Goal: Task Accomplishment & Management: Manage account settings

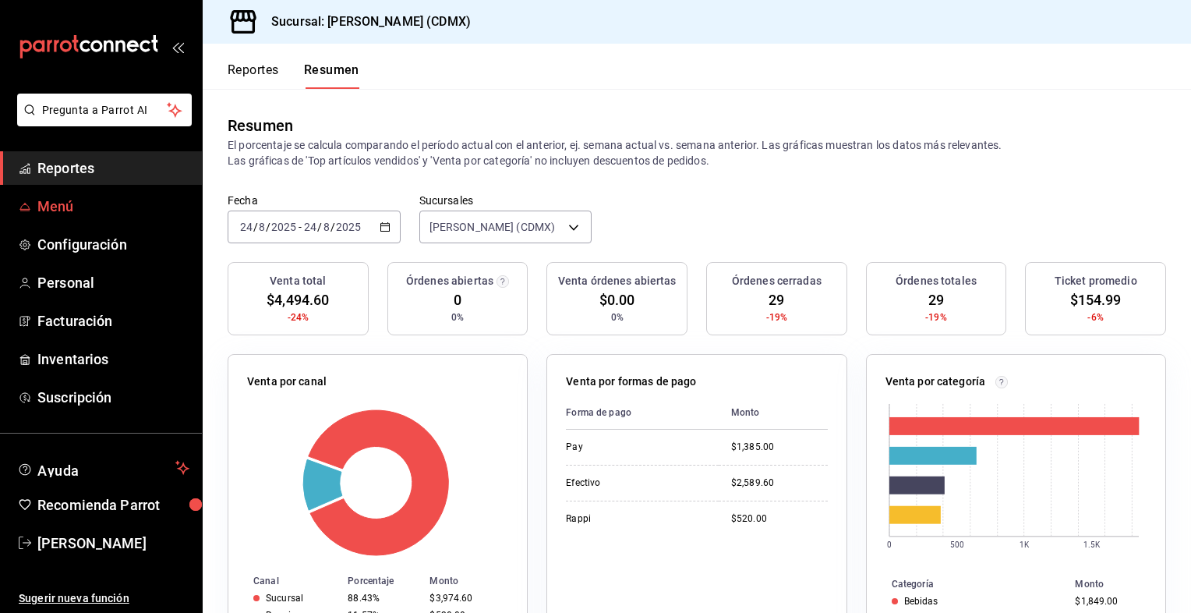
click at [59, 208] on span "Menú" at bounding box center [113, 206] width 152 height 21
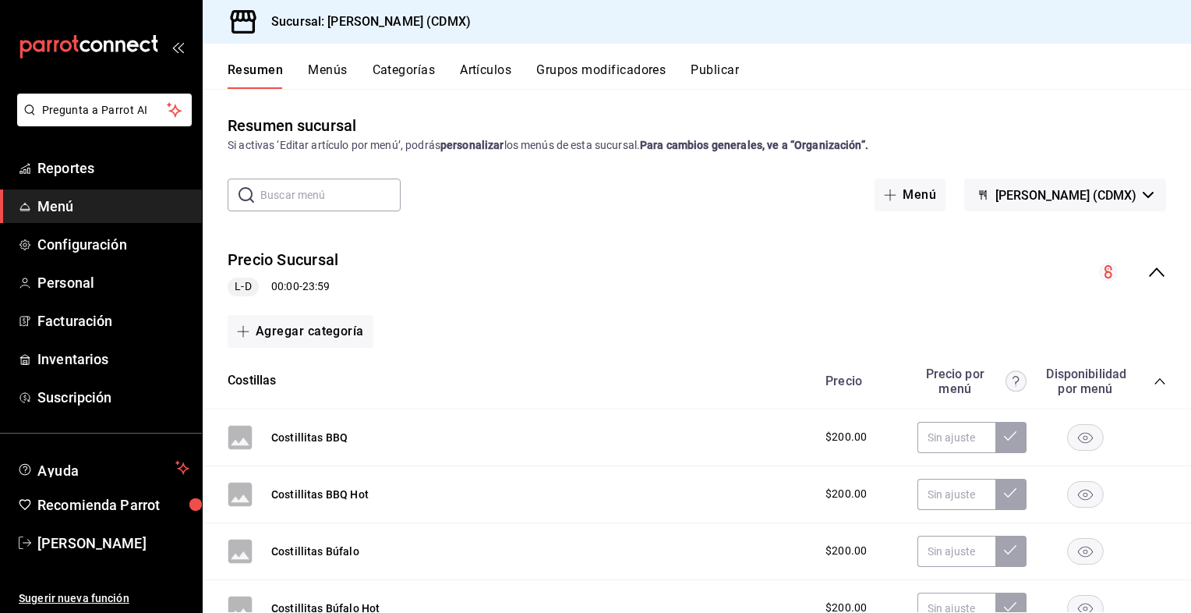
click at [1154, 377] on icon "collapse-category-row" at bounding box center [1160, 381] width 12 height 12
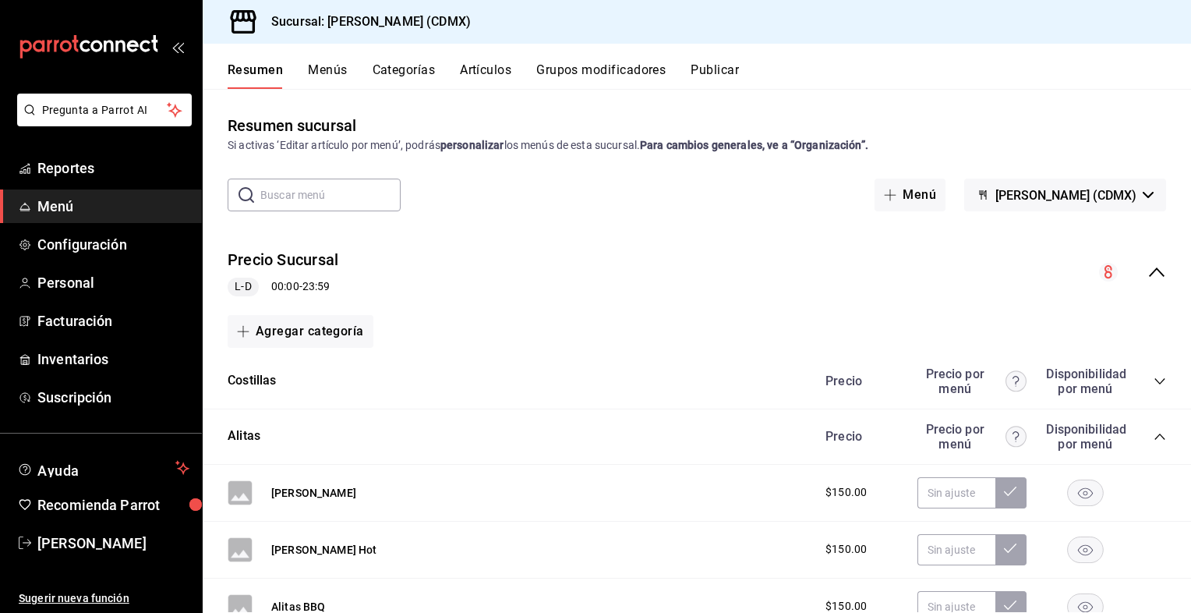
click at [1141, 431] on div "Precio Precio por menú Disponibilidad por menú" at bounding box center [988, 437] width 356 height 30
click at [1154, 438] on icon "collapse-category-row" at bounding box center [1159, 436] width 10 height 6
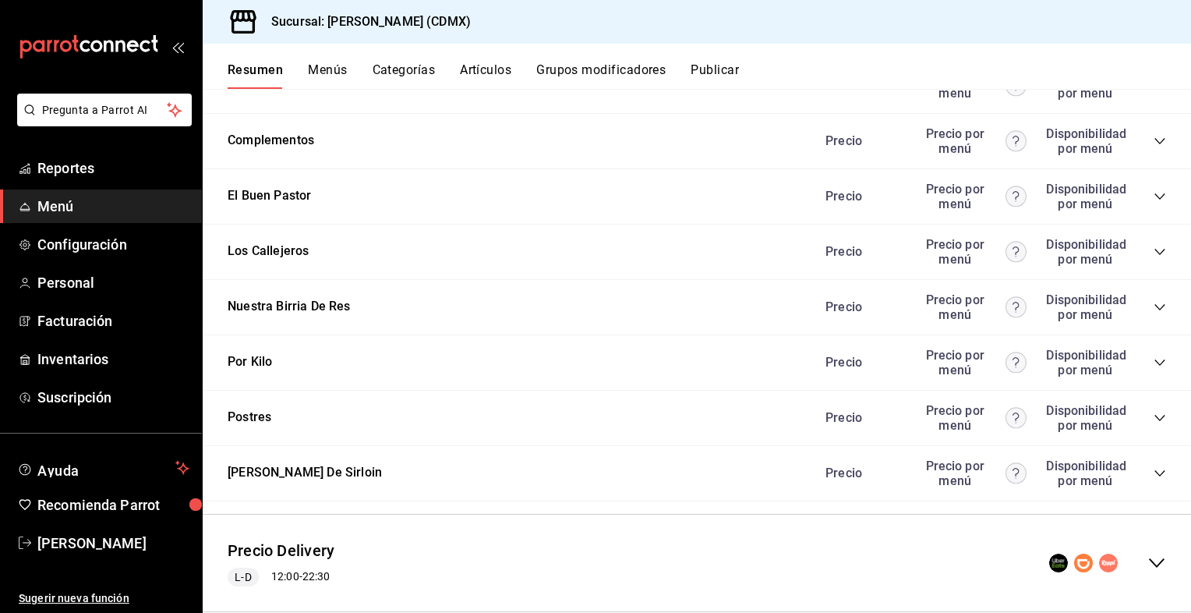
scroll to position [572, 0]
click at [1144, 260] on div "Precio Precio por menú Disponibilidad por menú" at bounding box center [988, 252] width 356 height 30
click at [1154, 254] on icon "collapse-category-row" at bounding box center [1159, 252] width 10 height 6
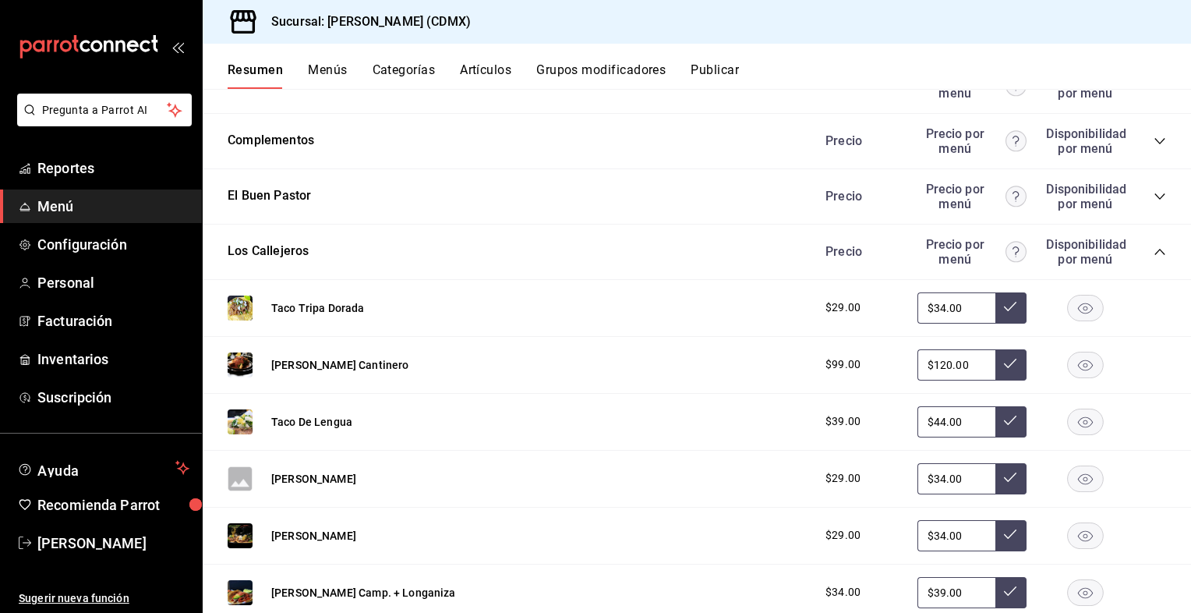
click at [961, 366] on input "$120.00" at bounding box center [956, 364] width 78 height 31
type input "$1.00"
type input "$150.00"
click at [1004, 366] on icon at bounding box center [1010, 363] width 12 height 12
click at [129, 237] on span "Configuración" at bounding box center [113, 244] width 152 height 21
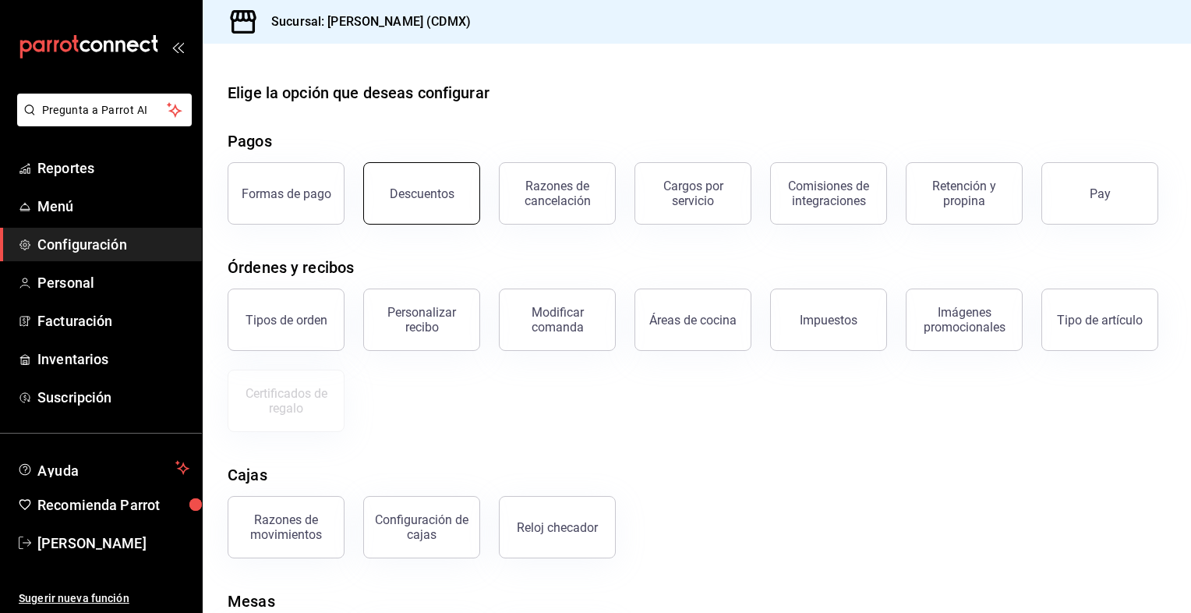
click at [399, 207] on button "Descuentos" at bounding box center [421, 193] width 117 height 62
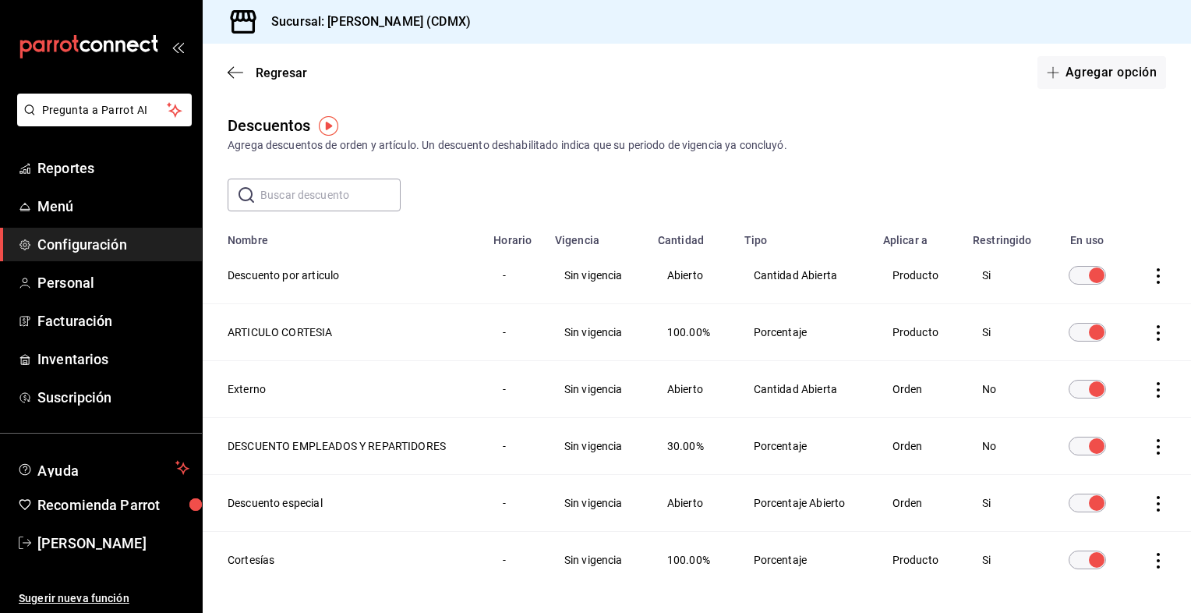
click at [689, 450] on span "30.00%" at bounding box center [685, 446] width 37 height 12
click at [1150, 447] on icon "actions" at bounding box center [1158, 447] width 16 height 16
click at [1149, 447] on li "Eliminar" at bounding box center [1088, 469] width 131 height 44
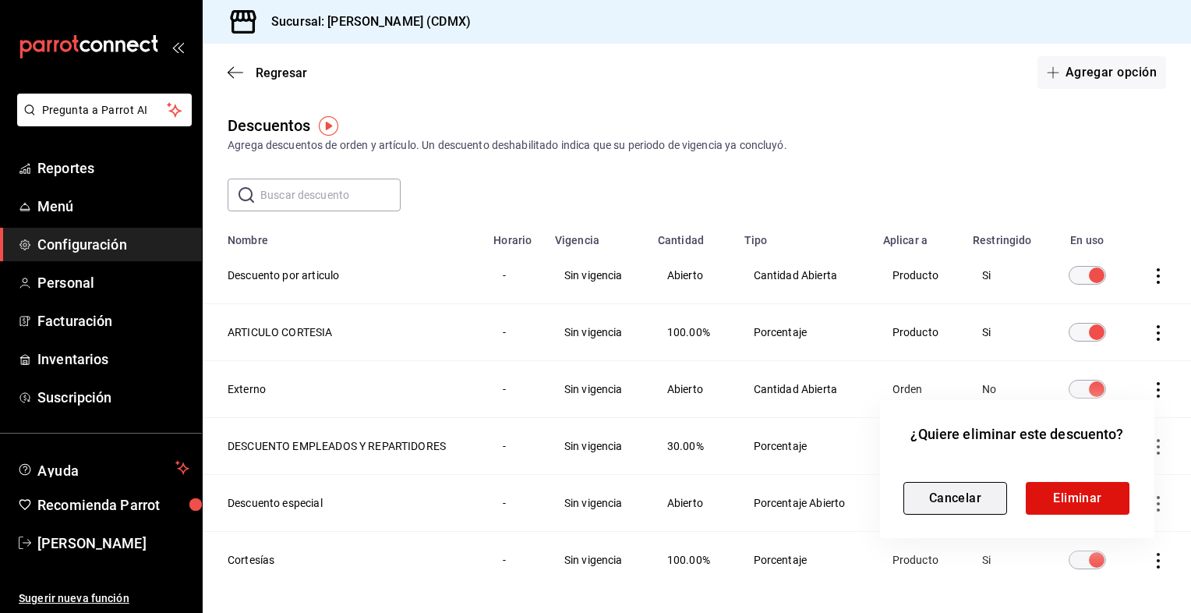
click at [977, 504] on button "Cancelar" at bounding box center [955, 498] width 104 height 33
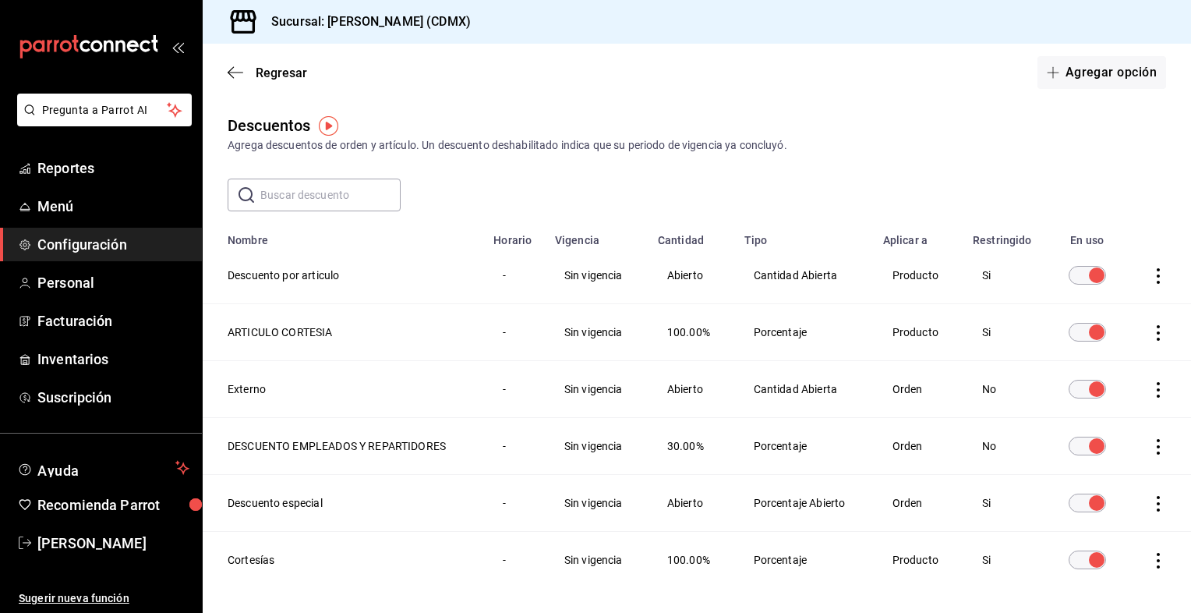
click at [674, 448] on span "30.00%" at bounding box center [685, 446] width 37 height 12
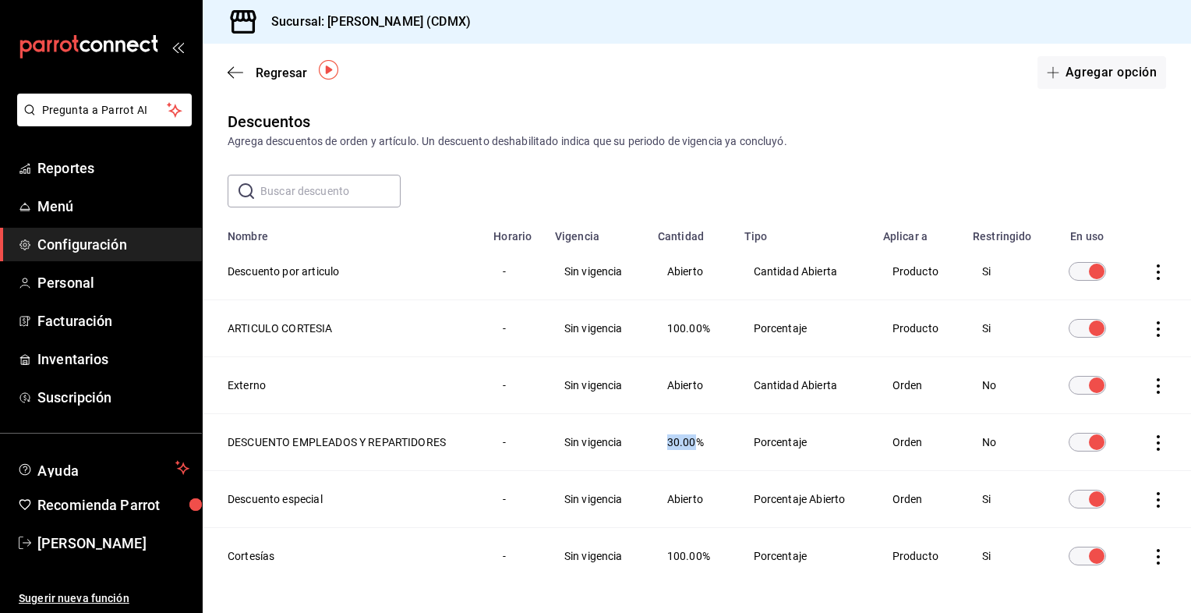
scroll to position [56, 0]
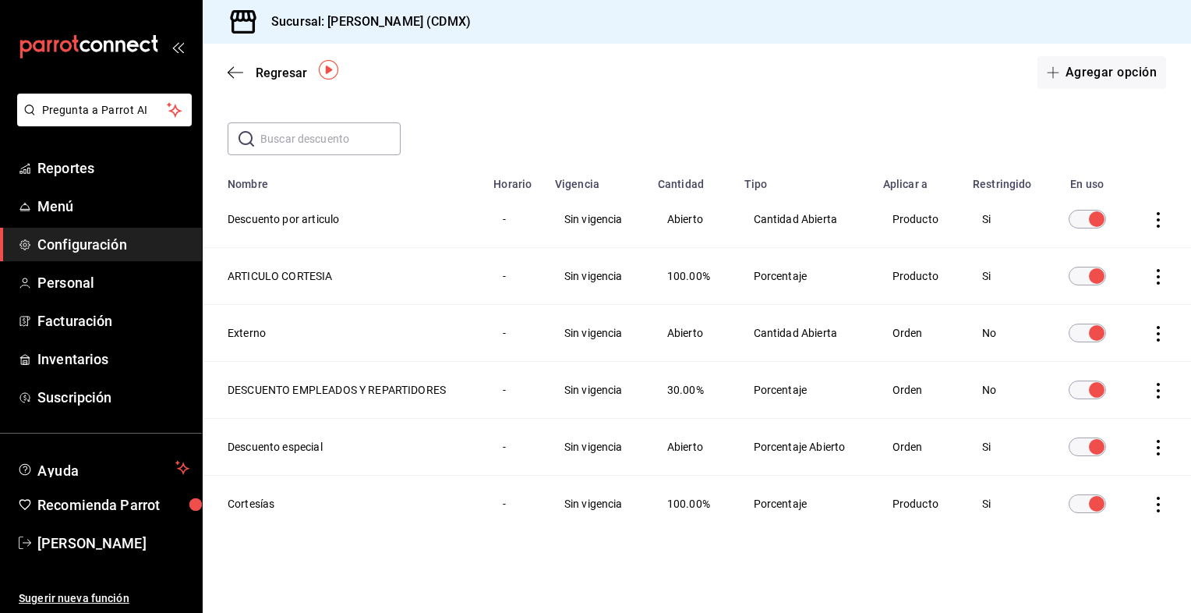
drag, startPoint x: 1146, startPoint y: 388, endPoint x: 1147, endPoint y: 407, distance: 18.7
click at [1147, 407] on td "discountsTable" at bounding box center [1159, 390] width 64 height 57
click at [1150, 388] on icon "actions" at bounding box center [1158, 391] width 16 height 16
click at [426, 408] on div at bounding box center [595, 306] width 1191 height 613
click at [421, 401] on th "DESCUENTO EMPLEADOS Y REPARTIDORES" at bounding box center [343, 390] width 281 height 57
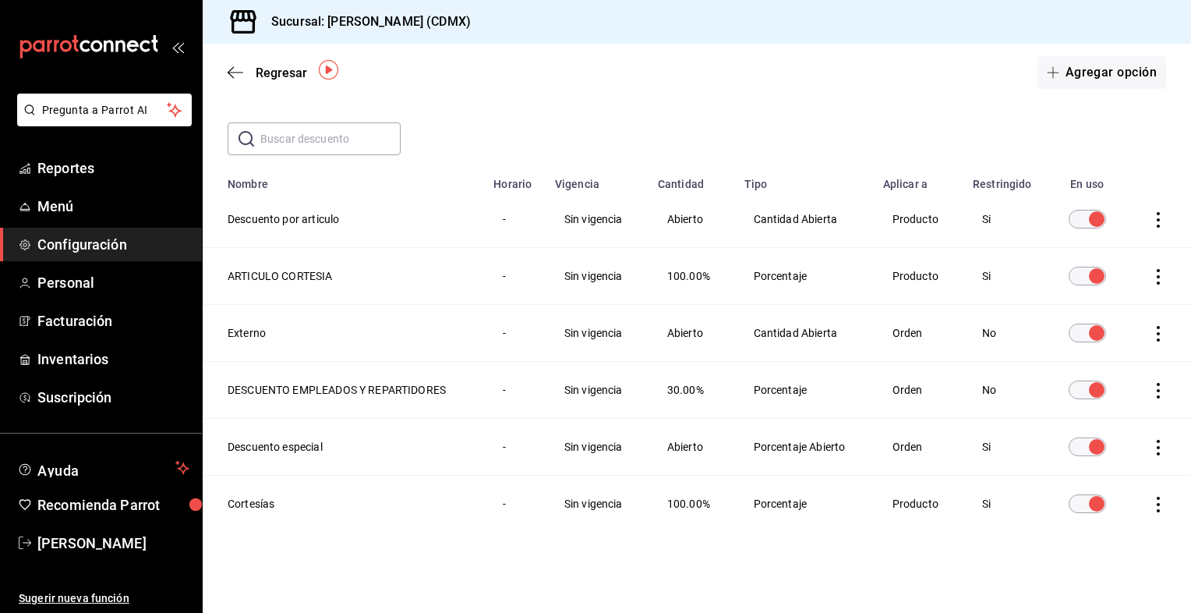
click at [1150, 391] on icon "actions" at bounding box center [1158, 391] width 16 height 16
click at [1097, 406] on span "Eliminar" at bounding box center [1090, 412] width 40 height 12
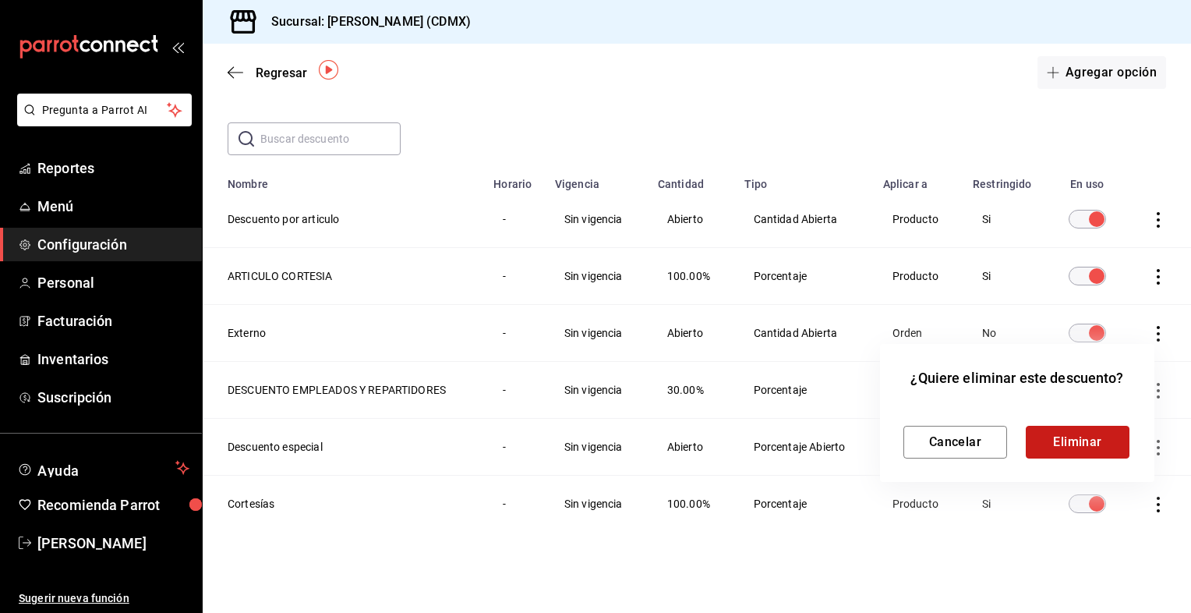
click at [1090, 441] on button "Eliminar" at bounding box center [1078, 442] width 104 height 33
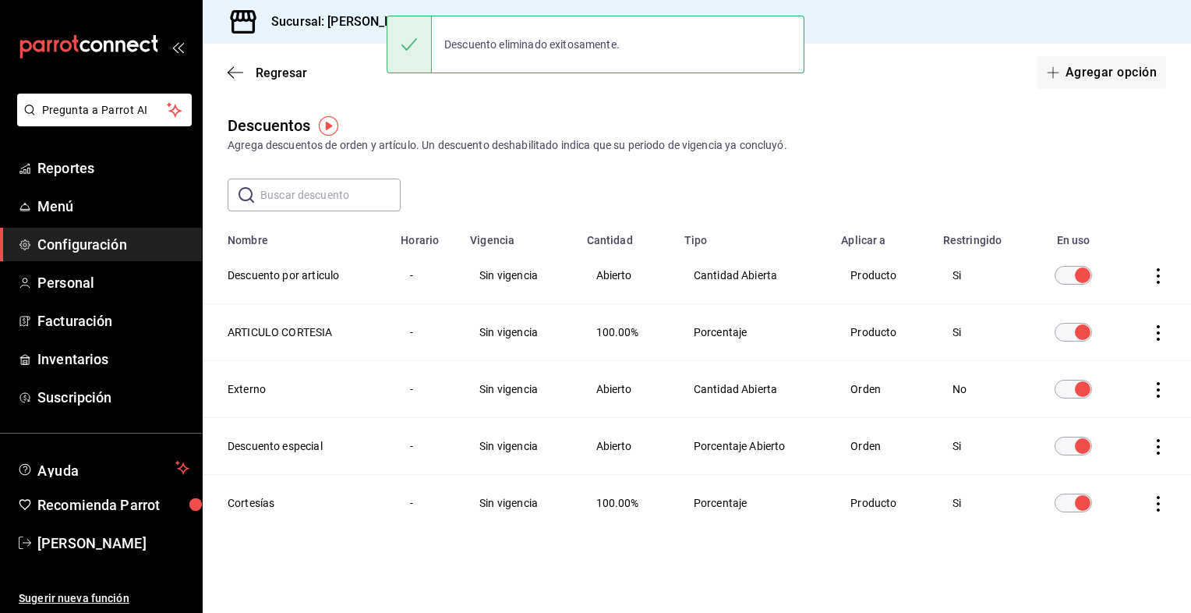
scroll to position [0, 0]
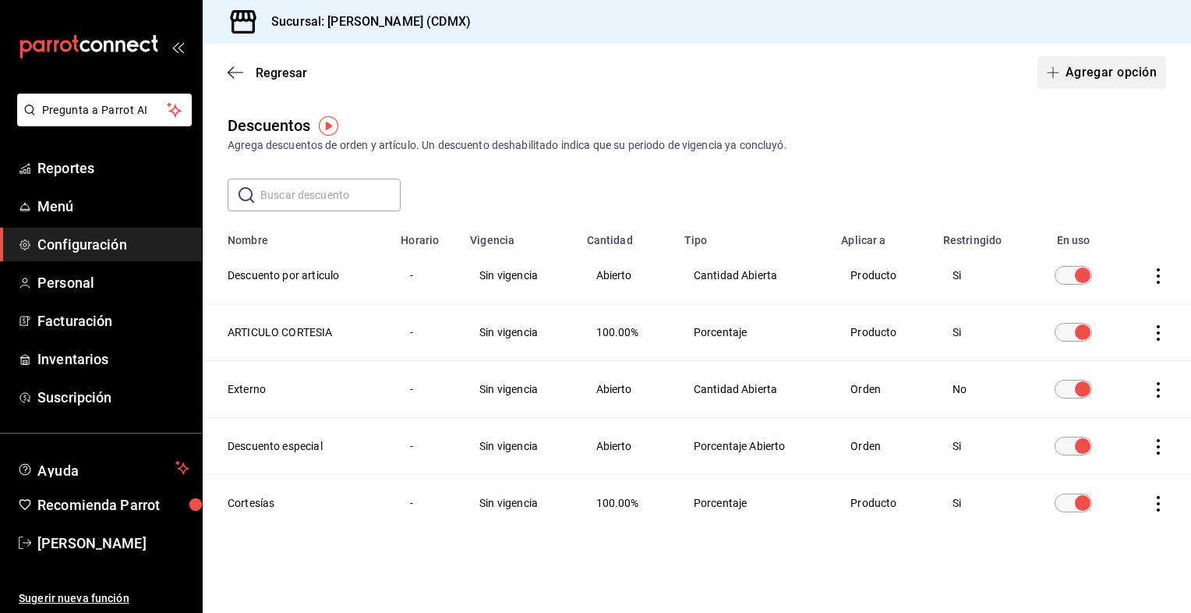
click at [1075, 73] on button "Agregar opción" at bounding box center [1101, 72] width 129 height 33
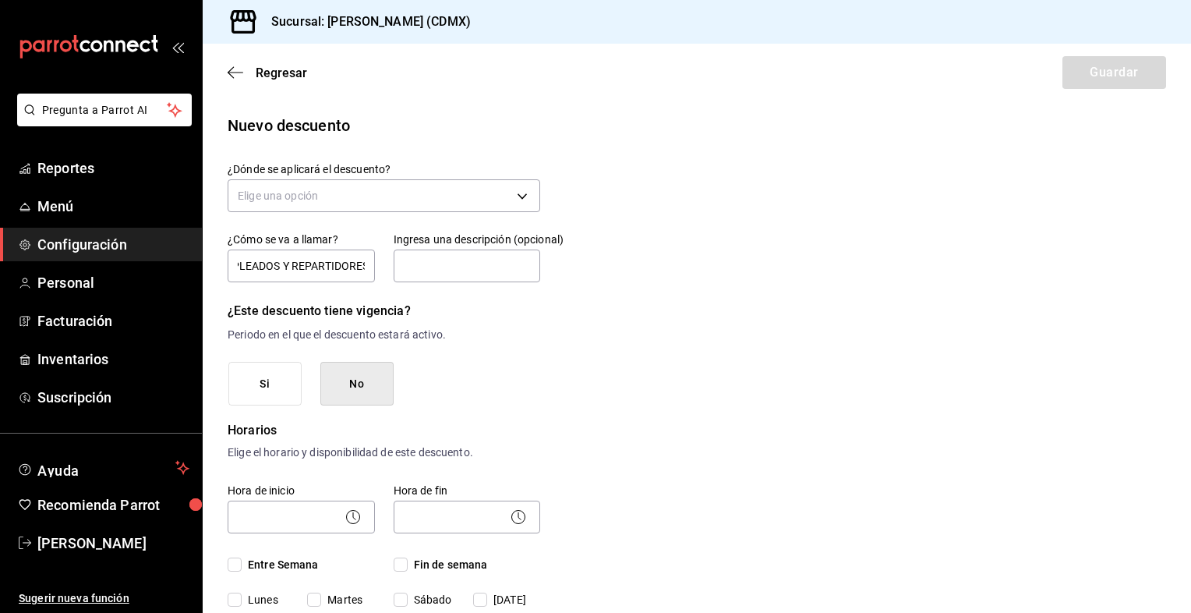
scroll to position [0, 94]
type input "DESCUENTO EMPLEADOS Y REPARTIDORES"
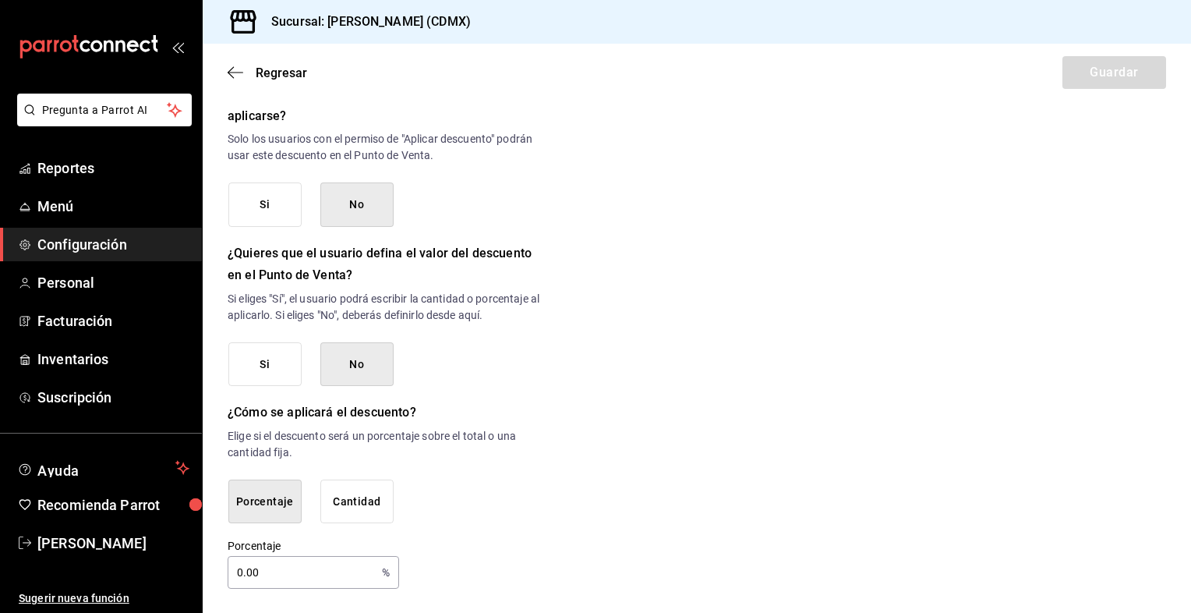
scroll to position [688, 0]
click at [334, 564] on input "0.00" at bounding box center [302, 572] width 148 height 31
type input "0"
type input "15"
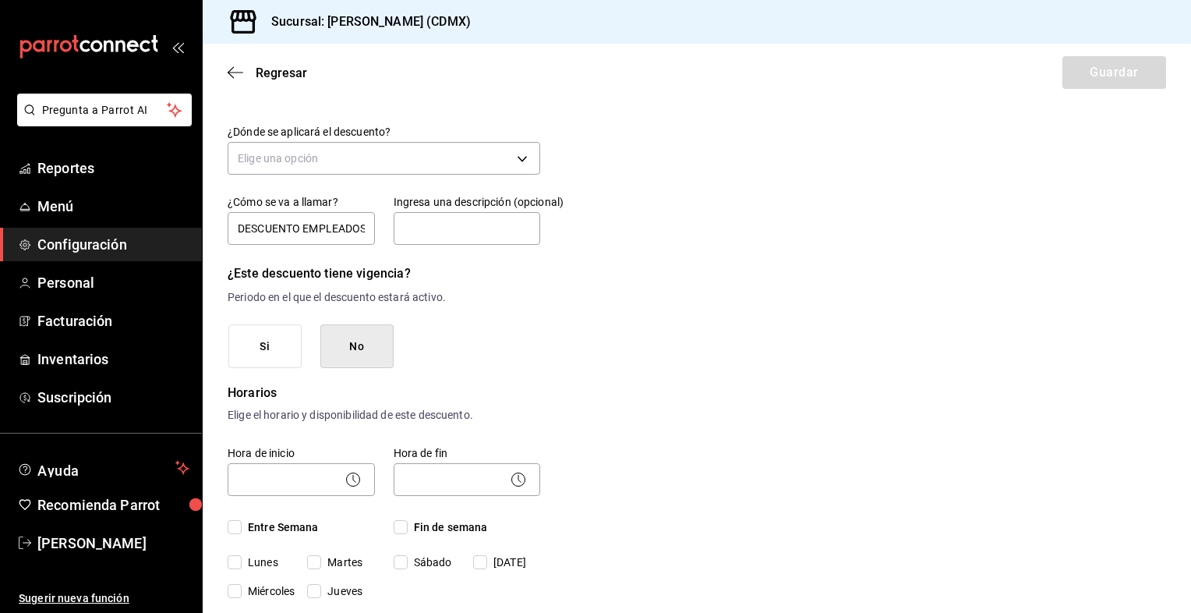
scroll to position [0, 0]
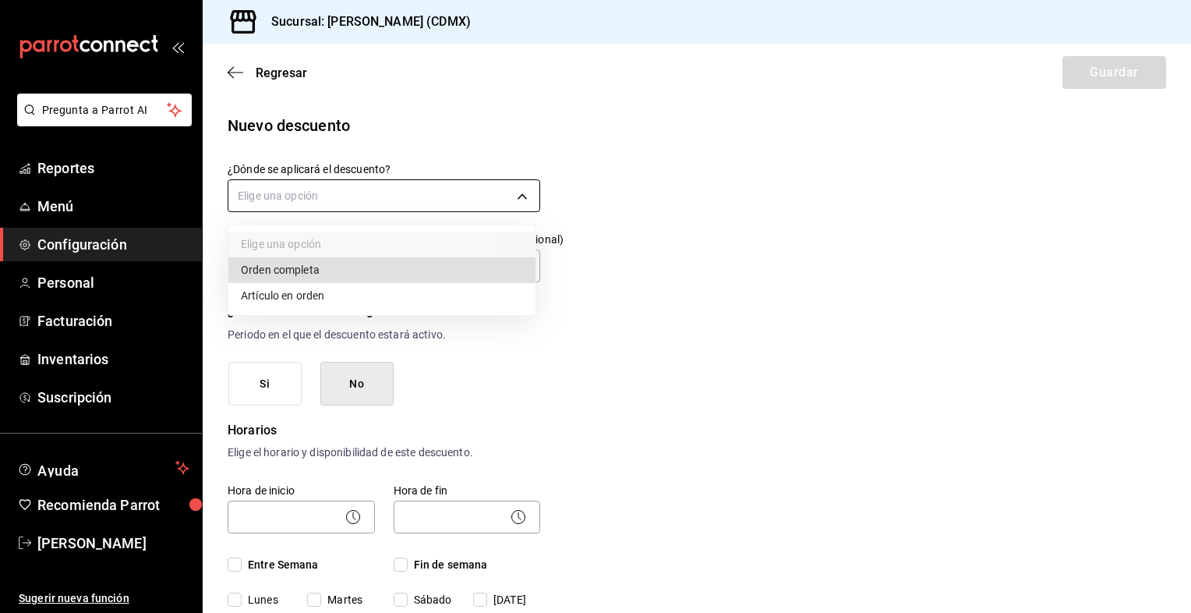
click at [518, 196] on body "Pregunta a Parrot AI Reportes Menú Configuración Personal Facturación Inventari…" at bounding box center [595, 306] width 1191 height 613
click at [331, 273] on li "Orden completa" at bounding box center [381, 270] width 307 height 26
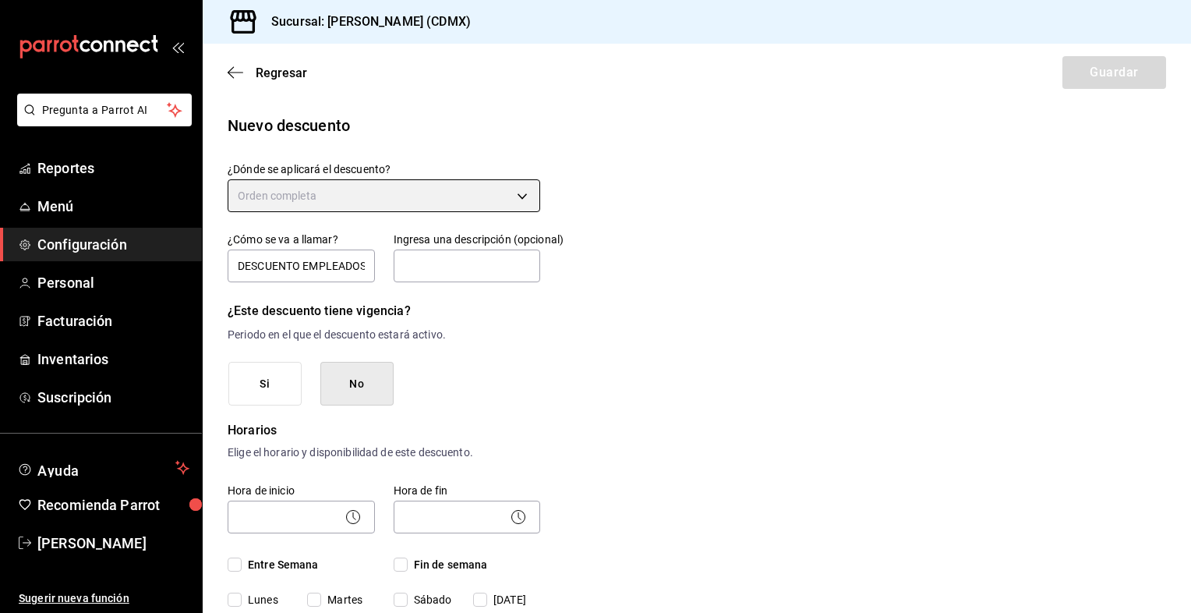
type input "ORDER"
type input "15."
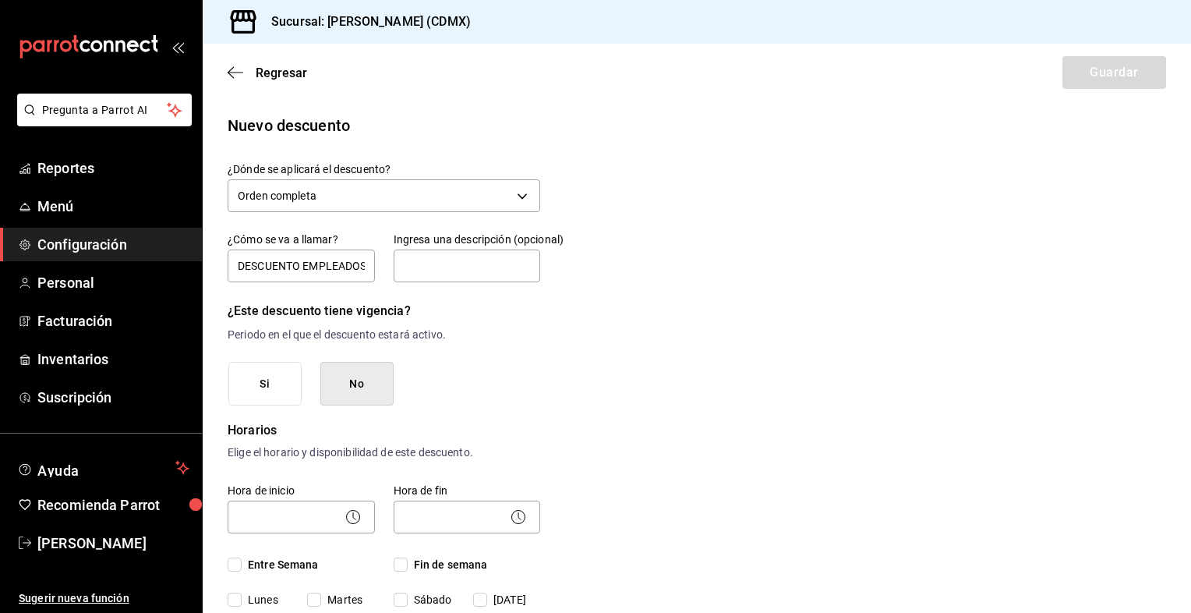
click at [237, 562] on input "Entre Semana" at bounding box center [235, 564] width 14 height 14
checkbox input "true"
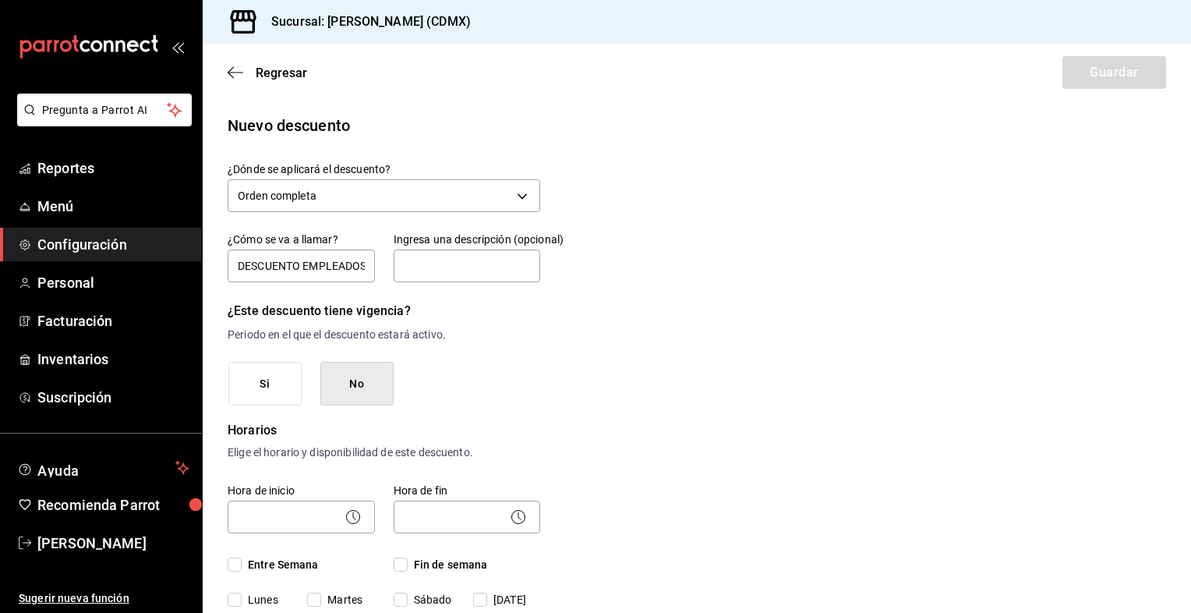
checkbox input "true"
click at [402, 566] on input "Fin de semana" at bounding box center [401, 564] width 14 height 14
checkbox input "true"
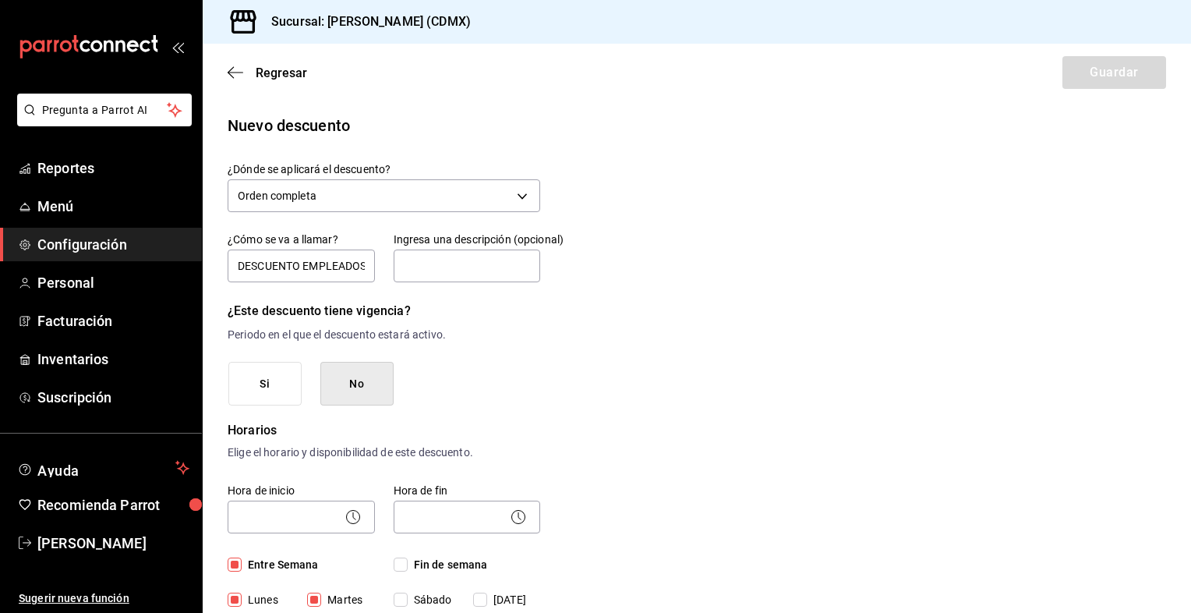
checkbox input "true"
click at [348, 518] on icon at bounding box center [353, 516] width 19 height 19
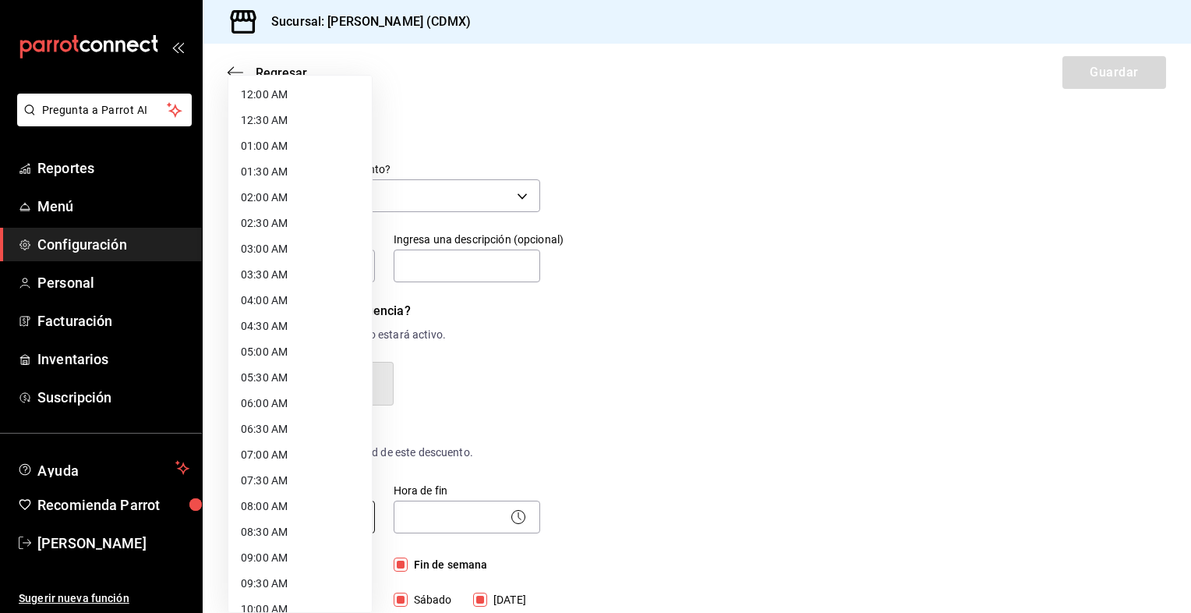
click at [331, 518] on body "Pregunta a Parrot AI Reportes Menú Configuración Personal Facturación Inventari…" at bounding box center [595, 306] width 1191 height 613
click at [274, 155] on li "01:00 AM" at bounding box center [299, 146] width 143 height 26
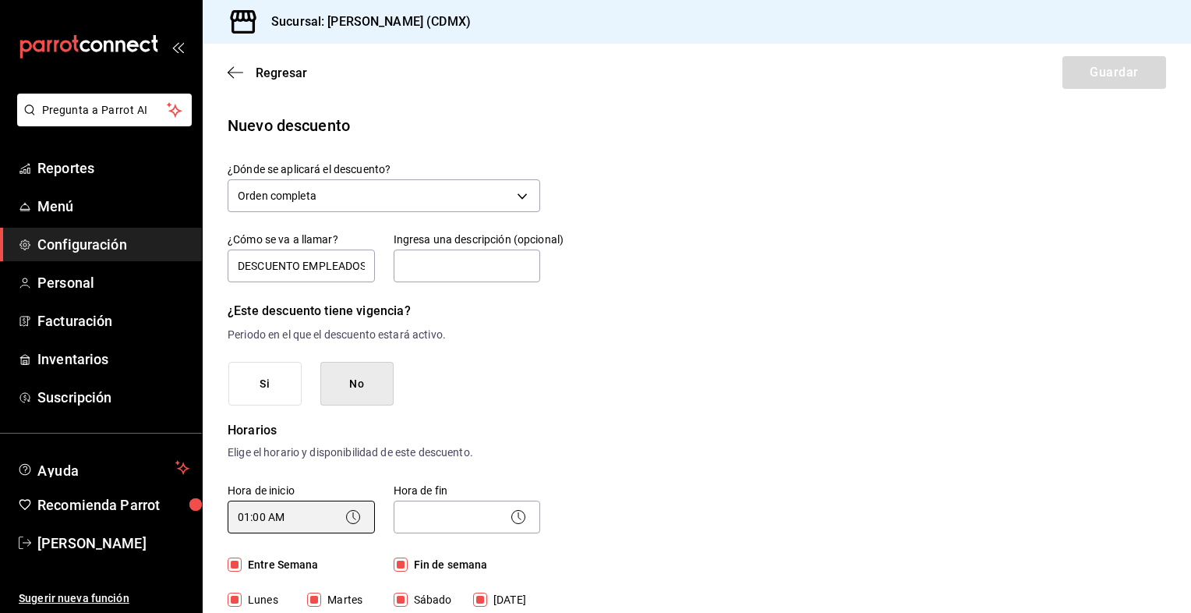
scroll to position [252, 0]
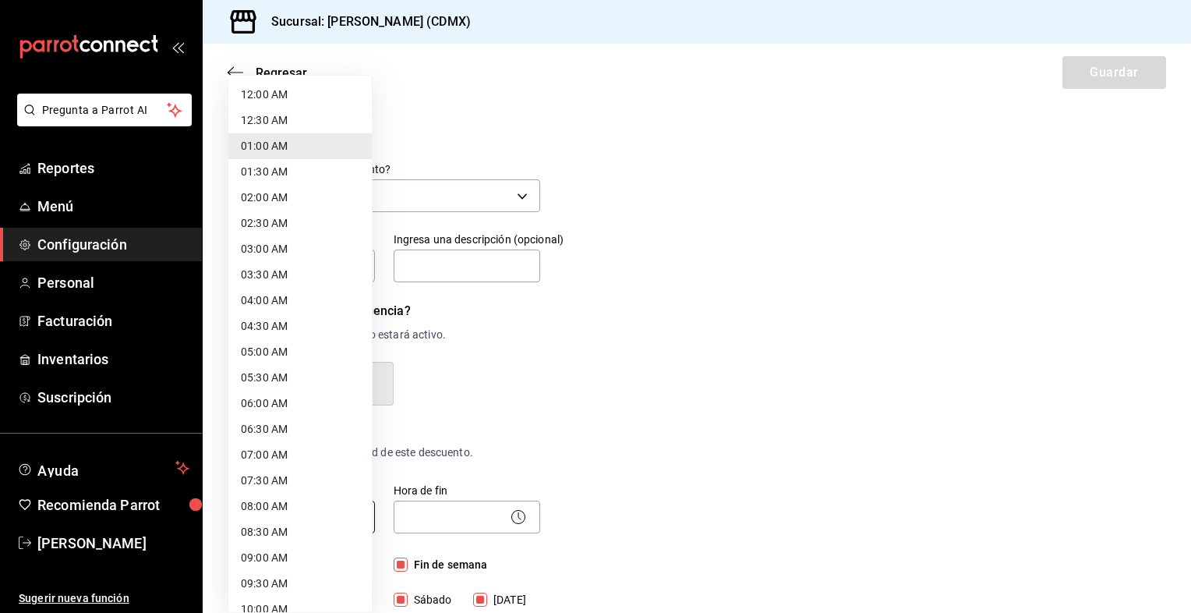
click at [346, 500] on body "Pregunta a Parrot AI Reportes Menú Configuración Personal Facturación Inventari…" at bounding box center [595, 306] width 1191 height 613
click at [343, 495] on li "08:00 AM" at bounding box center [299, 506] width 143 height 26
type input "08:00"
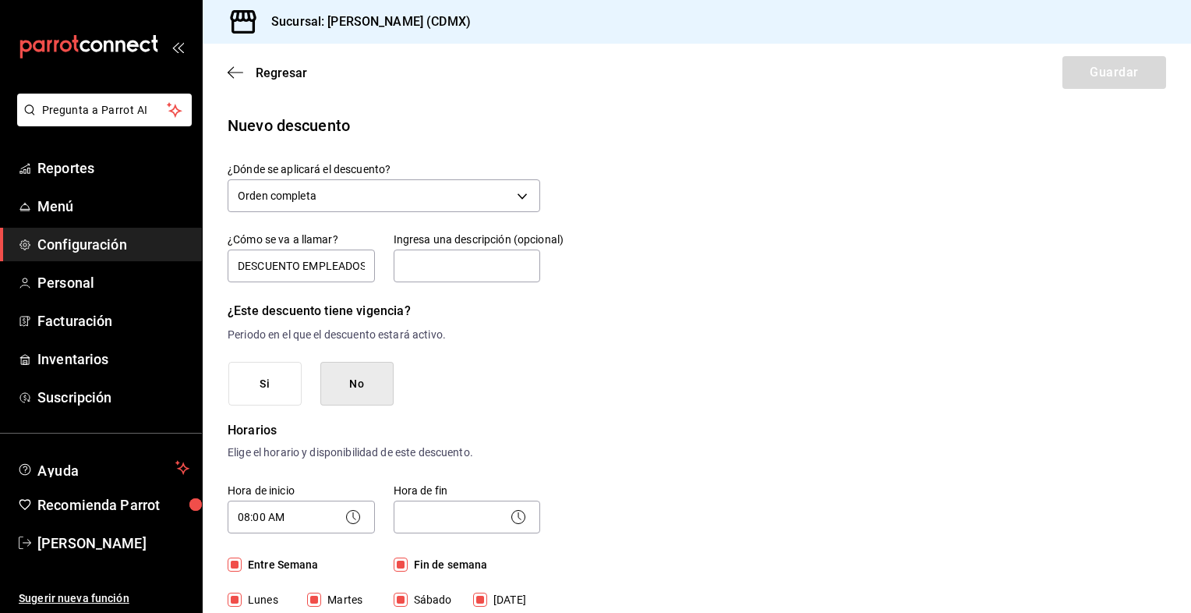
click at [513, 514] on icon at bounding box center [518, 516] width 19 height 19
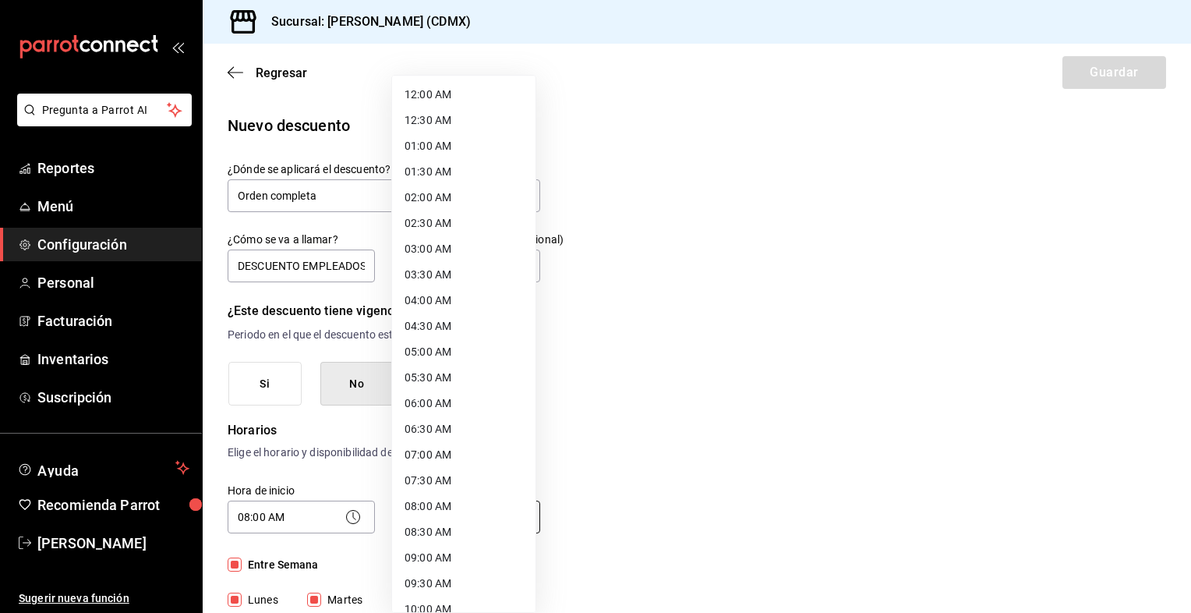
click at [489, 515] on body "Pregunta a Parrot AI Reportes Menú Configuración Personal Facturación Inventari…" at bounding box center [595, 306] width 1191 height 613
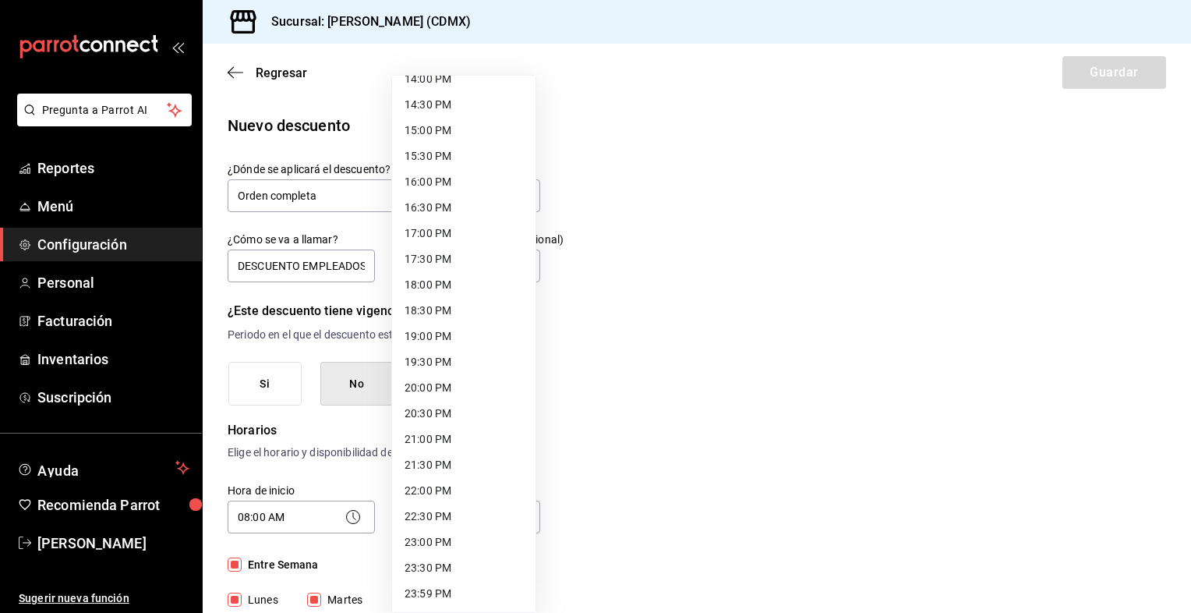
click at [451, 563] on li "23:30 PM" at bounding box center [463, 568] width 143 height 26
type input "23:30"
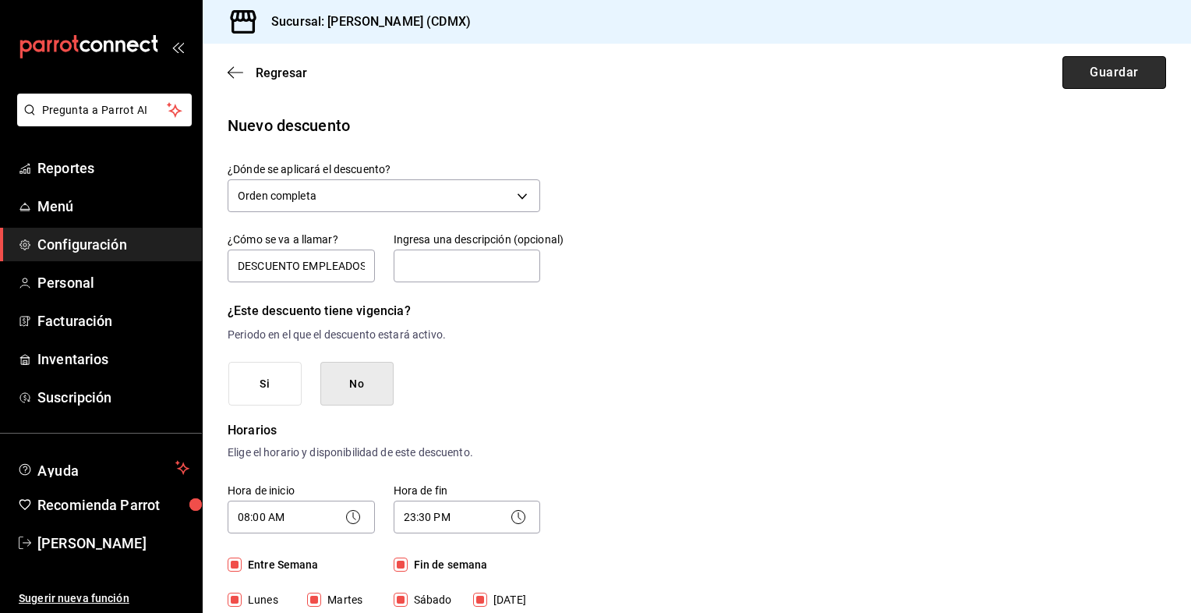
click at [1110, 67] on button "Guardar" at bounding box center [1114, 72] width 104 height 33
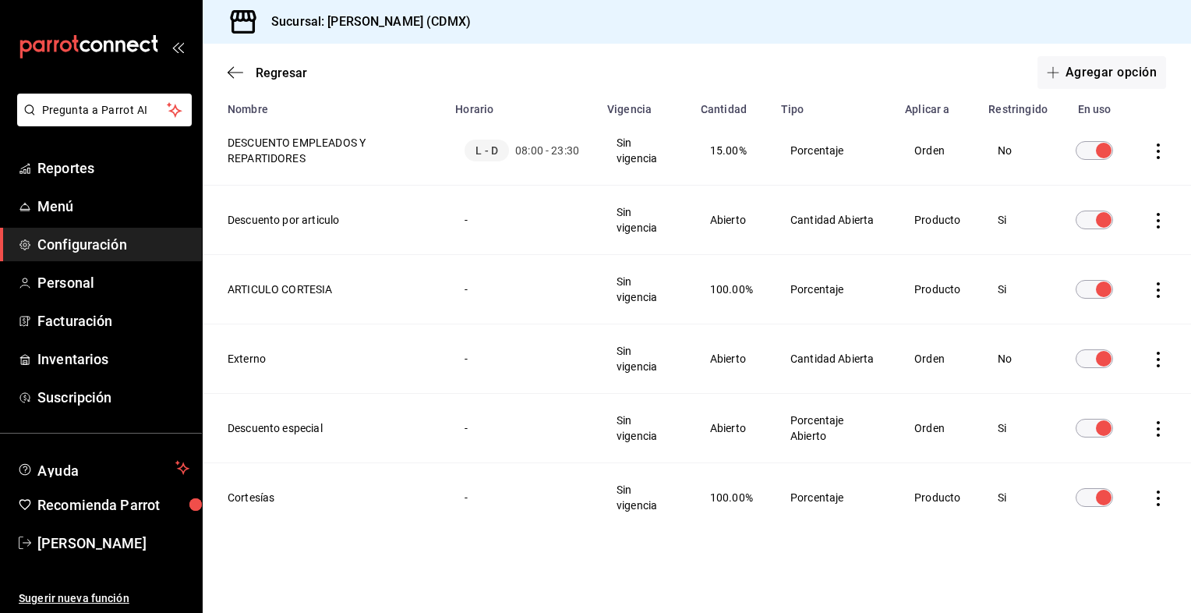
scroll to position [131, 0]
click at [544, 148] on span "08:00 - 23:30" at bounding box center [547, 151] width 64 height 16
click at [288, 157] on th "DESCUENTO EMPLEADOS Y REPARTIDORES" at bounding box center [324, 150] width 243 height 69
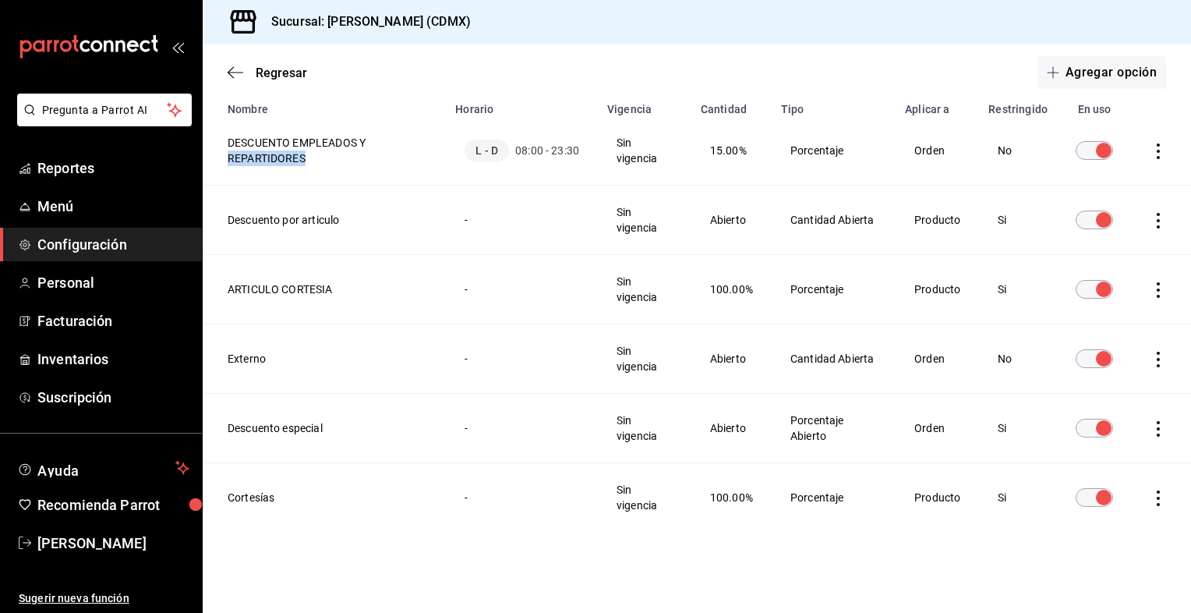
click at [288, 157] on th "DESCUENTO EMPLEADOS Y REPARTIDORES" at bounding box center [324, 150] width 243 height 69
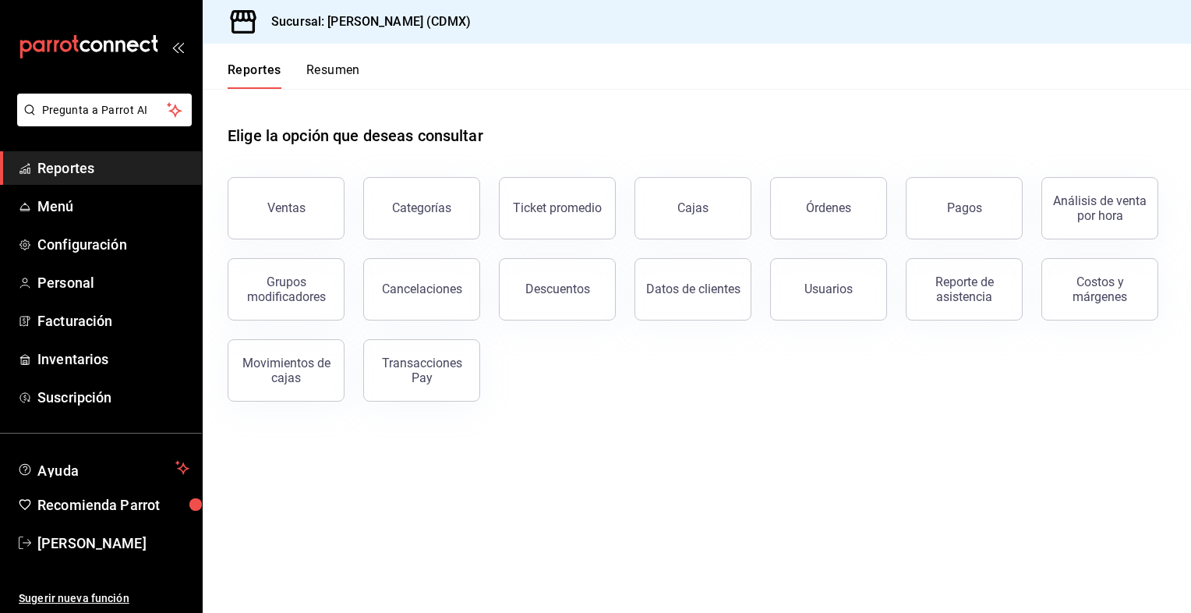
click at [323, 68] on button "Resumen" at bounding box center [333, 75] width 54 height 27
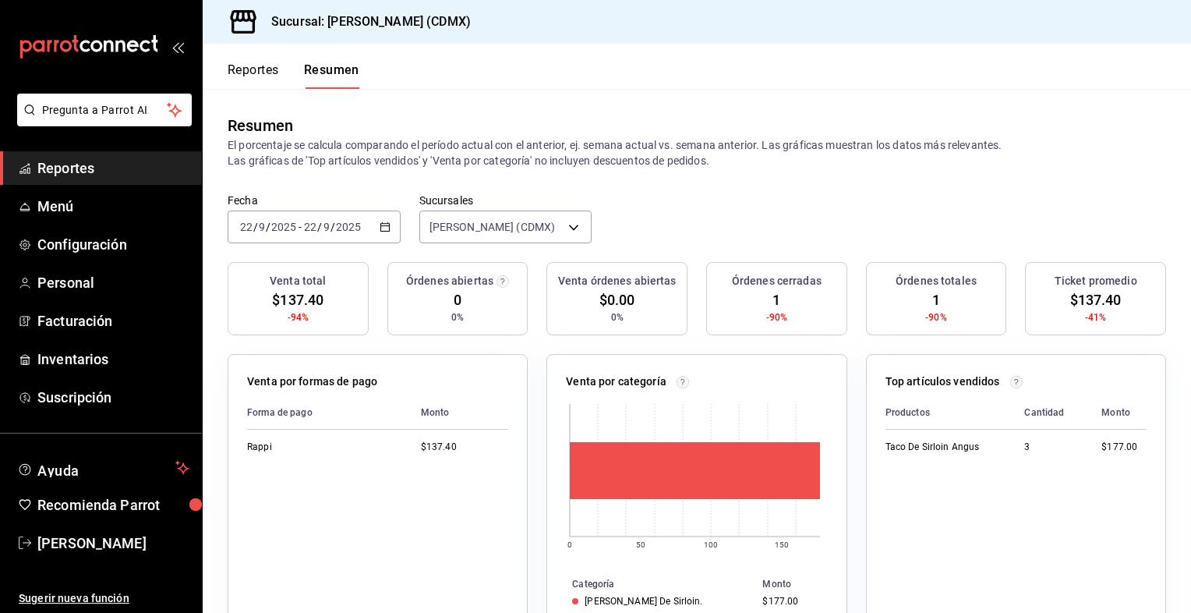
click at [383, 229] on icon "button" at bounding box center [385, 226] width 11 height 11
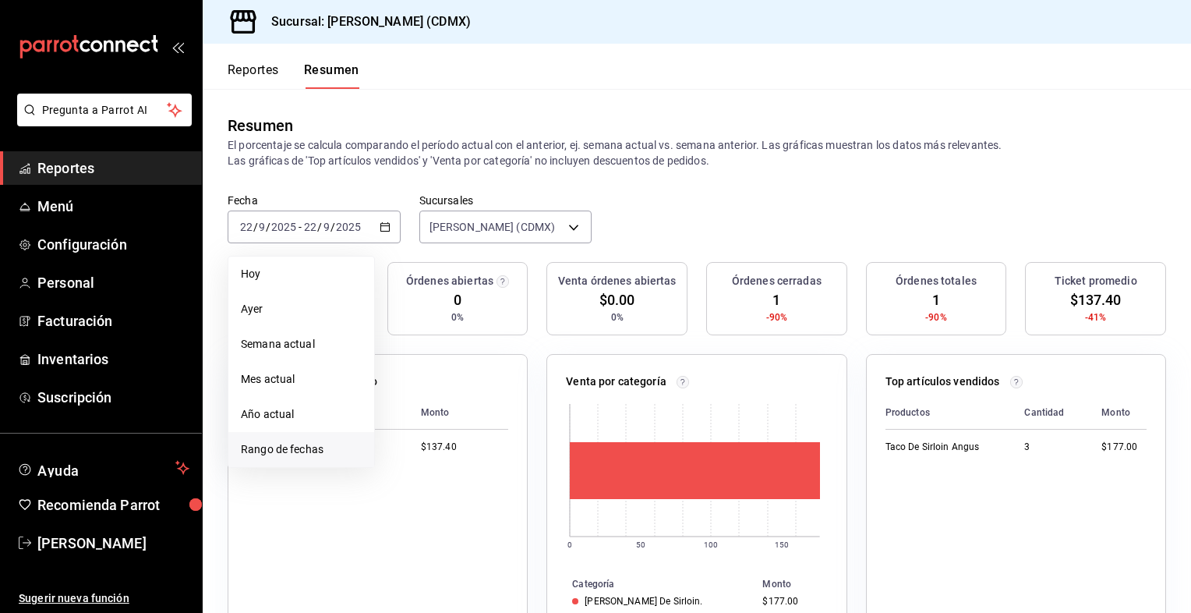
click at [334, 451] on span "Rango de fechas" at bounding box center [301, 449] width 121 height 16
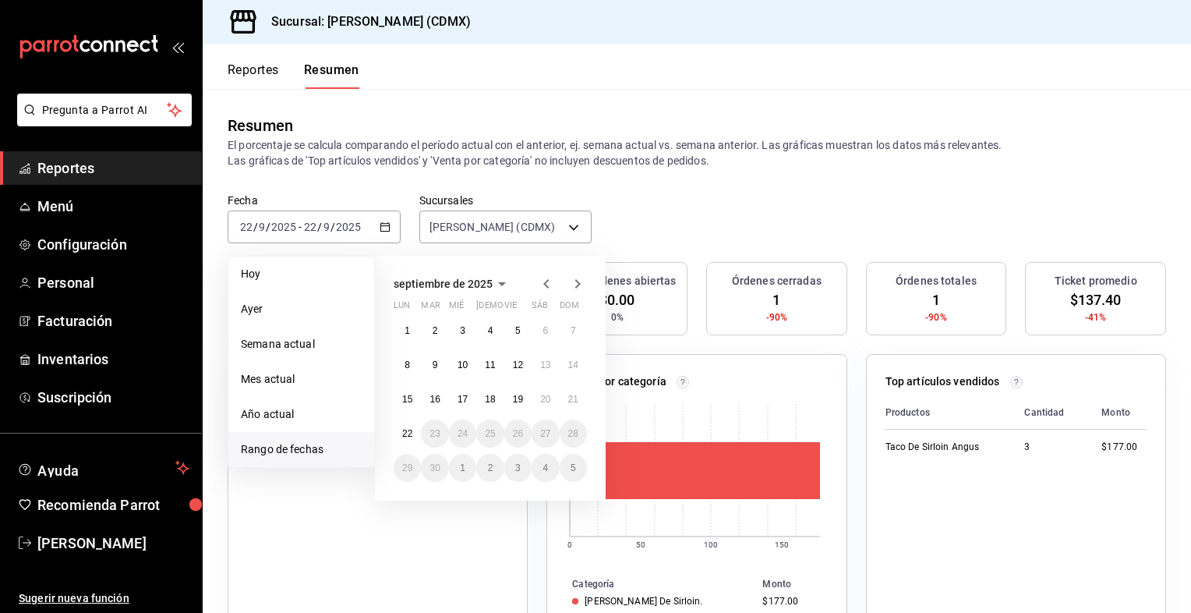
click at [546, 282] on icon "button" at bounding box center [545, 283] width 5 height 9
click at [574, 288] on icon "button" at bounding box center [577, 286] width 19 height 19
click at [570, 431] on abbr "24" at bounding box center [573, 433] width 10 height 11
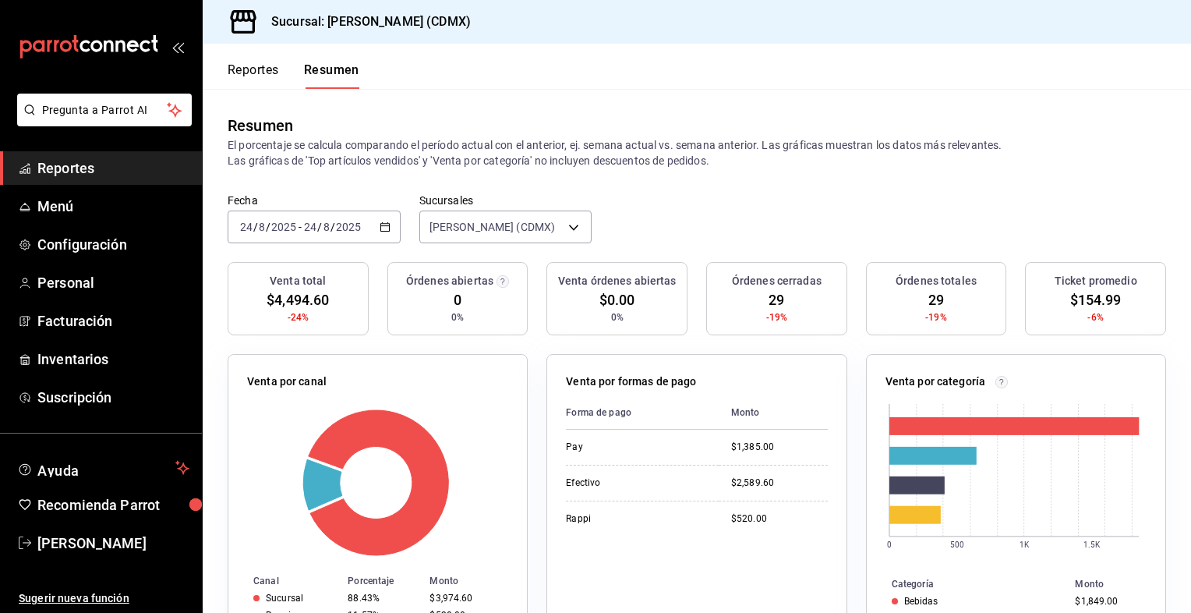
click at [380, 226] on icon "button" at bounding box center [385, 226] width 11 height 11
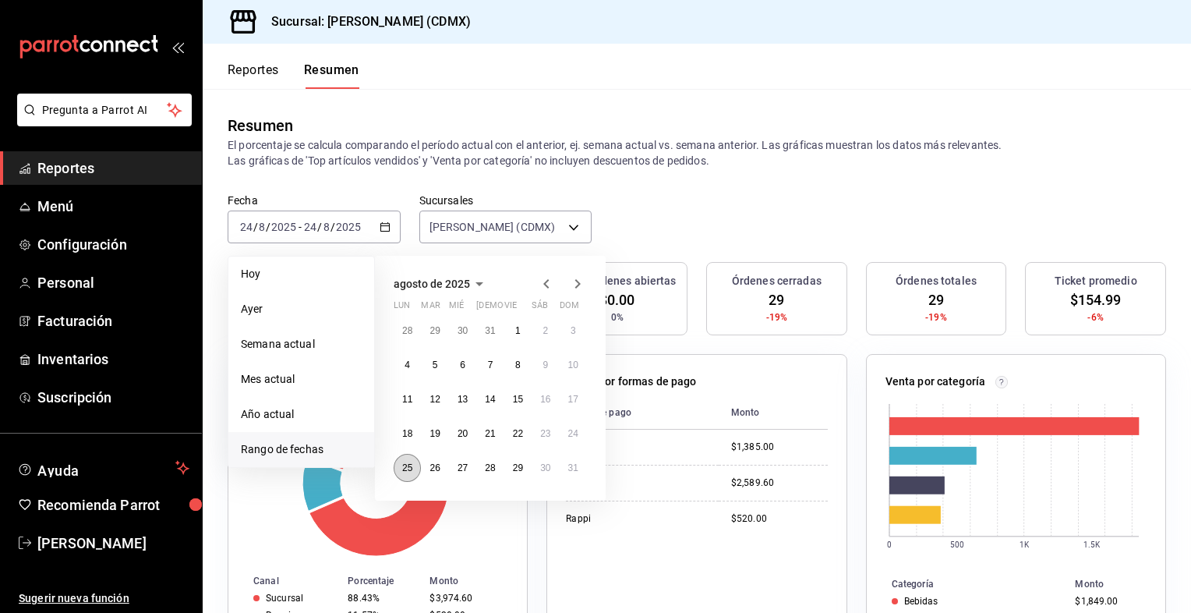
click at [408, 473] on button "25" at bounding box center [407, 468] width 27 height 28
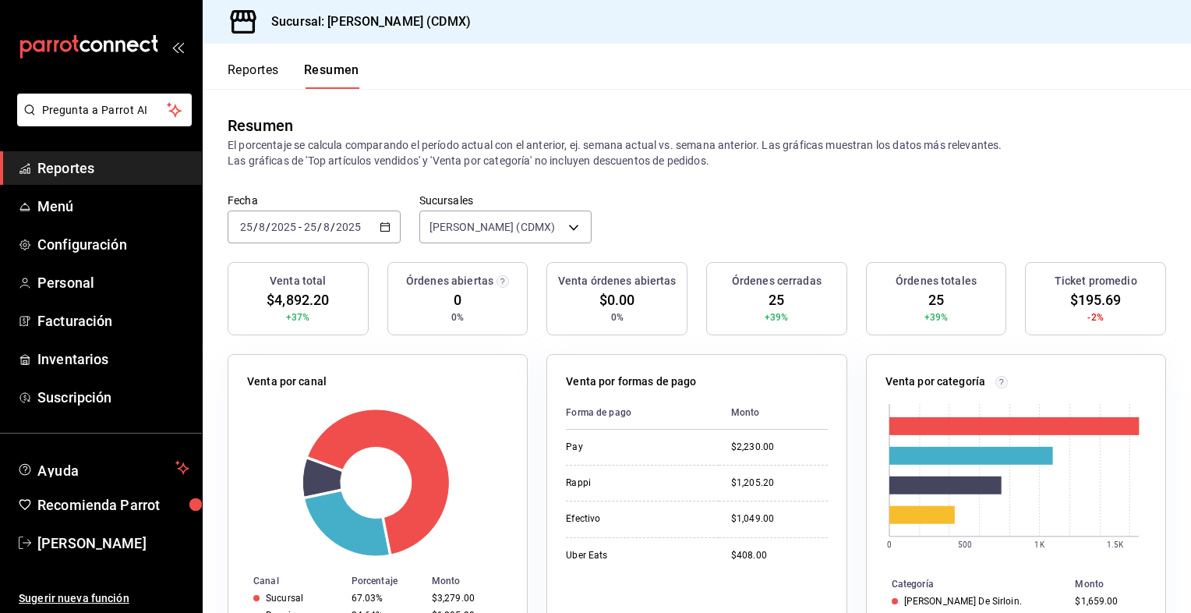
click at [382, 229] on icon "button" at bounding box center [385, 226] width 11 height 11
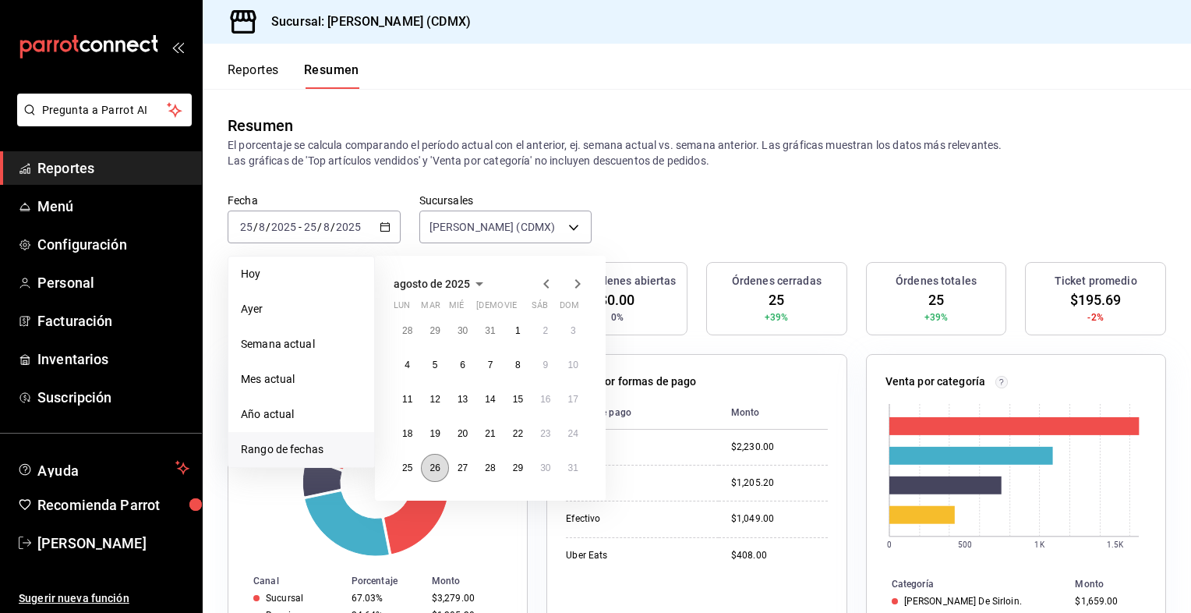
click at [436, 472] on button "26" at bounding box center [434, 468] width 27 height 28
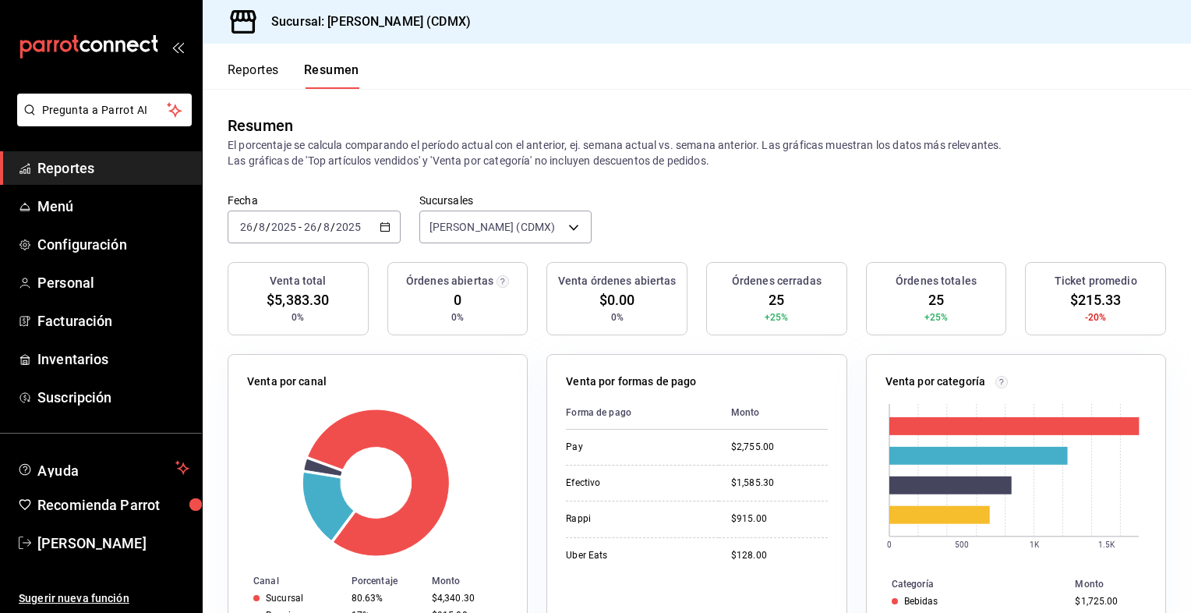
click at [383, 232] on icon "button" at bounding box center [385, 226] width 11 height 11
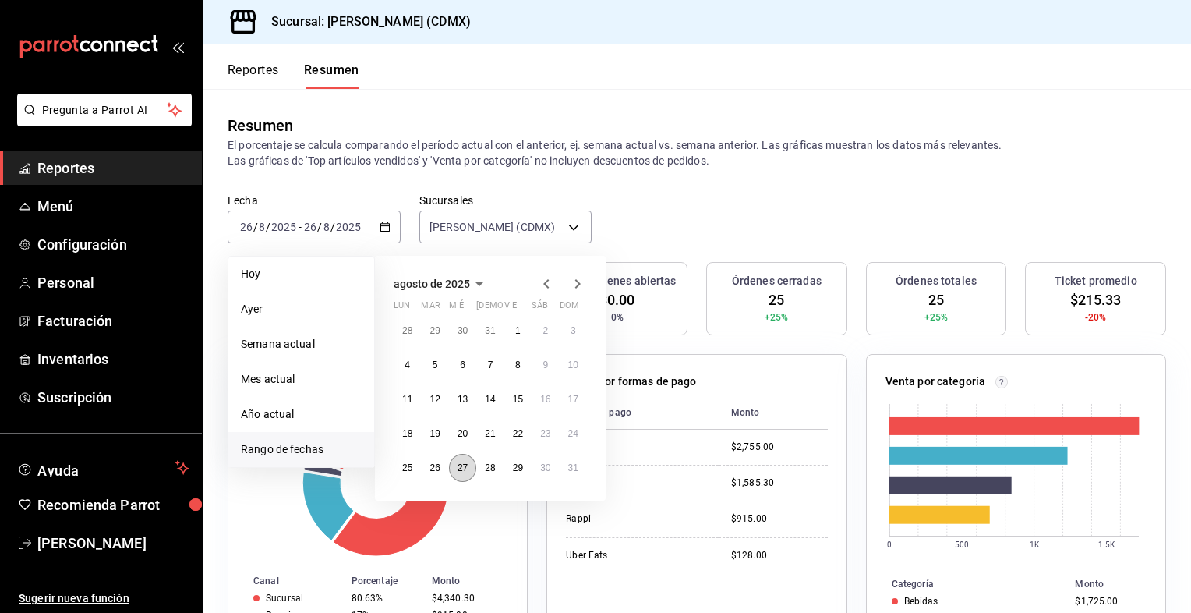
click at [458, 471] on abbr "27" at bounding box center [463, 467] width 10 height 11
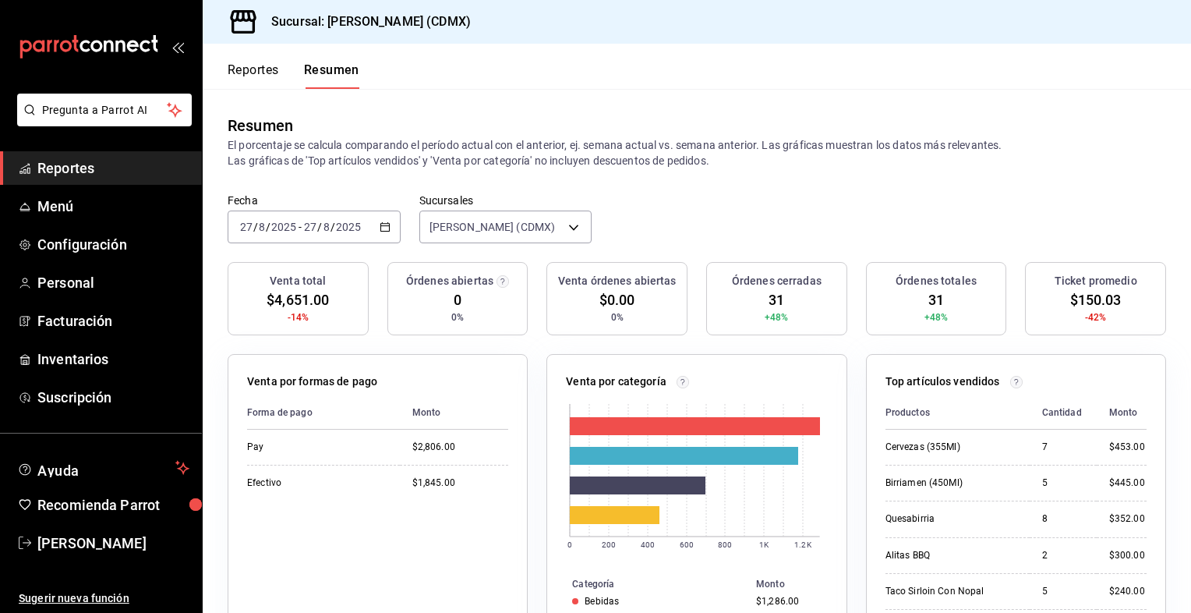
click at [383, 223] on icon "button" at bounding box center [385, 226] width 11 height 11
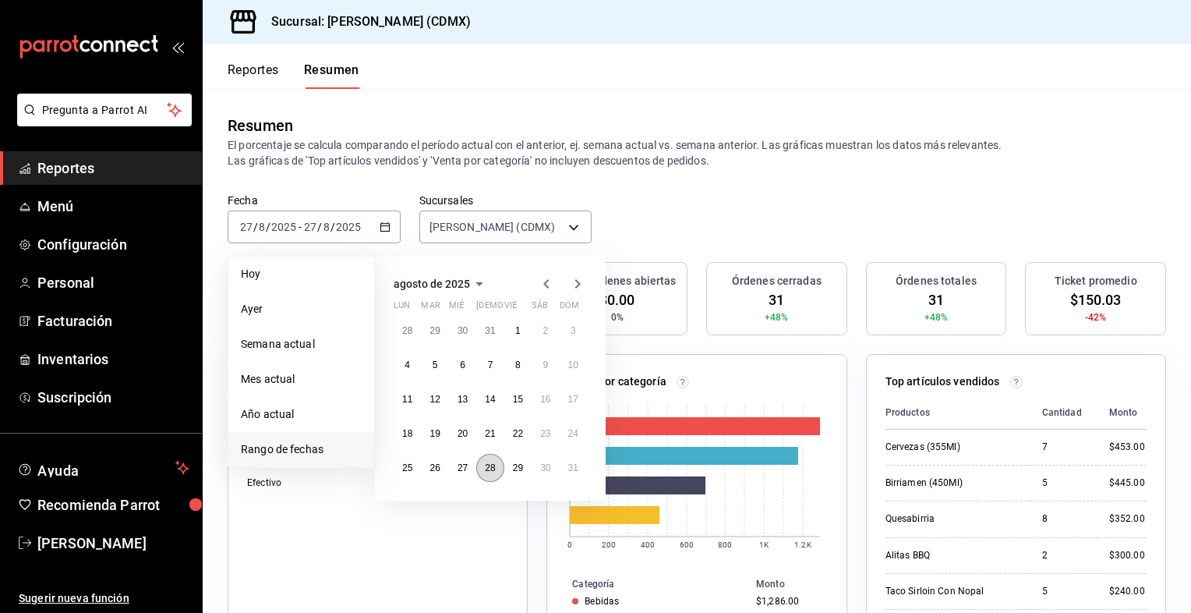
click at [489, 469] on abbr "28" at bounding box center [490, 467] width 10 height 11
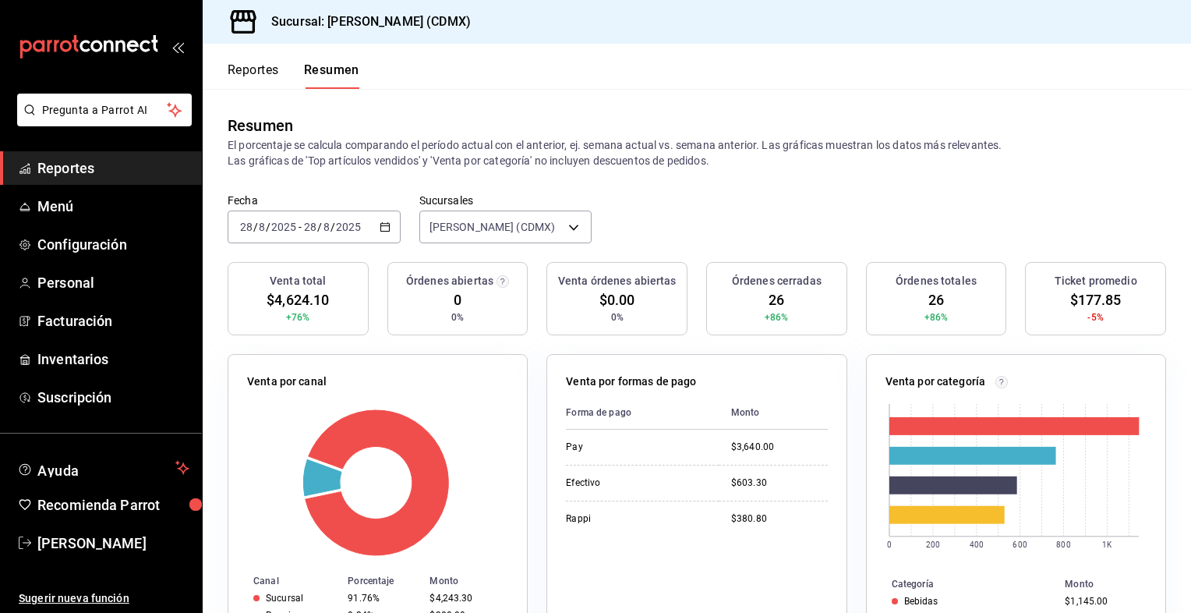
click at [383, 226] on icon "button" at bounding box center [385, 226] width 11 height 11
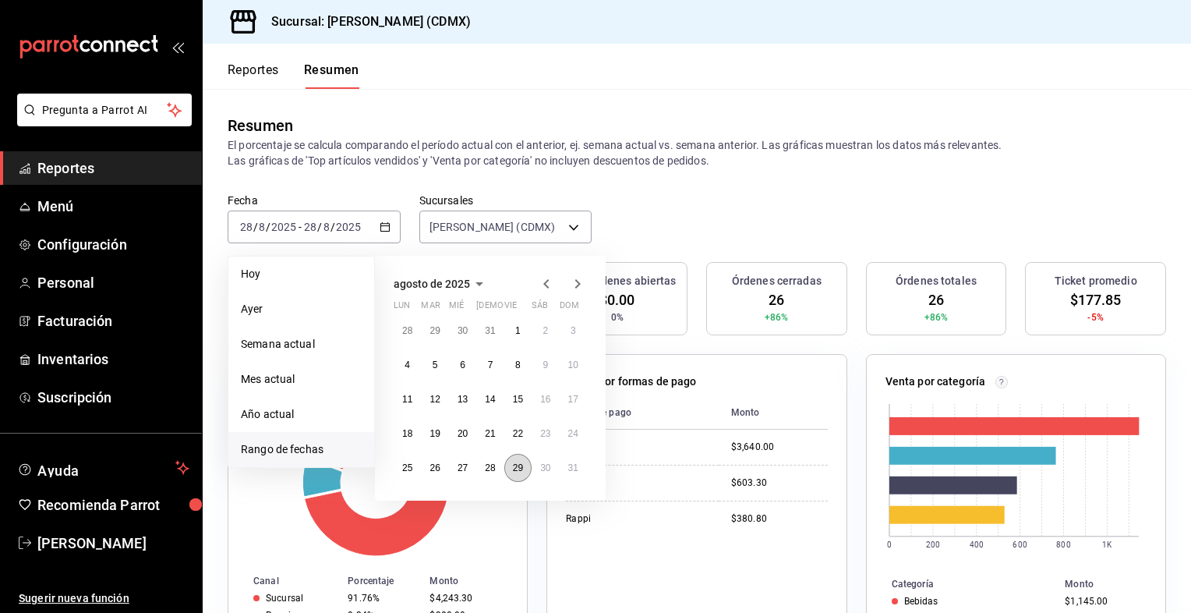
click at [514, 466] on abbr "29" at bounding box center [518, 467] width 10 height 11
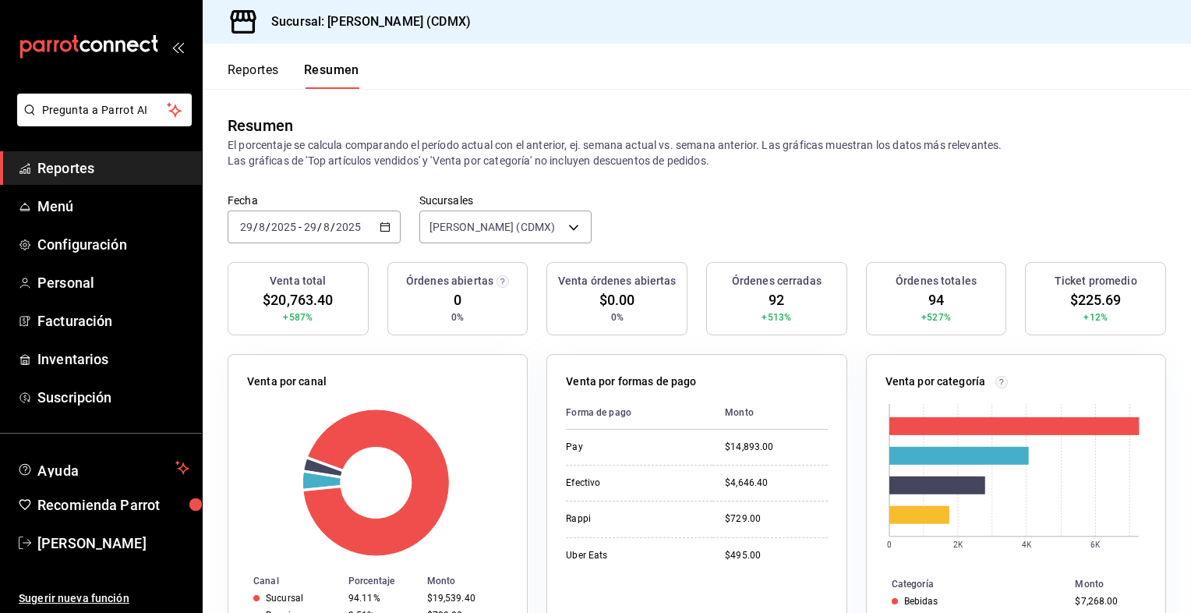
click at [388, 232] on div "[DATE] [DATE] - [DATE] [DATE]" at bounding box center [314, 226] width 173 height 33
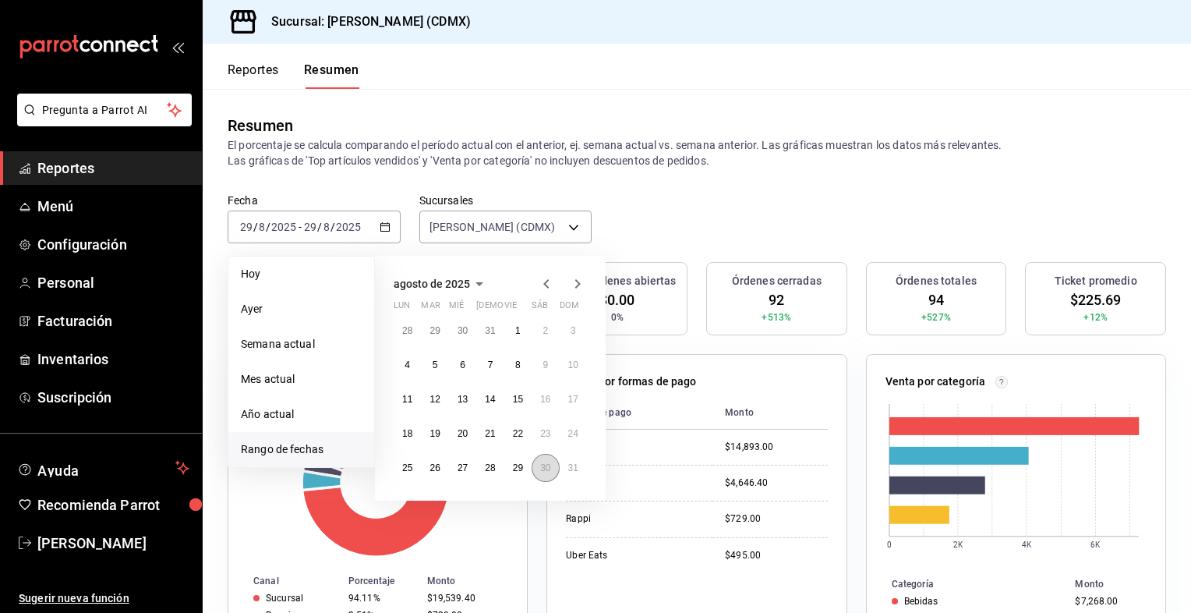
click at [549, 475] on button "30" at bounding box center [545, 468] width 27 height 28
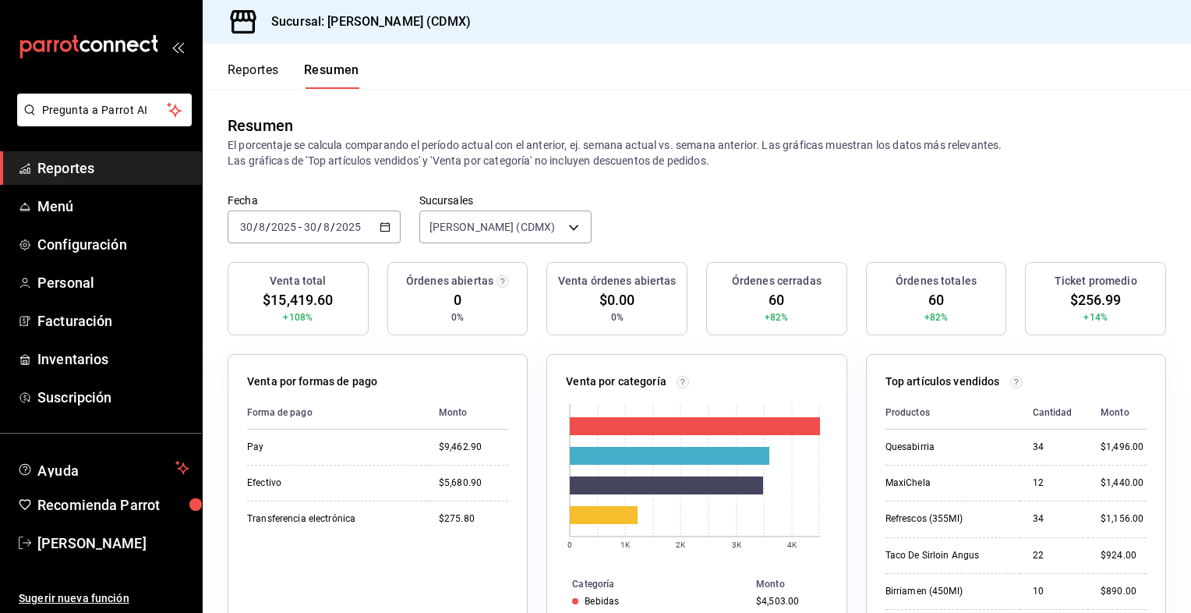
click at [380, 225] on \(Stroke\) "button" at bounding box center [384, 225] width 9 height 1
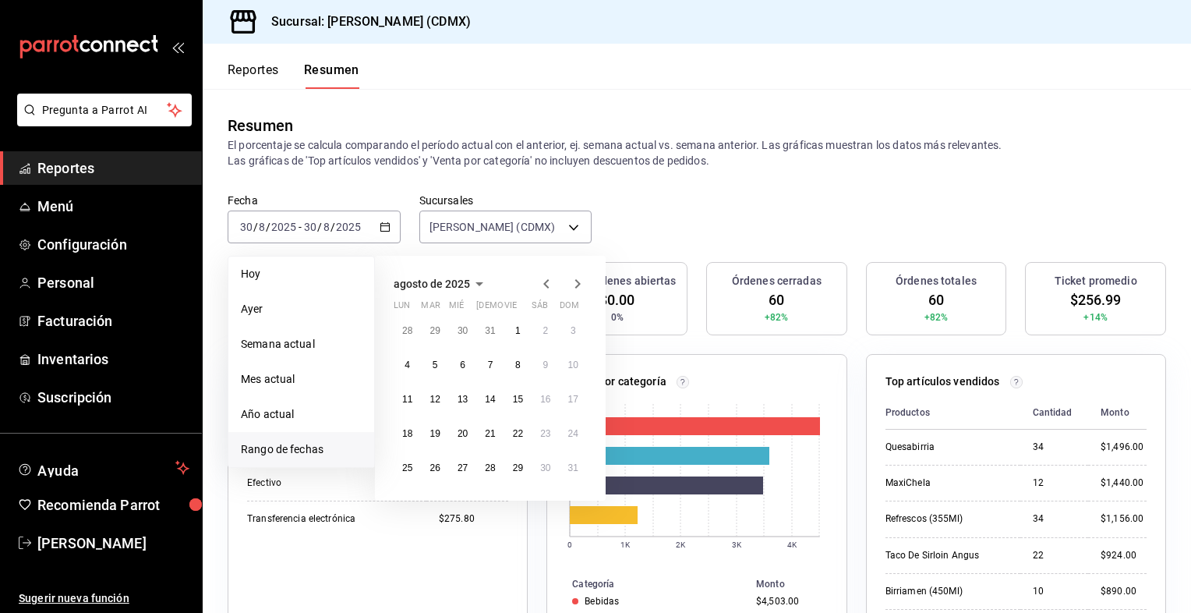
click at [577, 282] on icon "button" at bounding box center [577, 283] width 19 height 19
click at [405, 330] on abbr "1" at bounding box center [407, 330] width 5 height 11
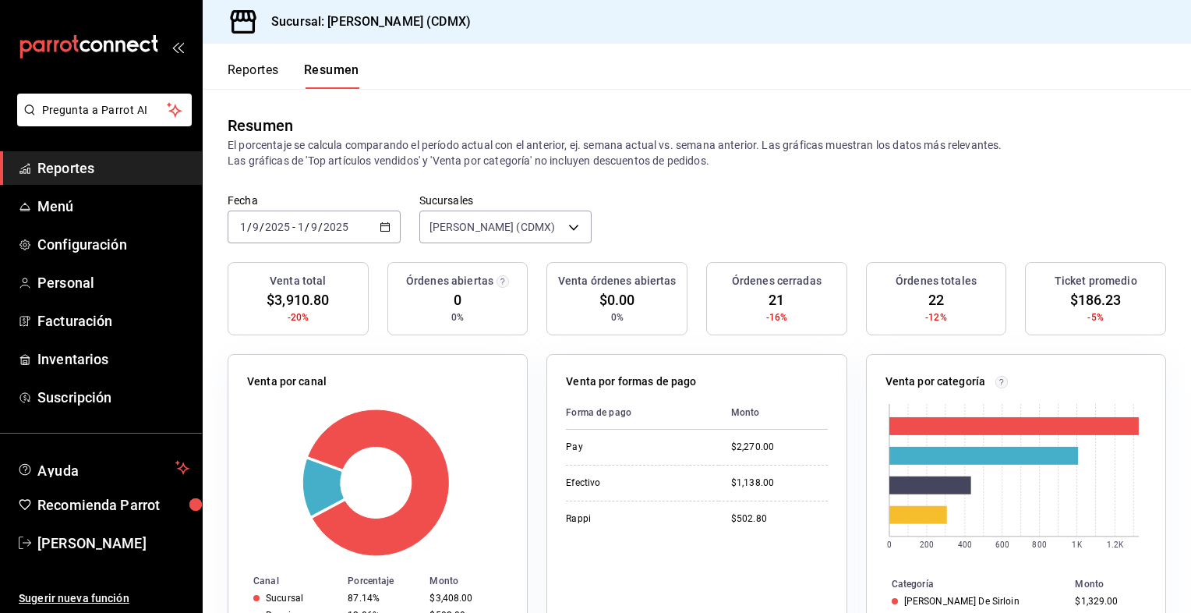
click at [382, 228] on icon "button" at bounding box center [385, 226] width 11 height 11
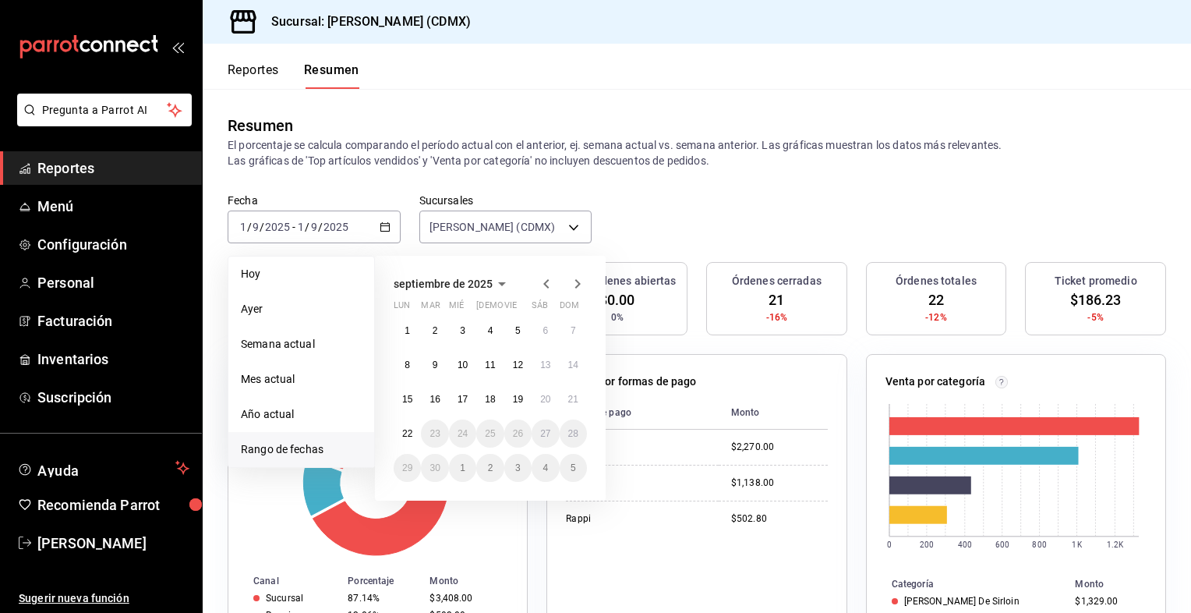
click at [546, 284] on icon "button" at bounding box center [545, 283] width 5 height 9
click at [571, 471] on abbr "31" at bounding box center [573, 467] width 10 height 11
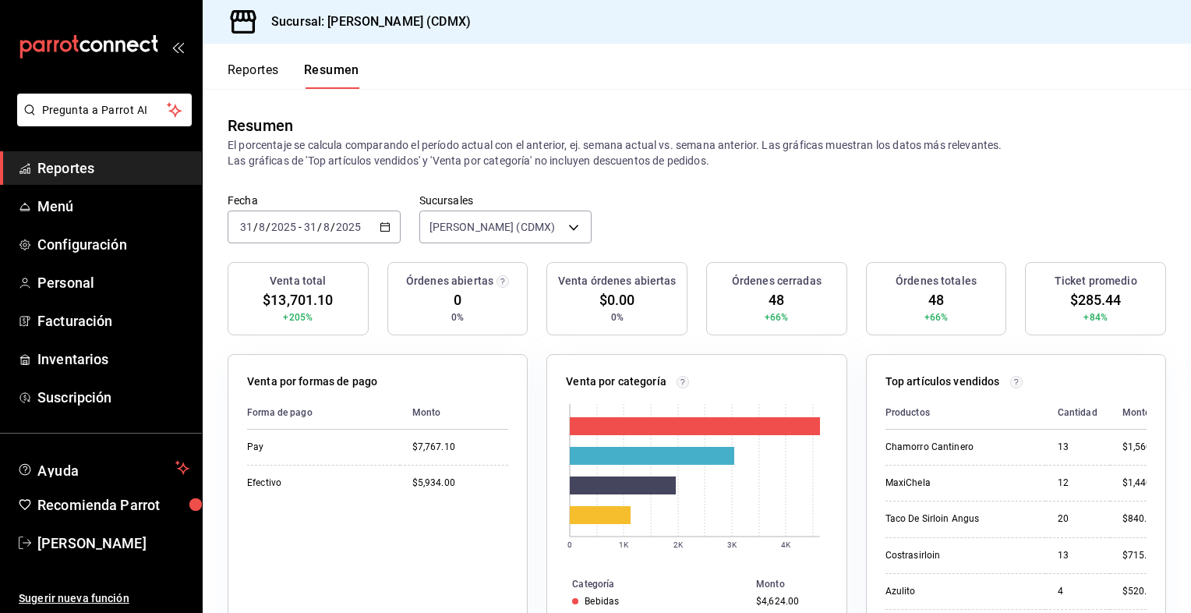
click at [376, 228] on div "[DATE] [DATE] - [DATE] [DATE]" at bounding box center [314, 226] width 173 height 33
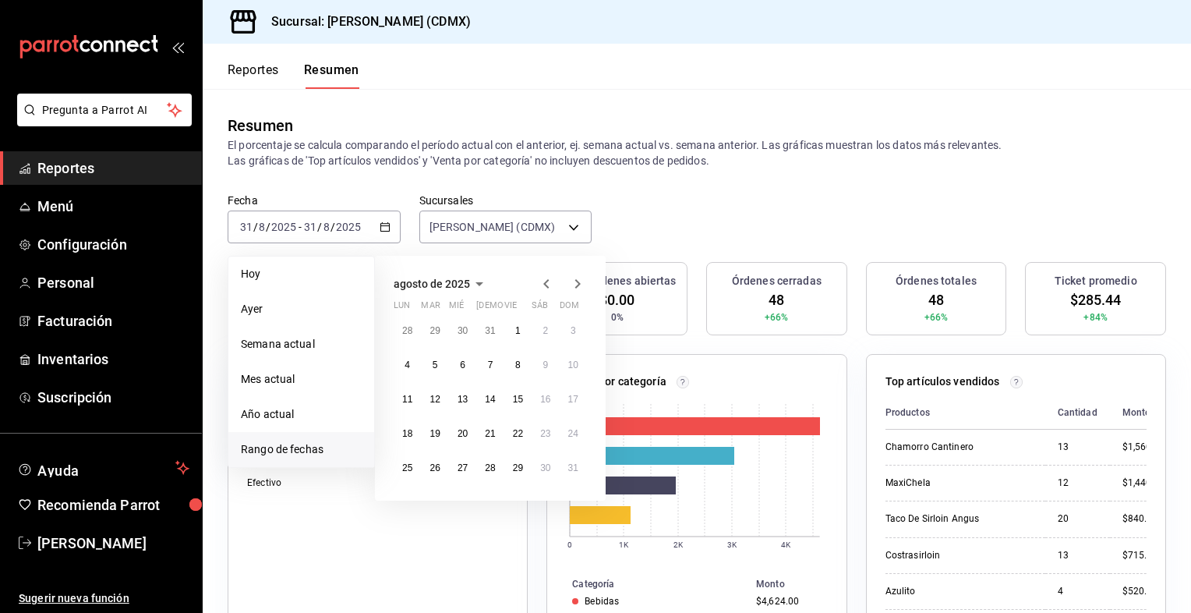
click at [578, 287] on icon "button" at bounding box center [577, 283] width 19 height 19
click at [410, 331] on button "1" at bounding box center [407, 330] width 27 height 28
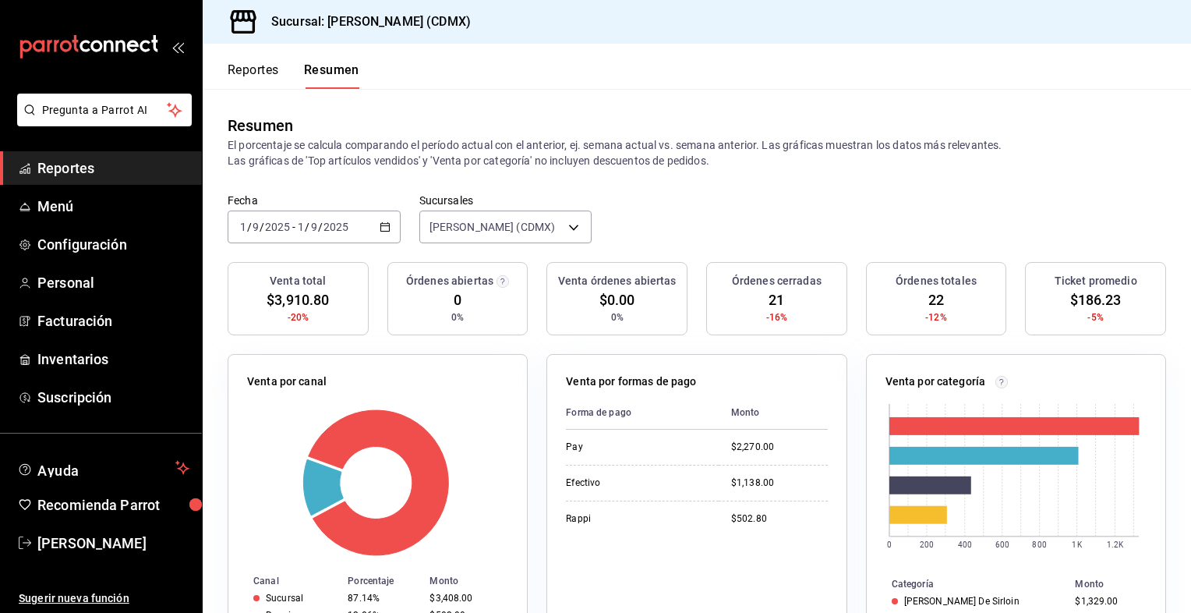
click at [383, 225] on \(Stroke\) "button" at bounding box center [384, 225] width 9 height 1
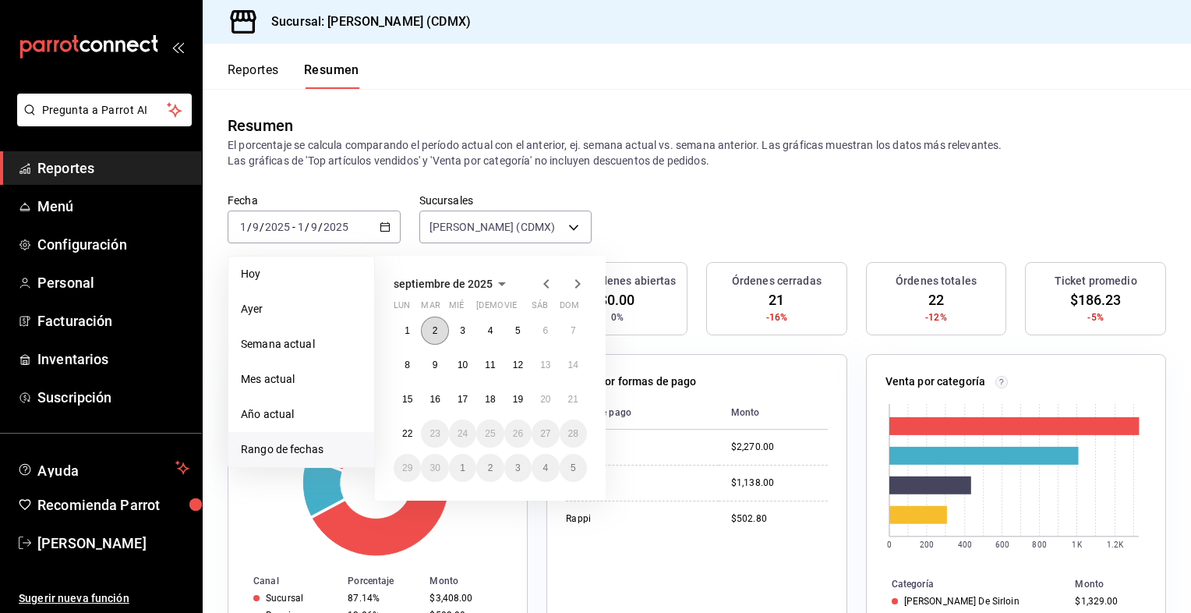
click at [433, 333] on abbr "2" at bounding box center [435, 330] width 5 height 11
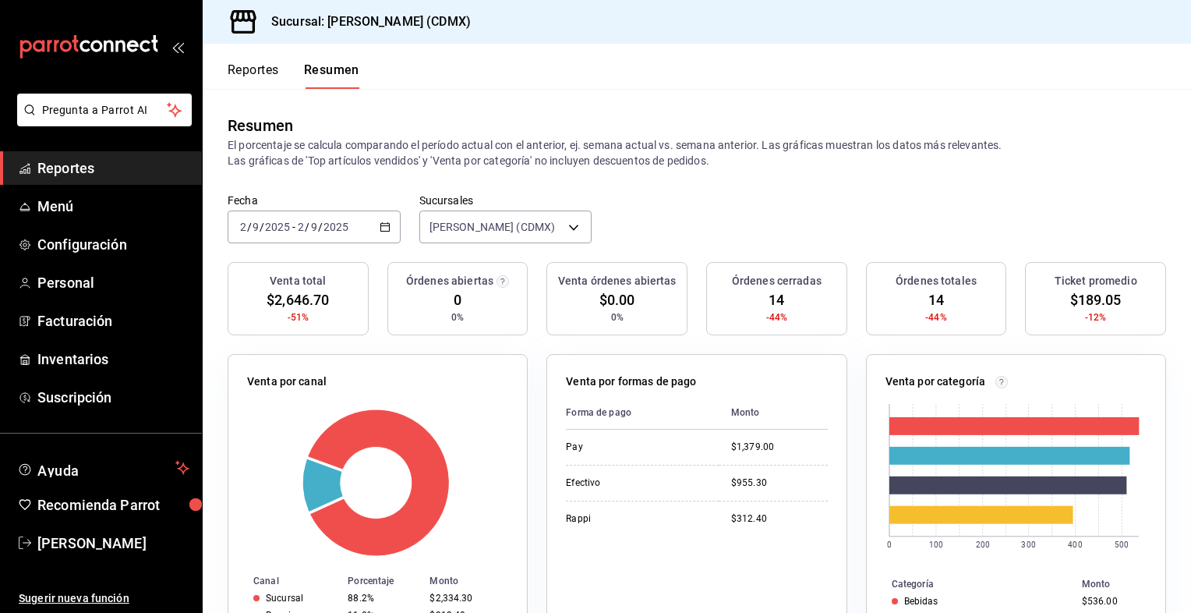
click at [387, 226] on icon "button" at bounding box center [385, 226] width 11 height 11
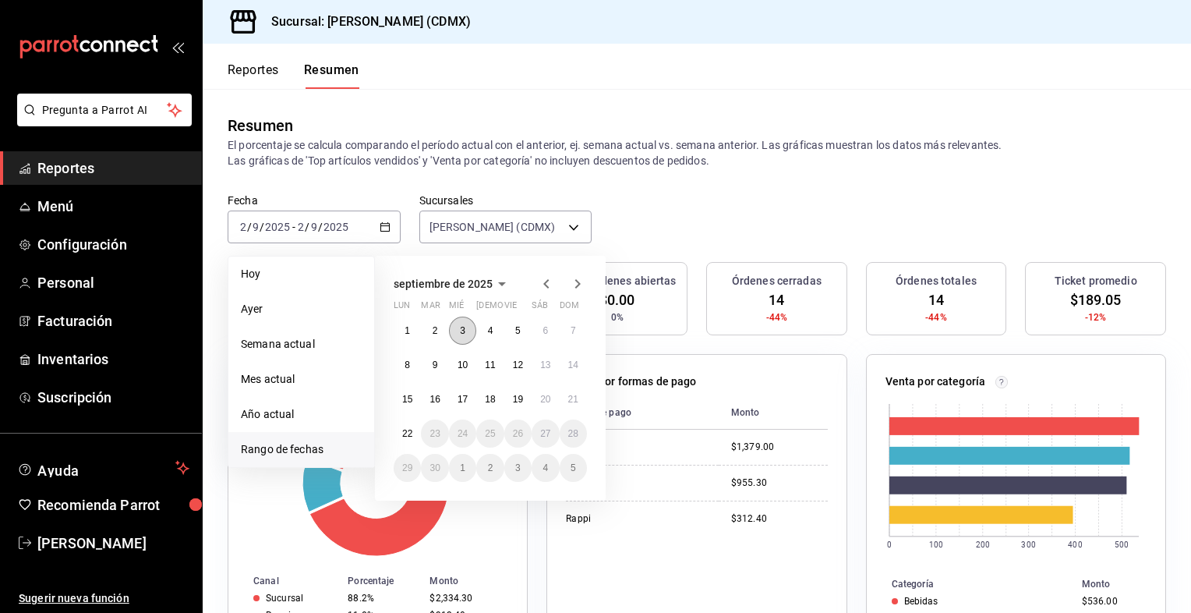
click at [464, 334] on abbr "3" at bounding box center [462, 330] width 5 height 11
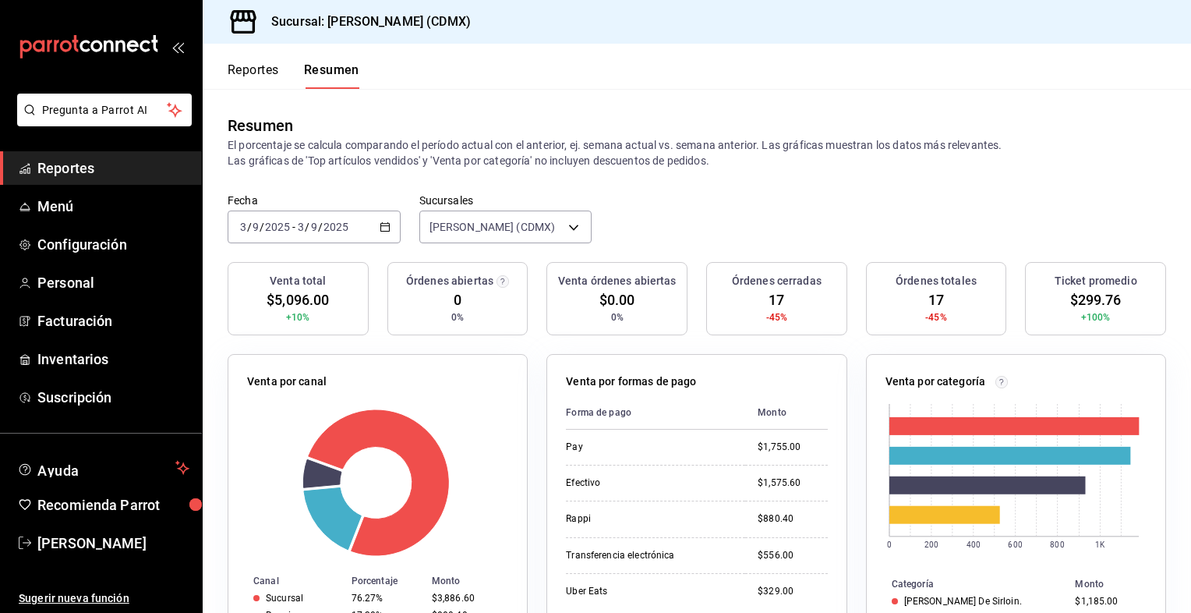
click at [383, 232] on div "[DATE] [DATE] - [DATE] [DATE]" at bounding box center [314, 226] width 173 height 33
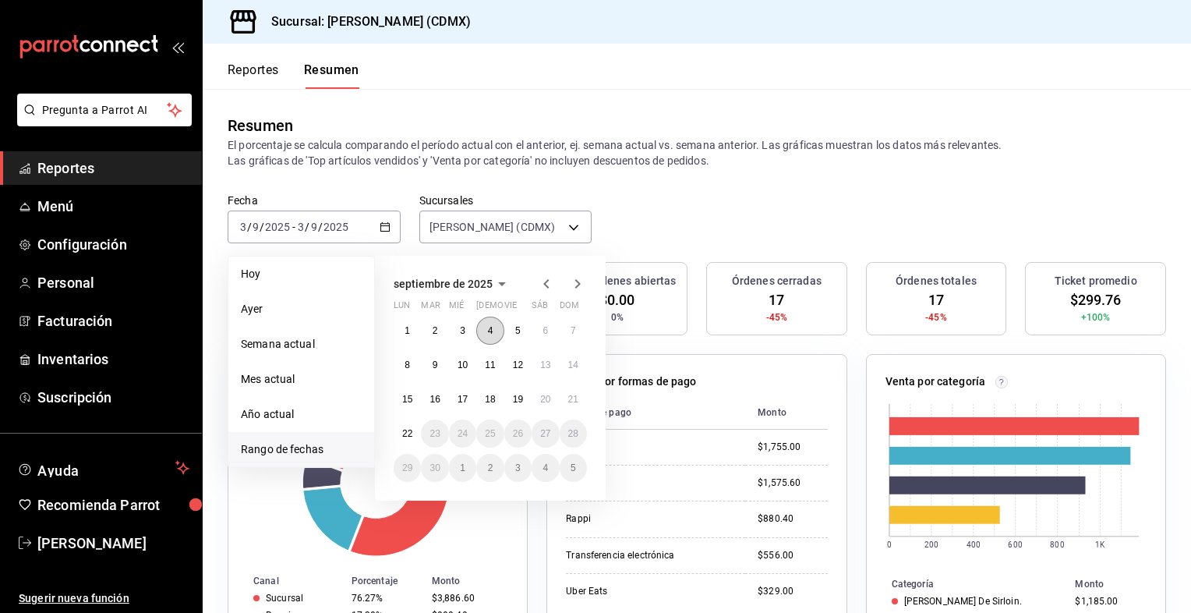
click at [493, 330] on button "4" at bounding box center [489, 330] width 27 height 28
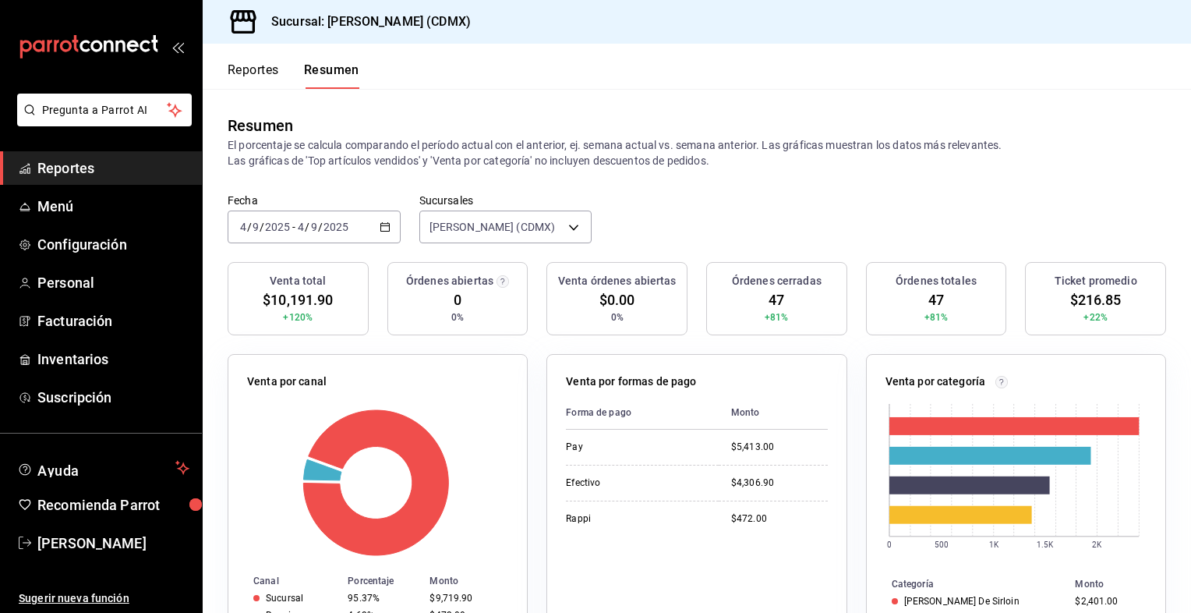
click at [380, 230] on icon "button" at bounding box center [385, 226] width 11 height 11
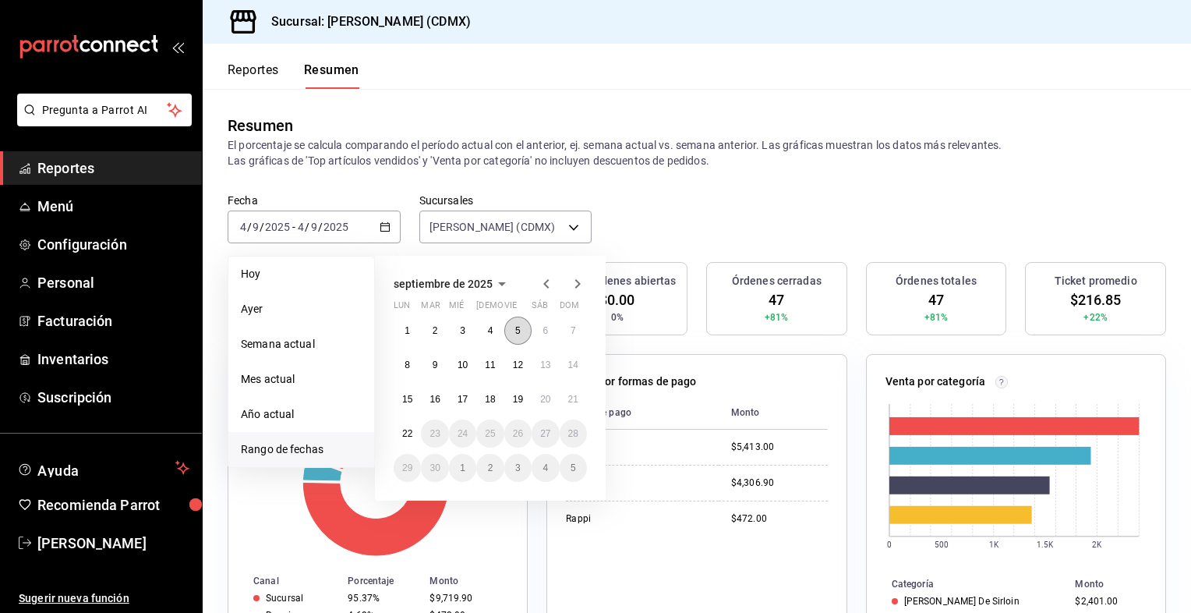
click at [522, 331] on button "5" at bounding box center [517, 330] width 27 height 28
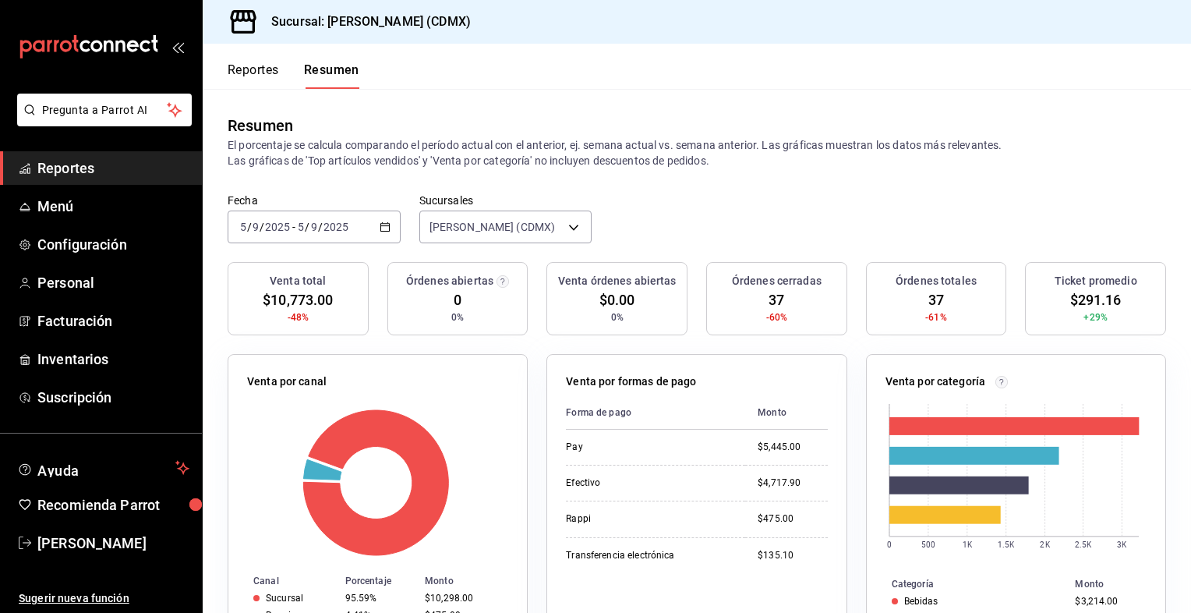
click at [380, 228] on icon "button" at bounding box center [385, 226] width 11 height 11
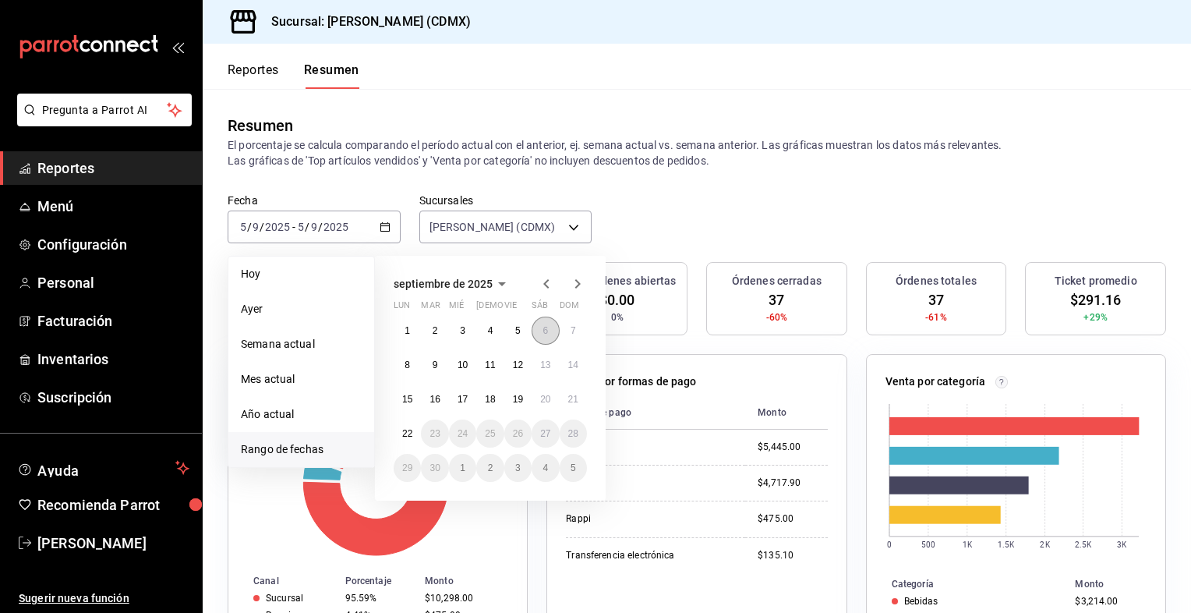
click at [547, 327] on abbr "6" at bounding box center [545, 330] width 5 height 11
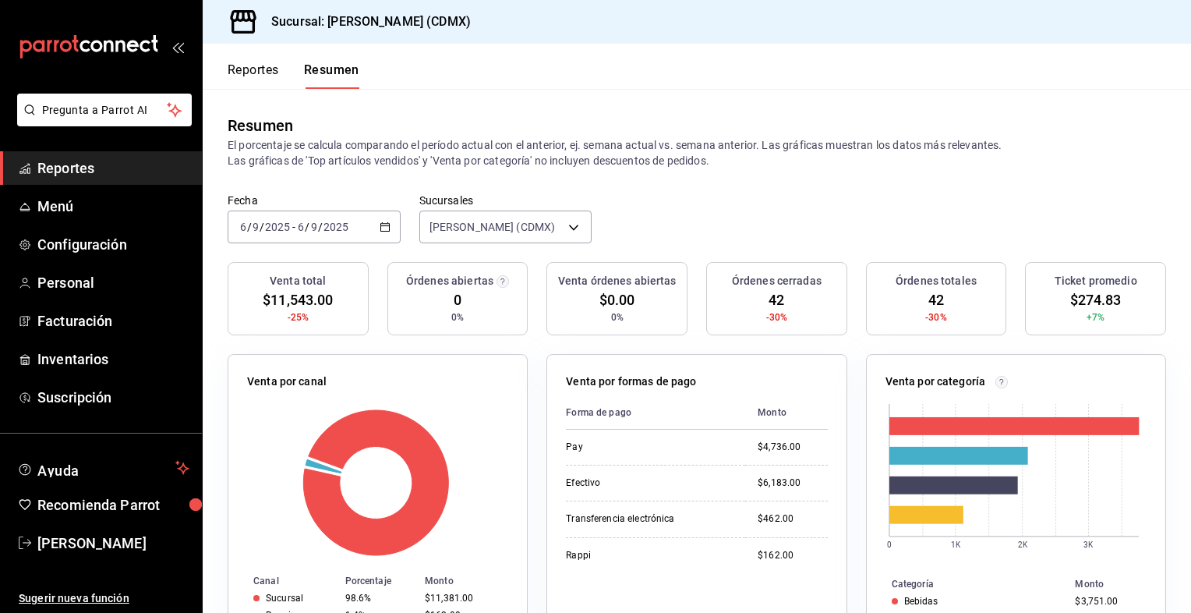
click at [380, 231] on \(Stroke\) "button" at bounding box center [384, 227] width 9 height 9
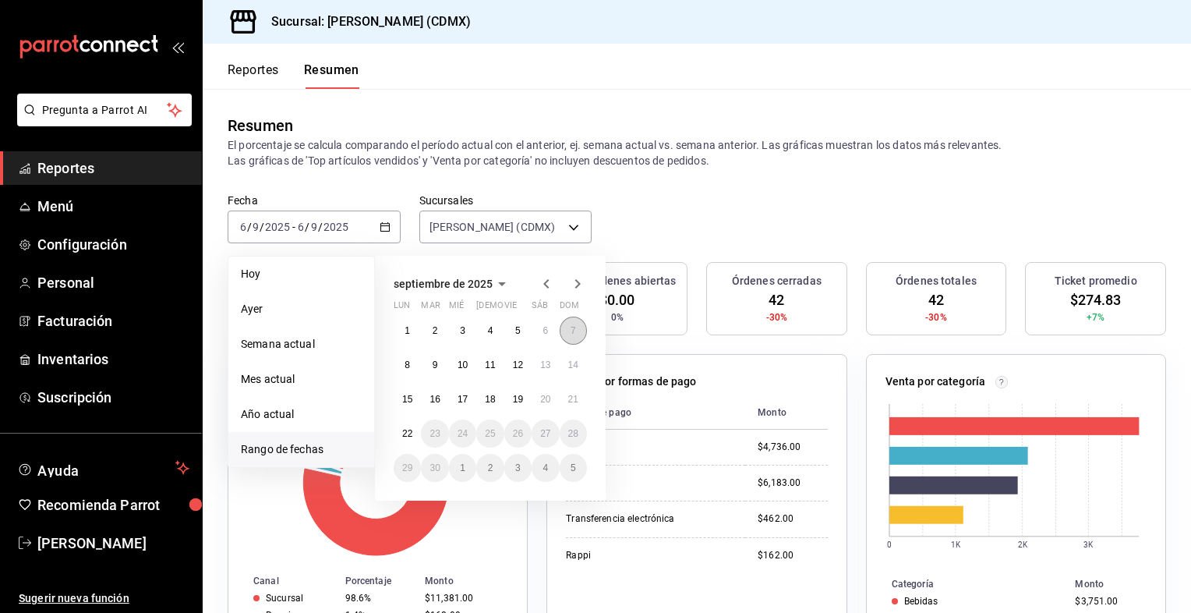
click at [571, 336] on button "7" at bounding box center [573, 330] width 27 height 28
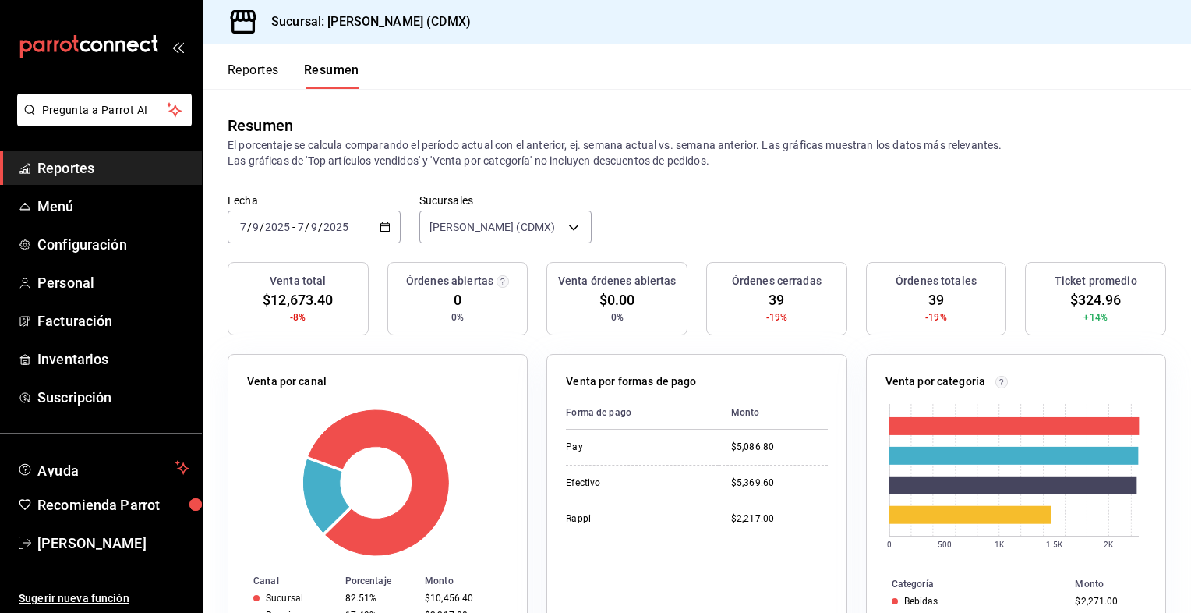
click at [380, 230] on icon "button" at bounding box center [385, 226] width 11 height 11
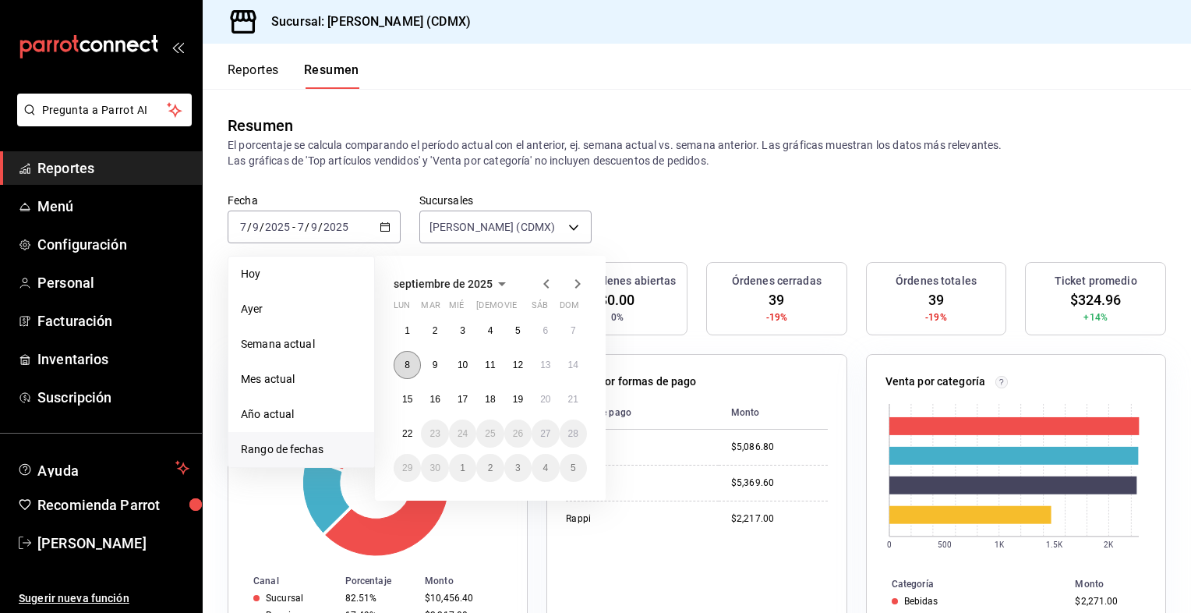
click at [408, 365] on abbr "8" at bounding box center [407, 364] width 5 height 11
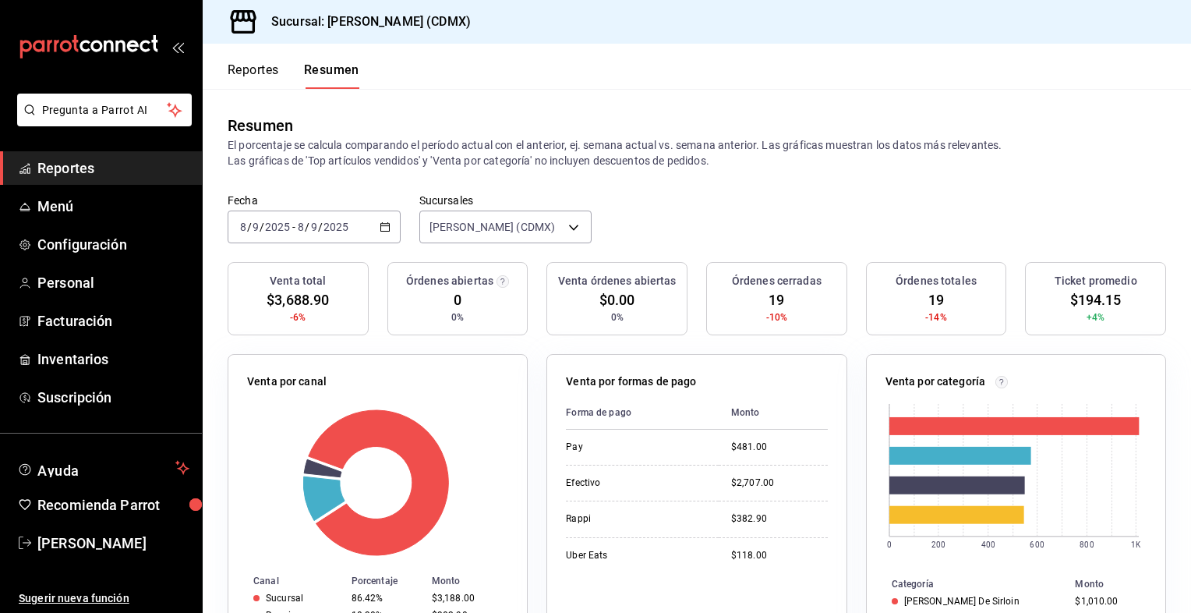
click at [380, 229] on icon "button" at bounding box center [385, 226] width 11 height 11
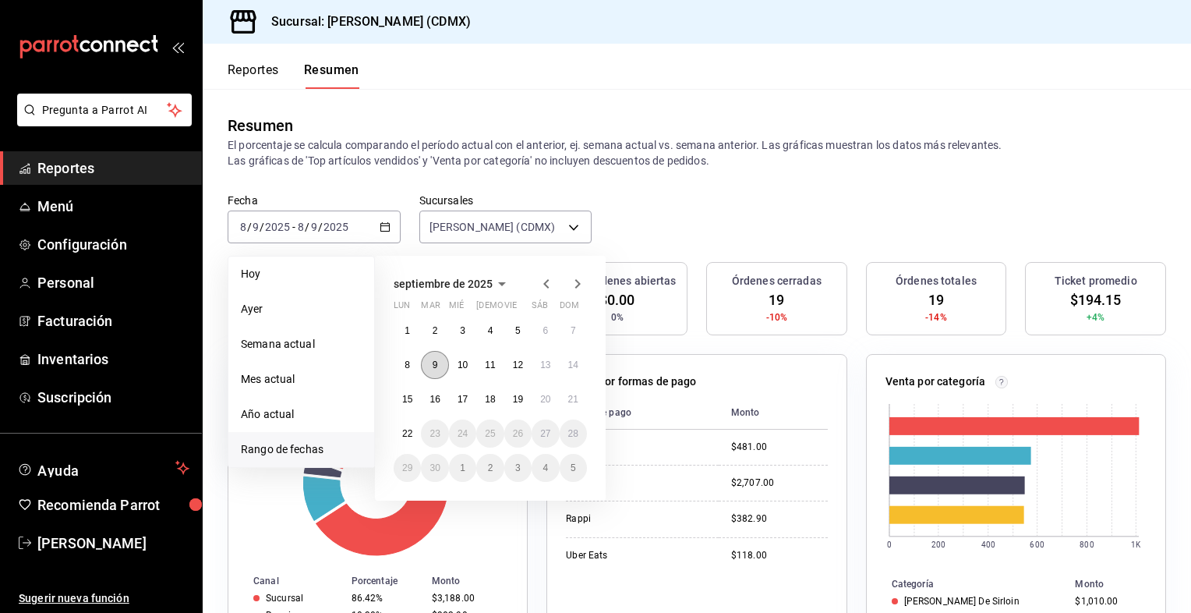
click at [438, 368] on button "9" at bounding box center [434, 365] width 27 height 28
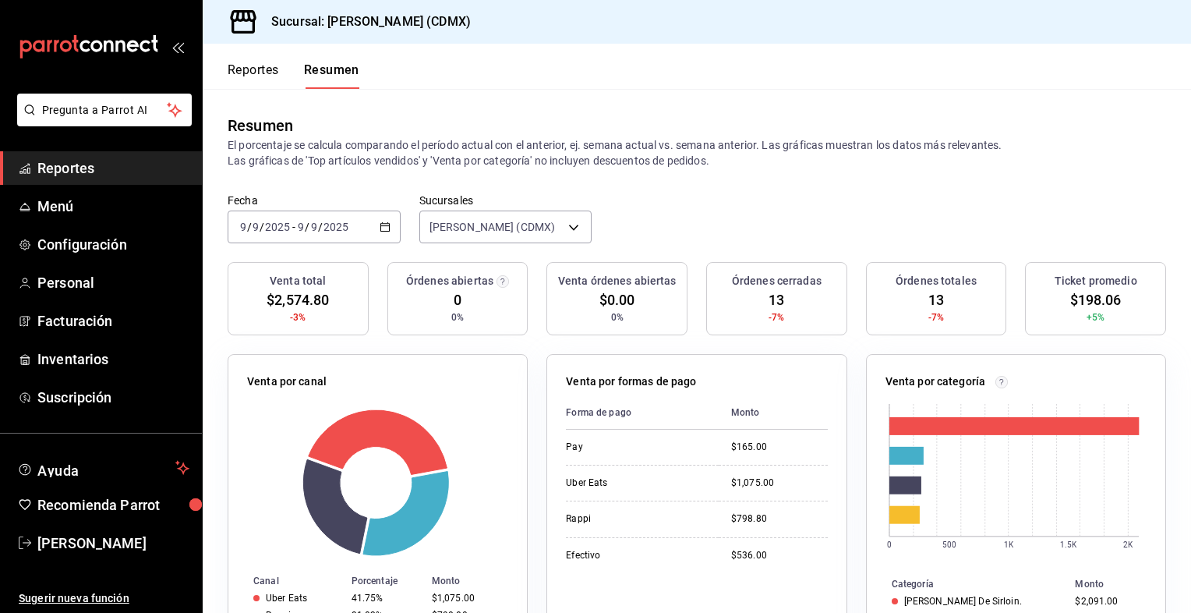
click at [385, 230] on icon "button" at bounding box center [385, 226] width 11 height 11
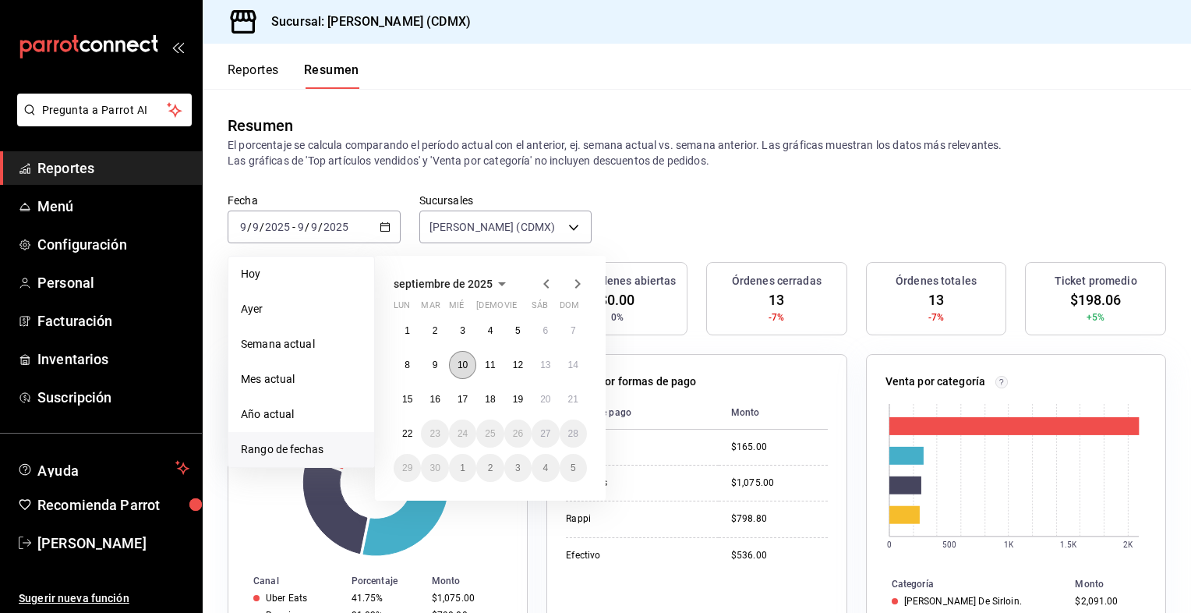
click at [462, 372] on button "10" at bounding box center [462, 365] width 27 height 28
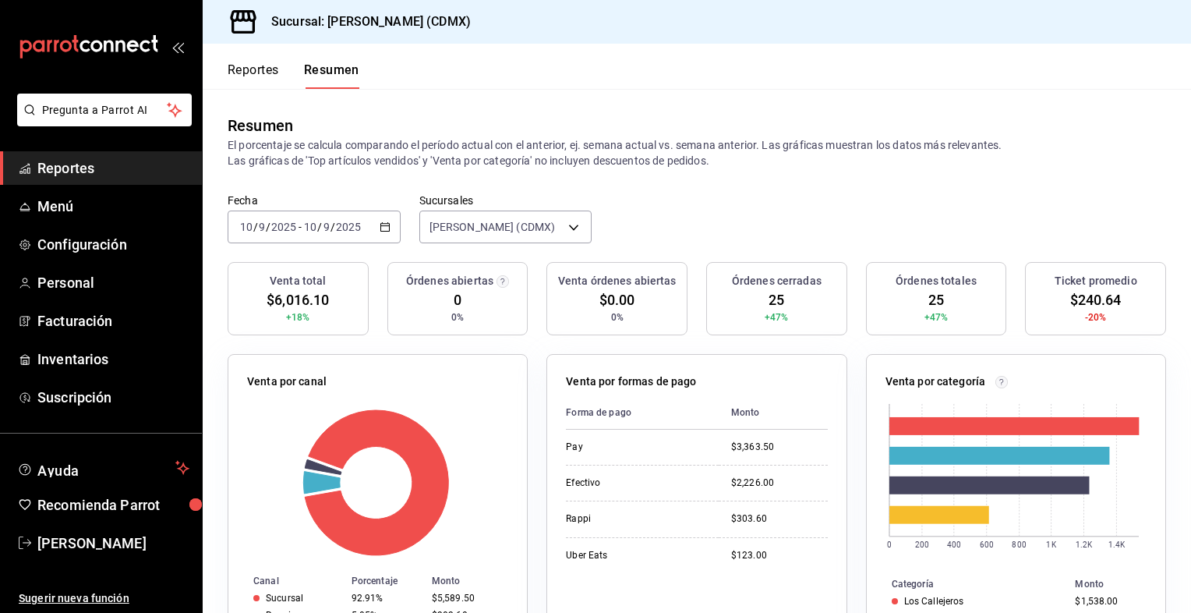
click at [384, 226] on icon "button" at bounding box center [385, 226] width 11 height 11
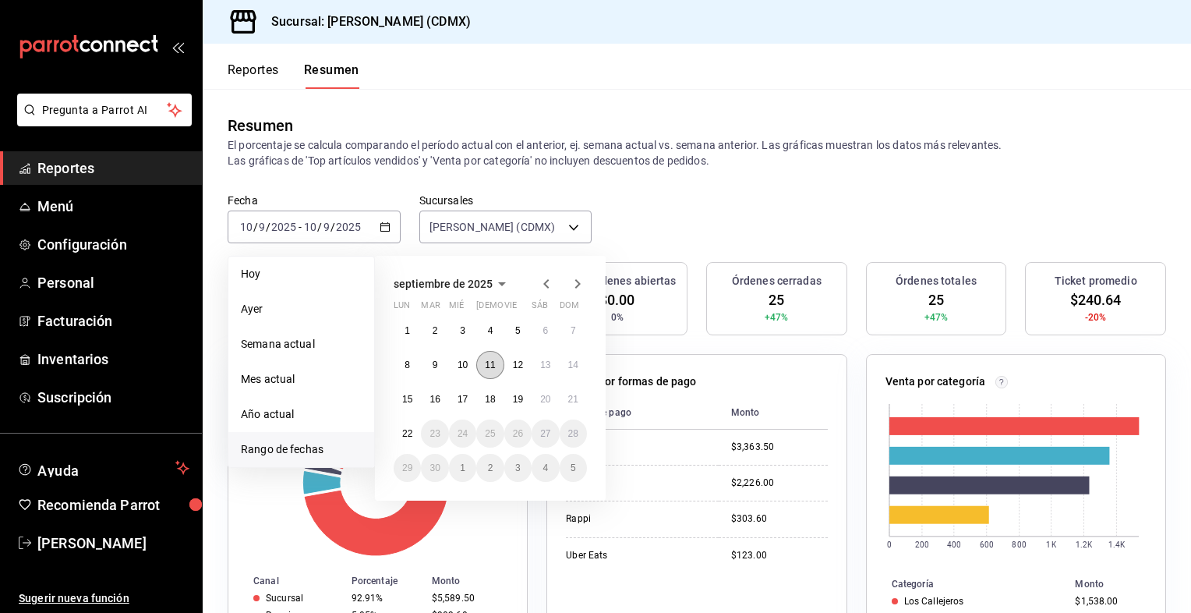
click at [490, 375] on button "11" at bounding box center [489, 365] width 27 height 28
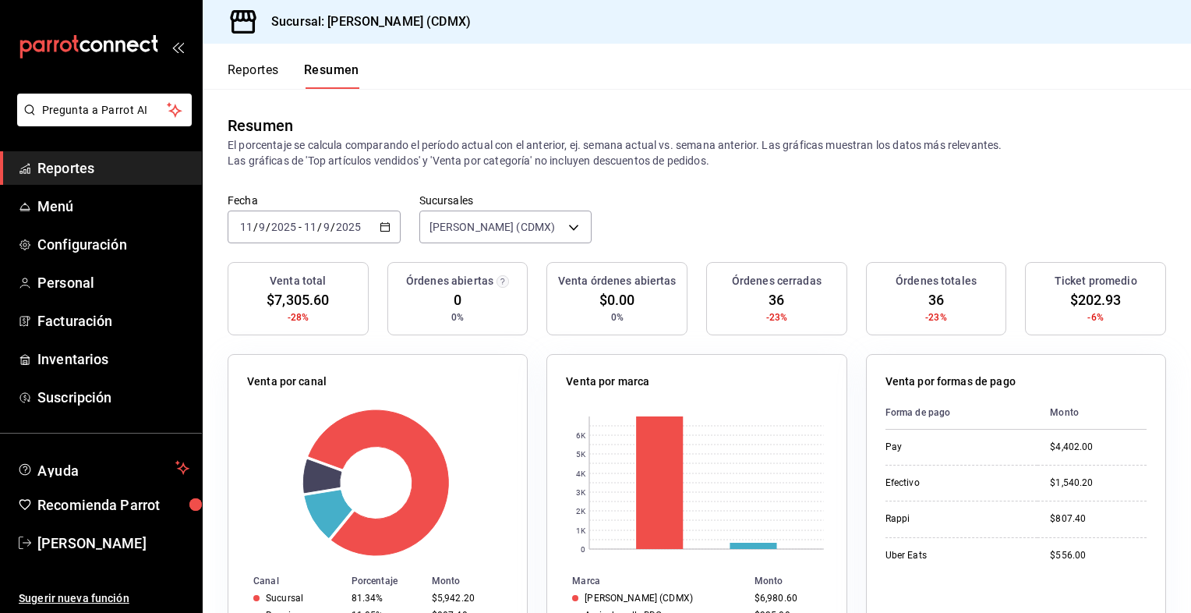
click at [381, 229] on icon "button" at bounding box center [385, 226] width 11 height 11
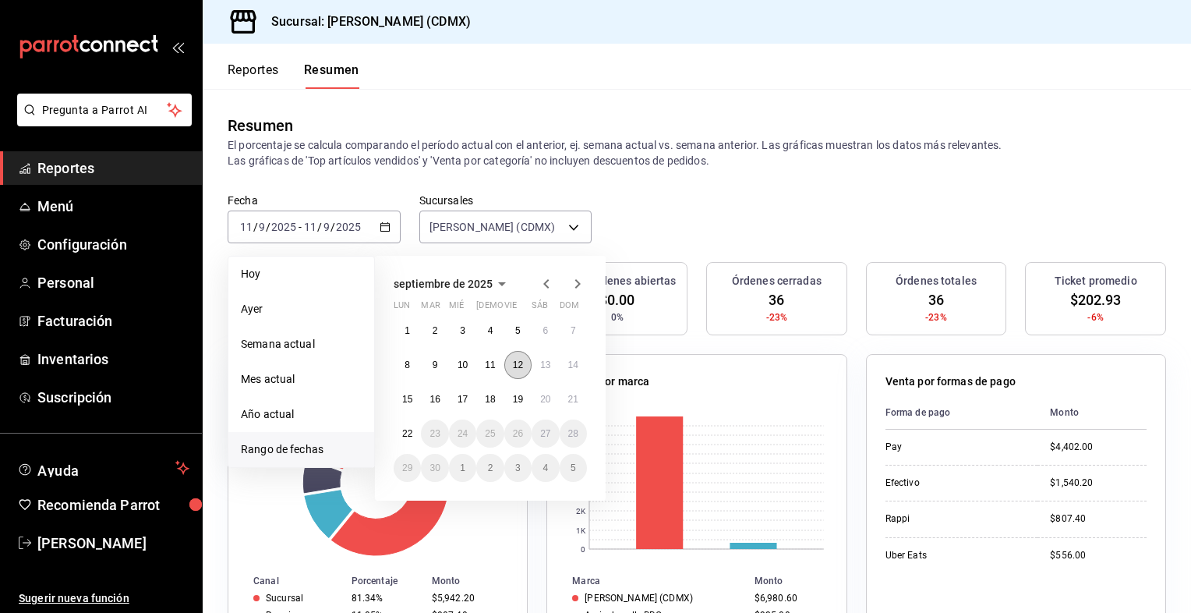
click at [521, 364] on abbr "12" at bounding box center [518, 364] width 10 height 11
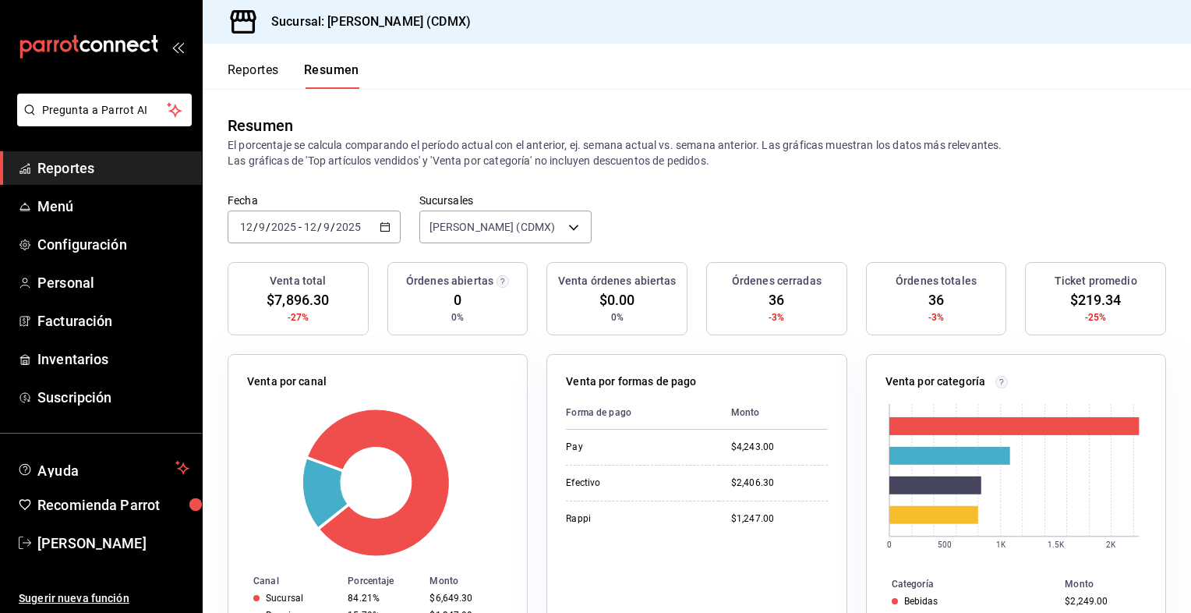
click at [385, 230] on icon "button" at bounding box center [385, 226] width 11 height 11
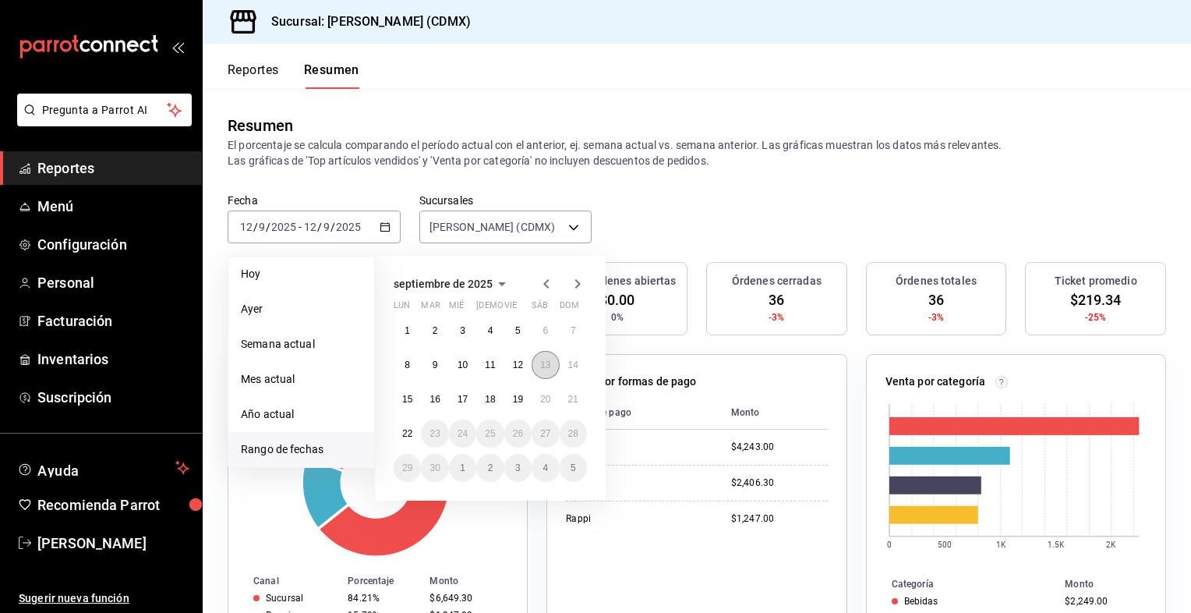
click at [549, 366] on abbr "13" at bounding box center [545, 364] width 10 height 11
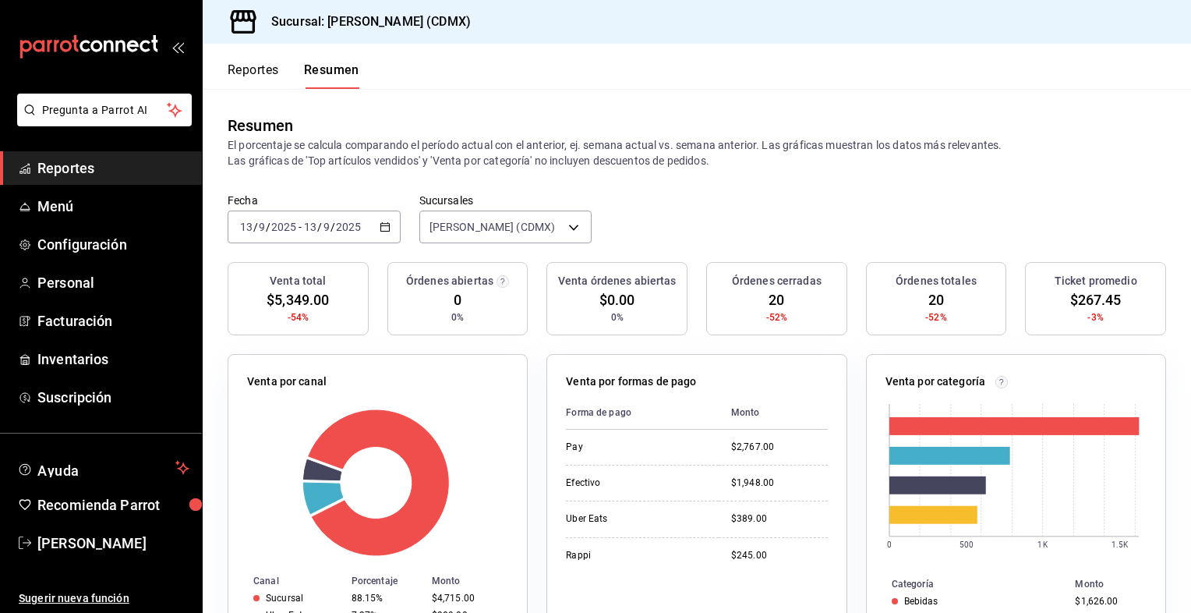
click at [385, 229] on icon "button" at bounding box center [385, 226] width 11 height 11
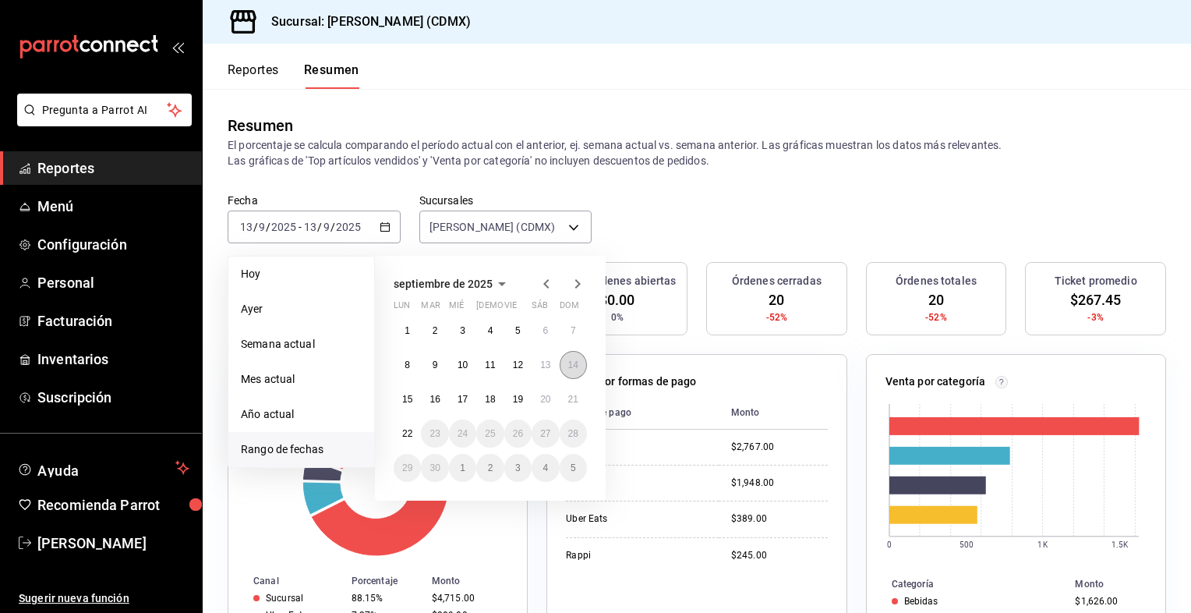
click at [570, 369] on button "14" at bounding box center [573, 365] width 27 height 28
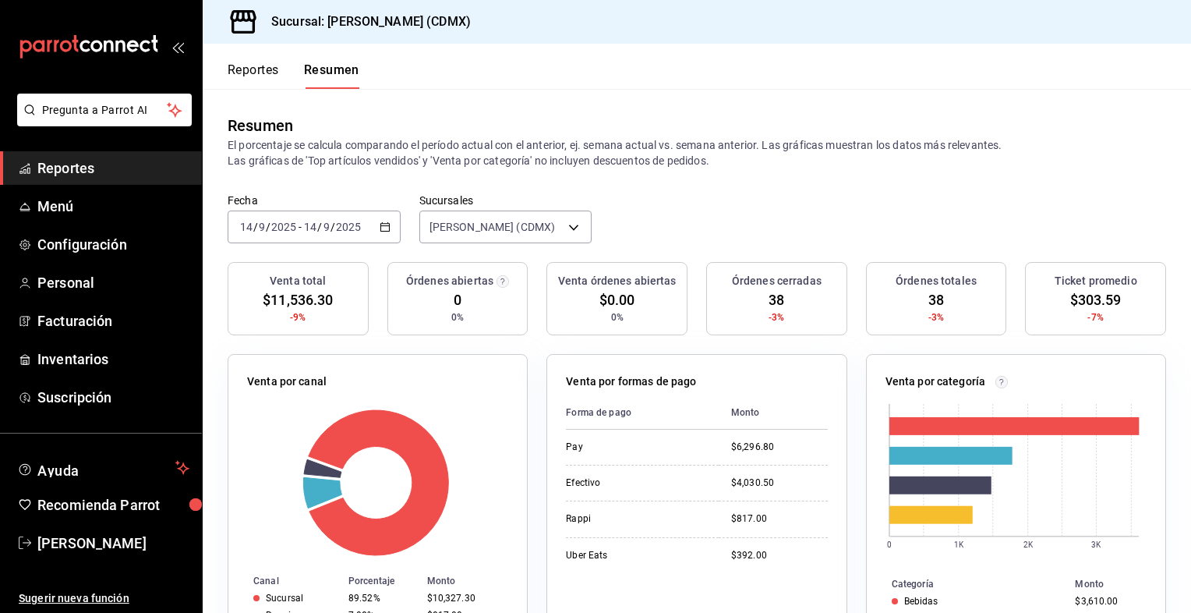
click at [380, 224] on icon "button" at bounding box center [385, 226] width 11 height 11
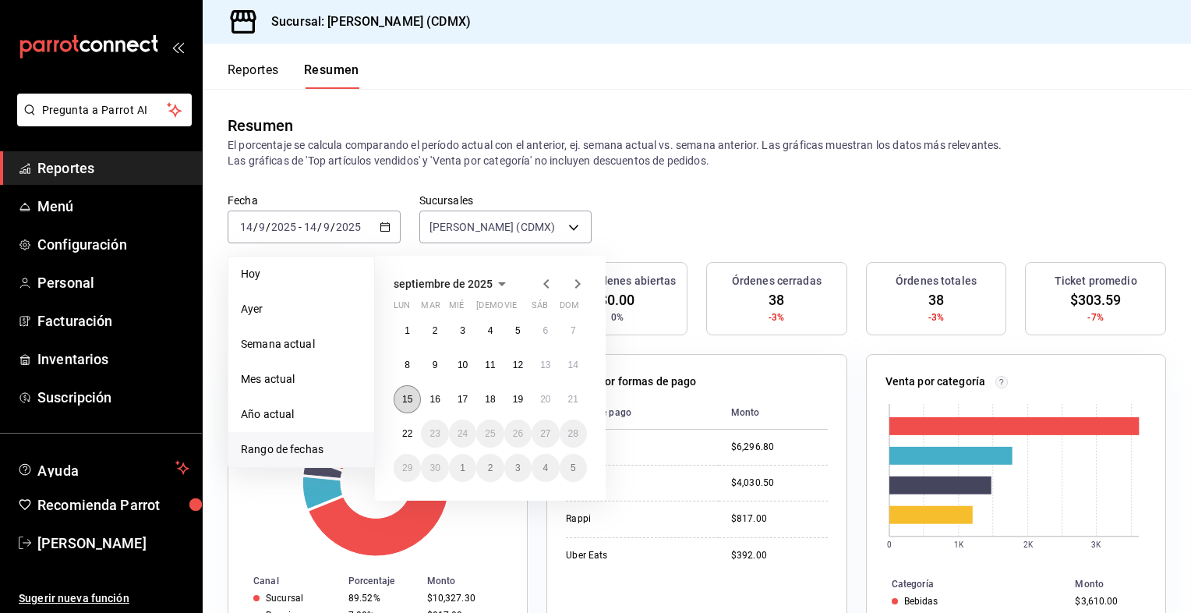
click at [409, 399] on abbr "15" at bounding box center [407, 399] width 10 height 11
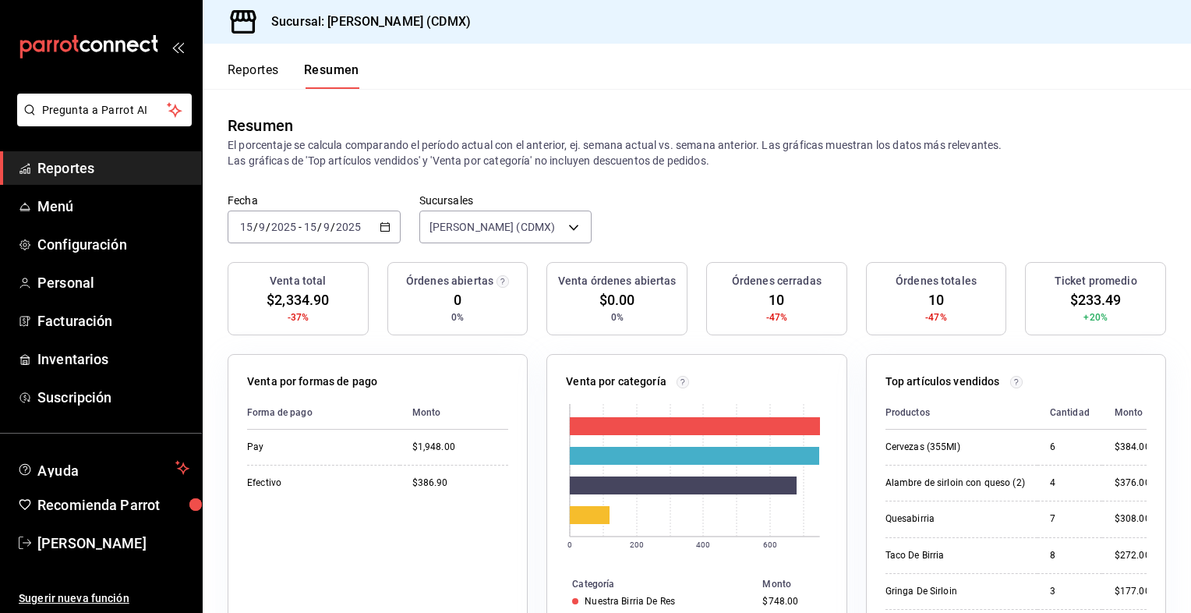
click at [376, 221] on div "[DATE] [DATE] - [DATE] [DATE]" at bounding box center [314, 226] width 173 height 33
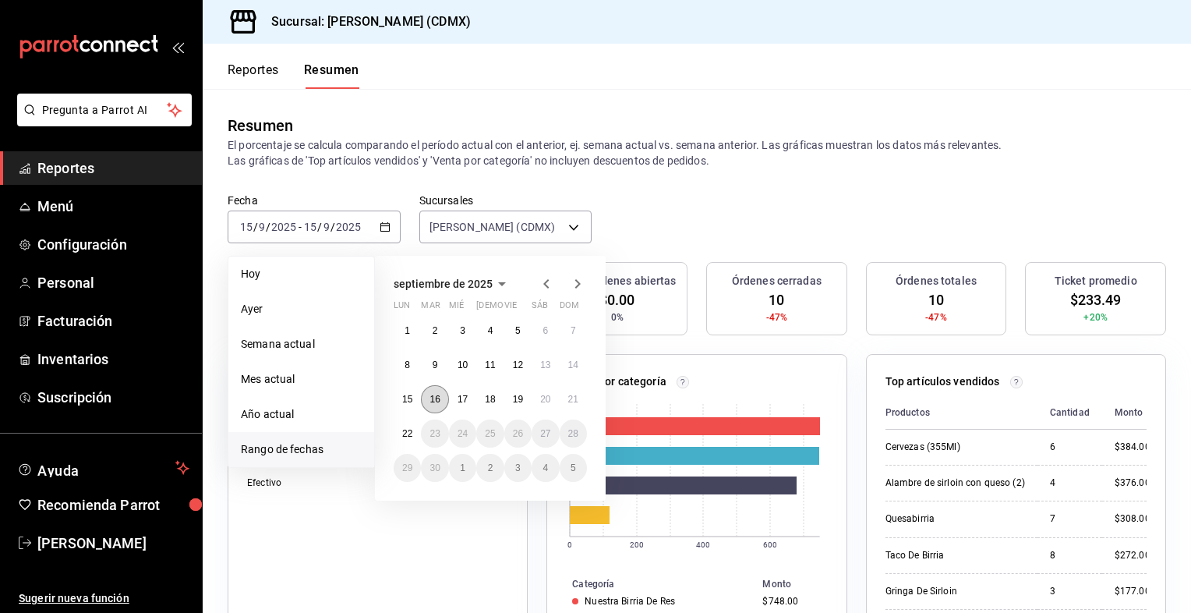
click at [440, 405] on button "16" at bounding box center [434, 399] width 27 height 28
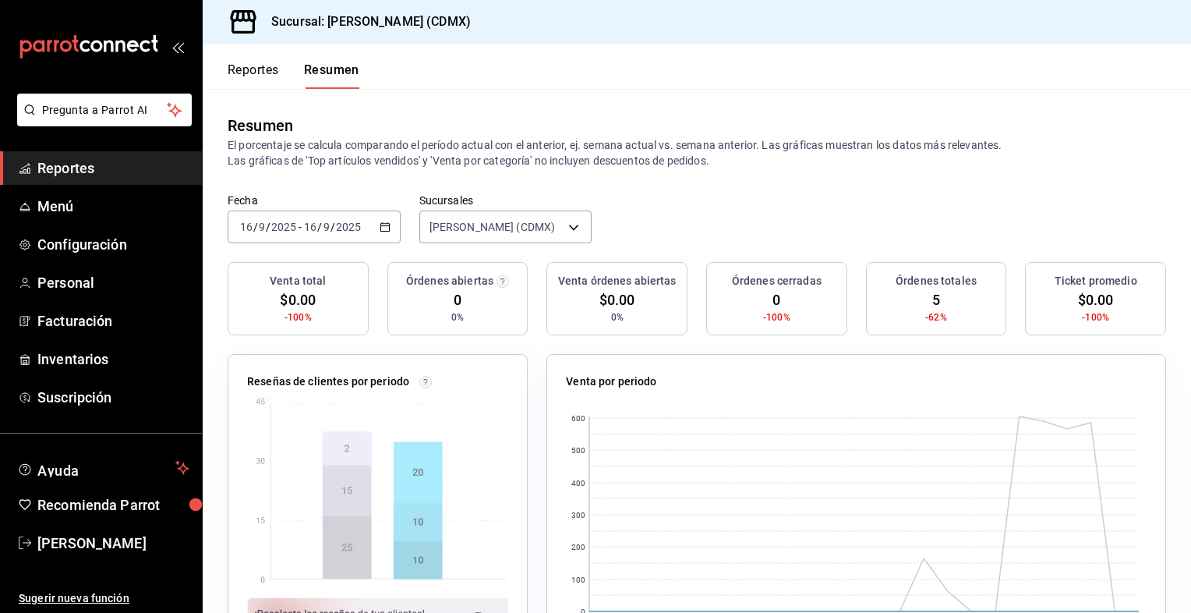
click at [380, 228] on icon "button" at bounding box center [385, 226] width 11 height 11
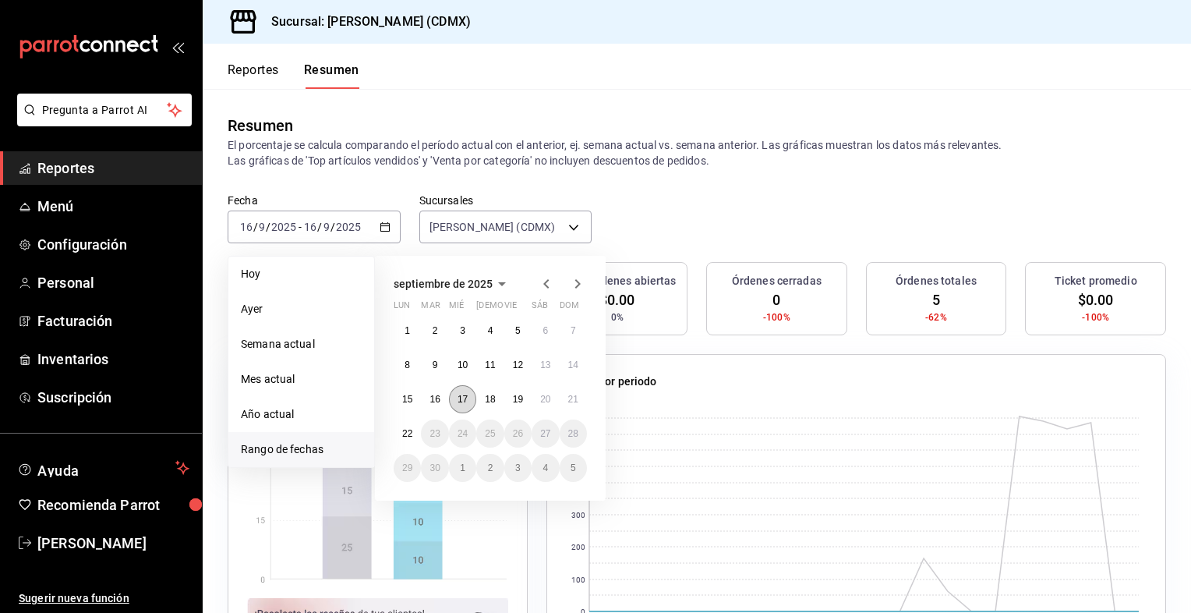
click at [455, 393] on button "17" at bounding box center [462, 399] width 27 height 28
click at [462, 394] on abbr "17" at bounding box center [463, 399] width 10 height 11
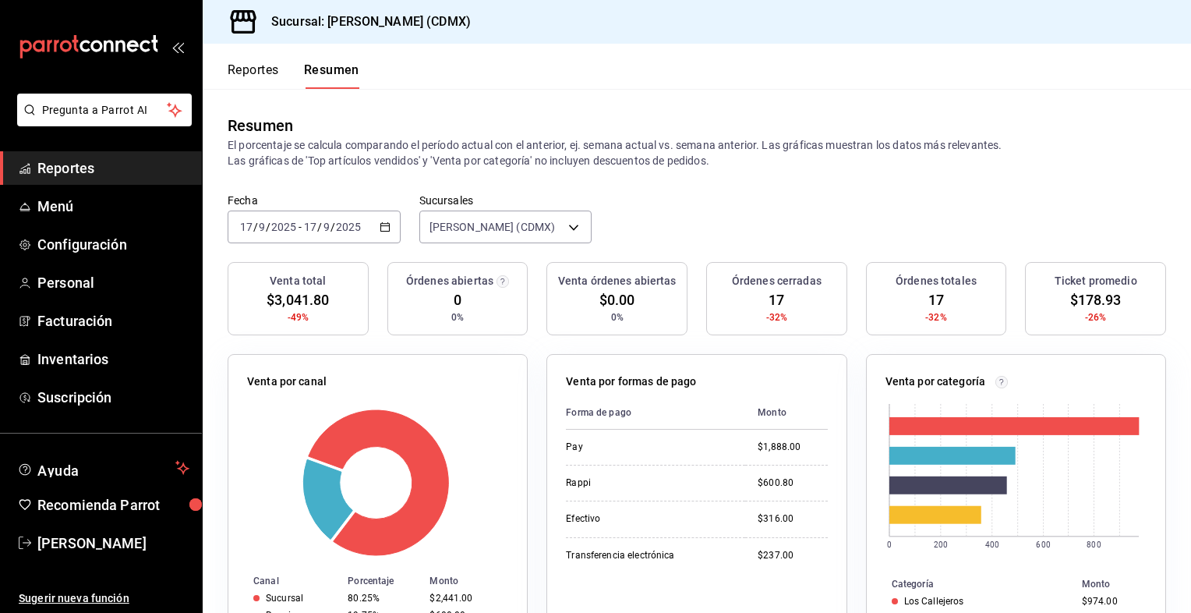
click at [382, 227] on icon "button" at bounding box center [385, 226] width 11 height 11
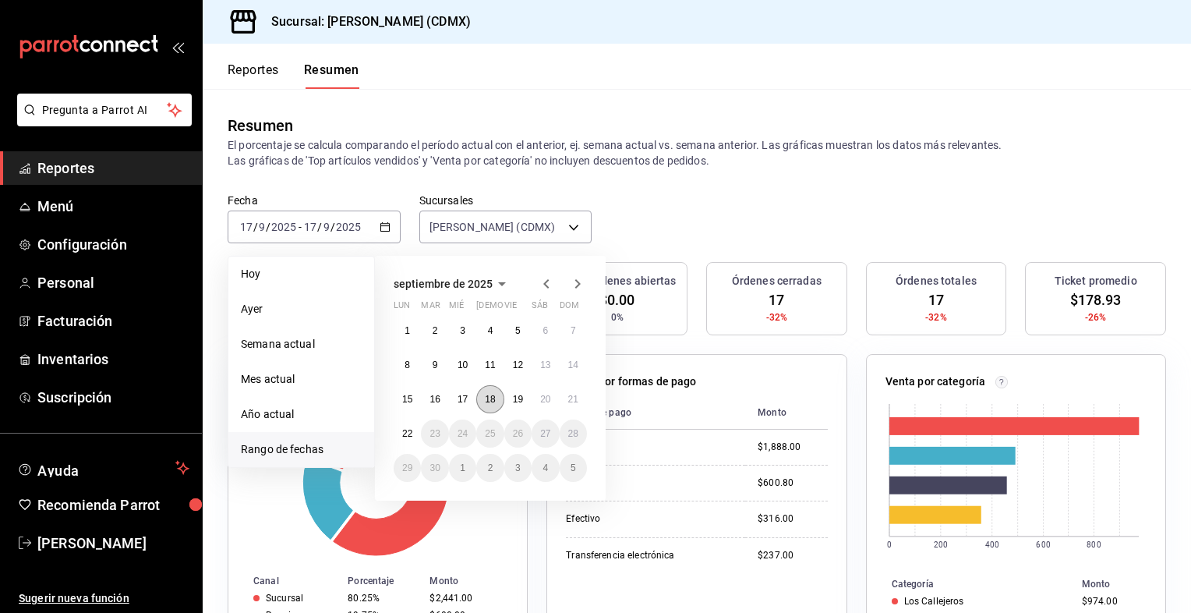
click at [490, 402] on abbr "18" at bounding box center [490, 399] width 10 height 11
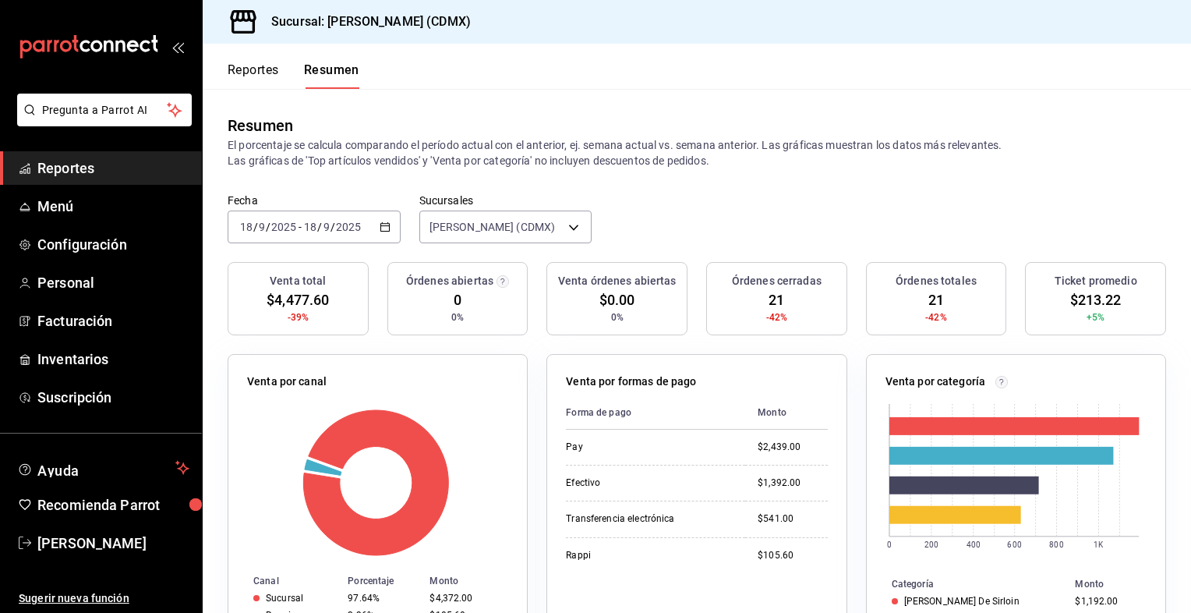
click at [383, 229] on icon "button" at bounding box center [385, 226] width 11 height 11
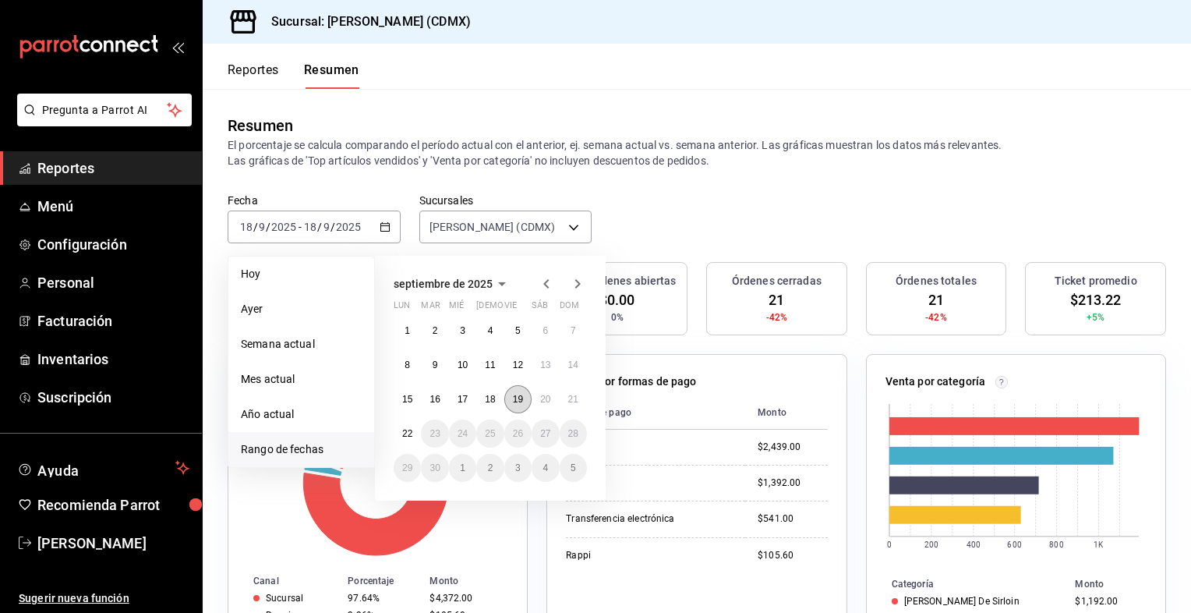
click at [525, 405] on button "19" at bounding box center [517, 399] width 27 height 28
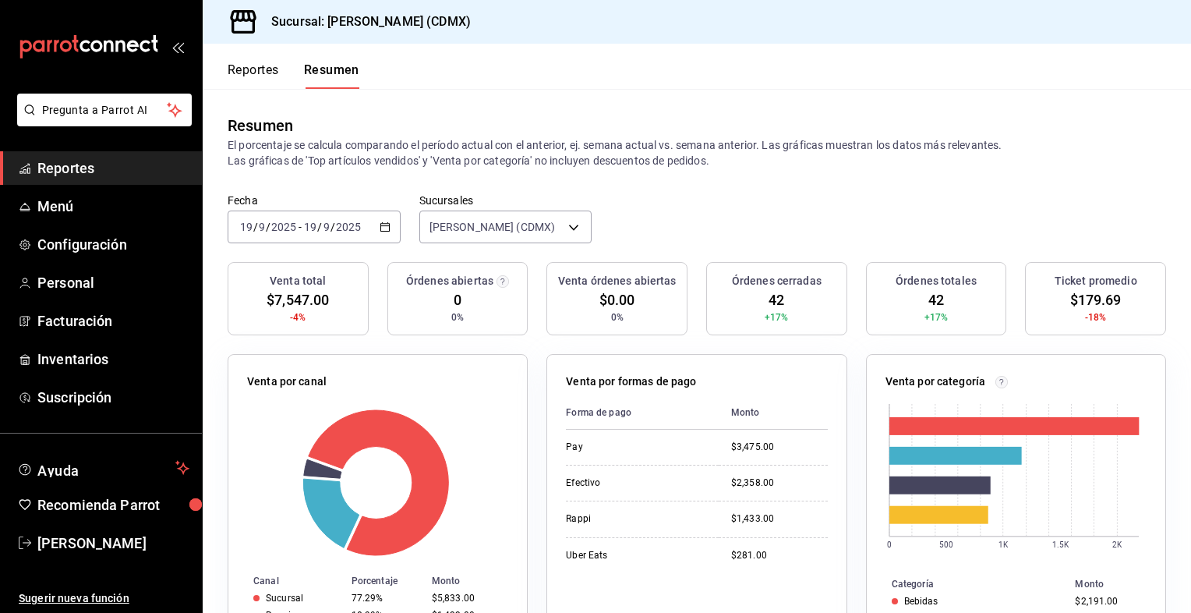
click at [384, 231] on icon "button" at bounding box center [385, 226] width 11 height 11
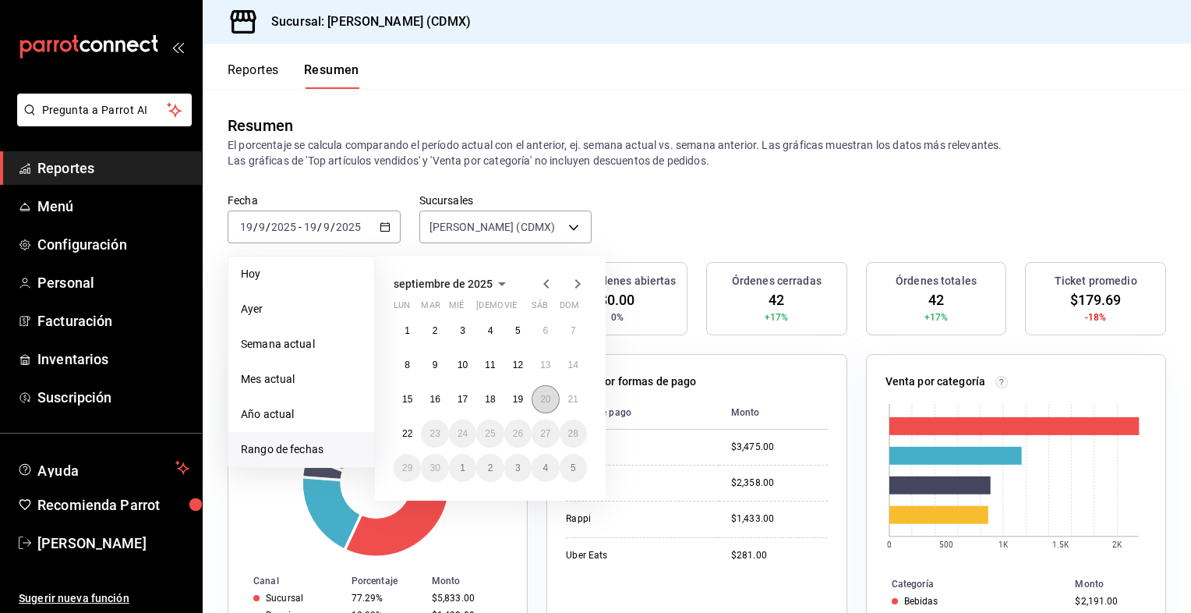
click at [544, 401] on abbr "20" at bounding box center [545, 399] width 10 height 11
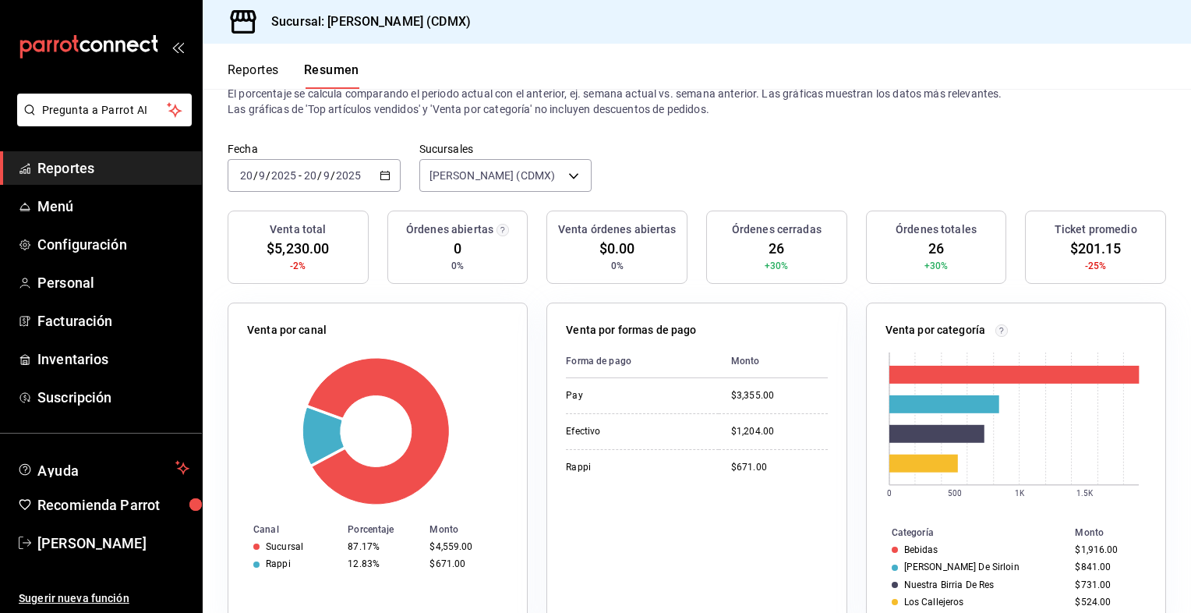
scroll to position [78, 0]
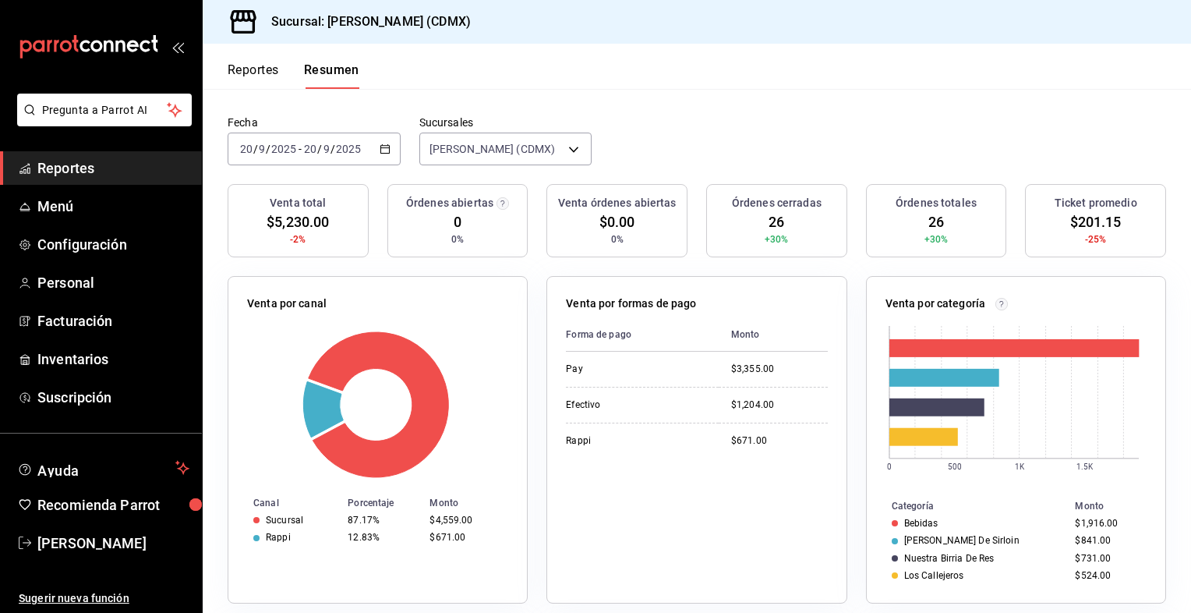
click at [384, 149] on icon "button" at bounding box center [385, 148] width 11 height 11
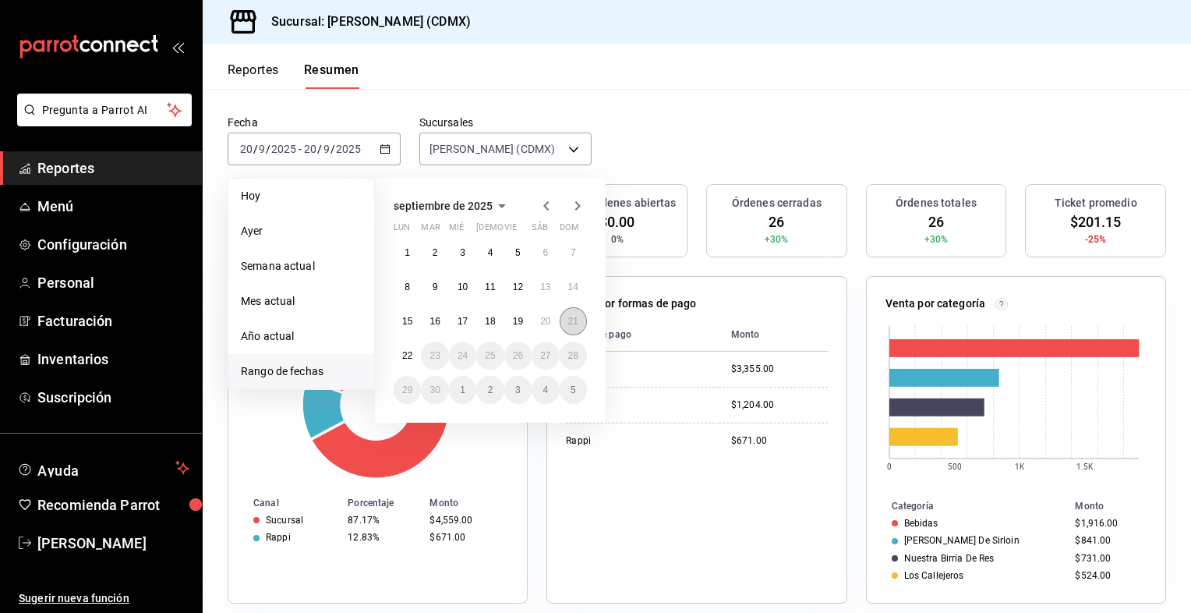
click at [574, 323] on abbr "21" at bounding box center [573, 321] width 10 height 11
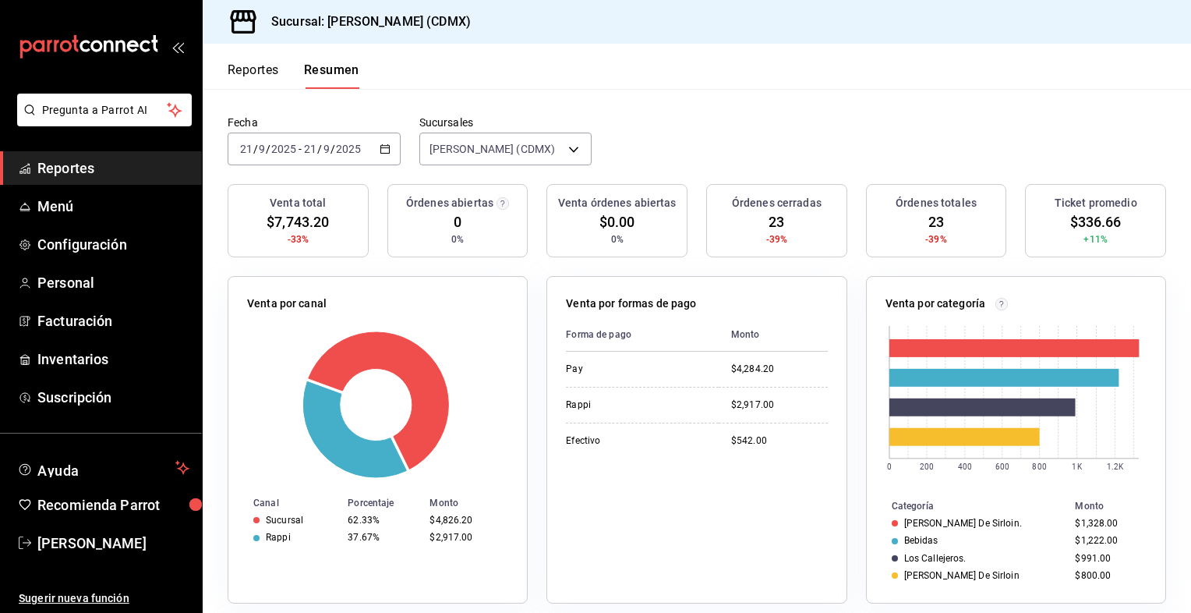
click at [269, 72] on button "Reportes" at bounding box center [253, 75] width 51 height 27
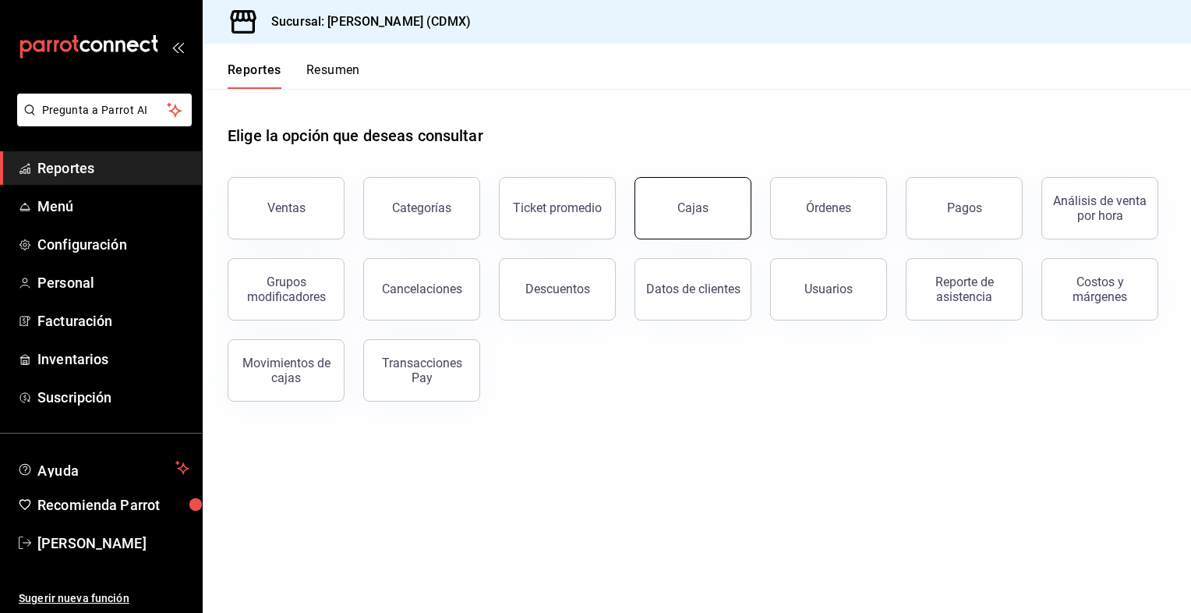
click at [688, 202] on div "Cajas" at bounding box center [693, 208] width 32 height 19
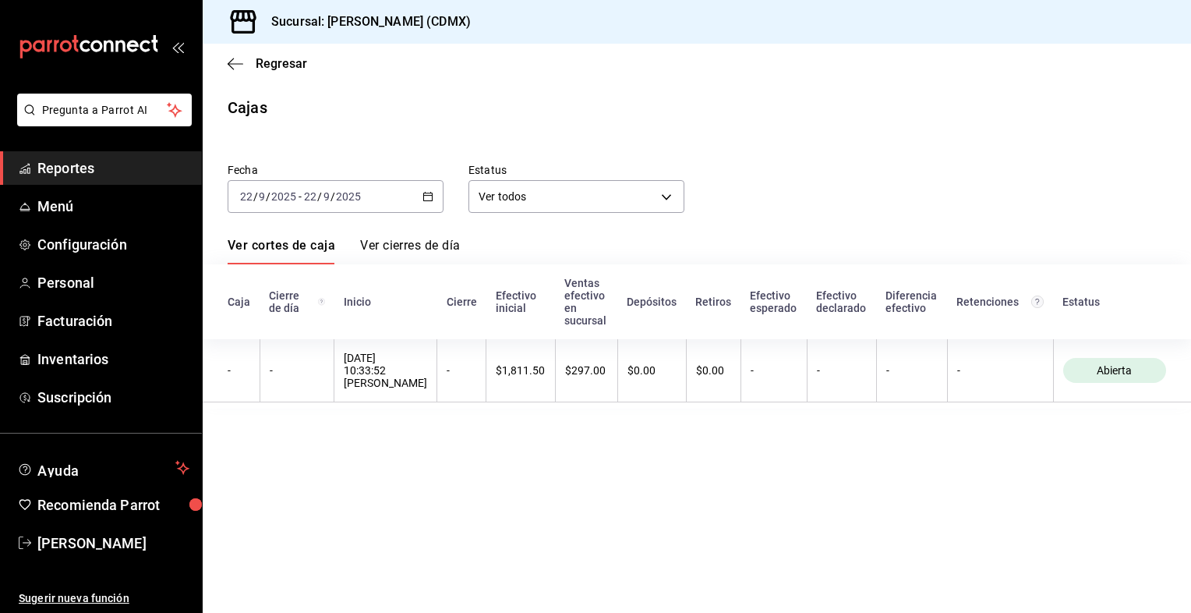
click at [432, 201] on icon "button" at bounding box center [427, 196] width 11 height 11
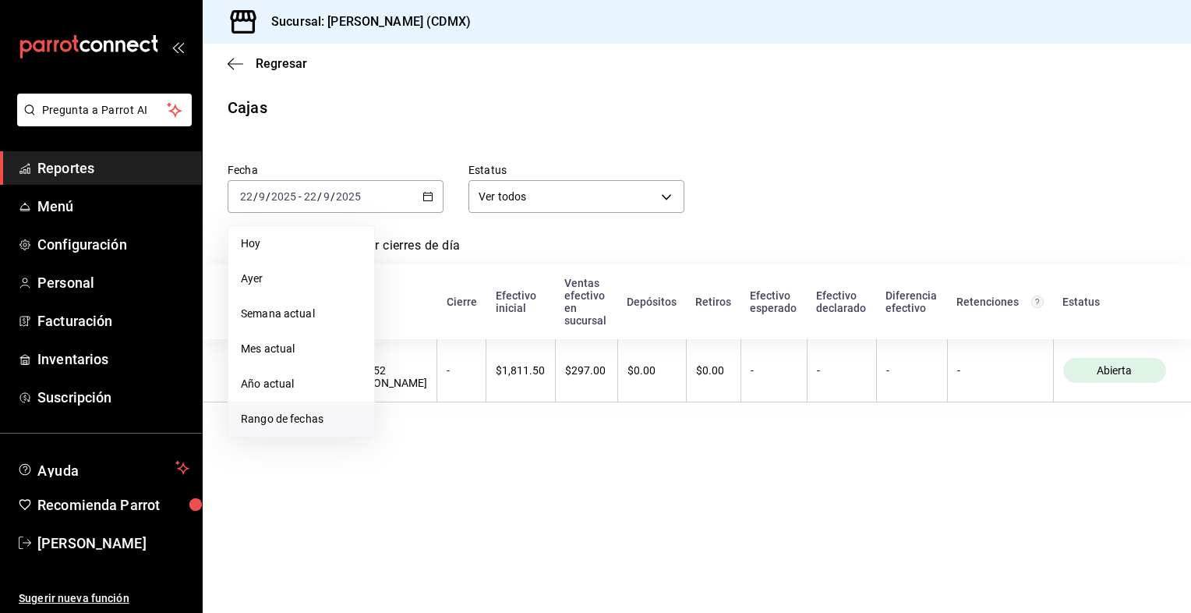
click at [300, 419] on span "Rango de fechas" at bounding box center [301, 419] width 121 height 16
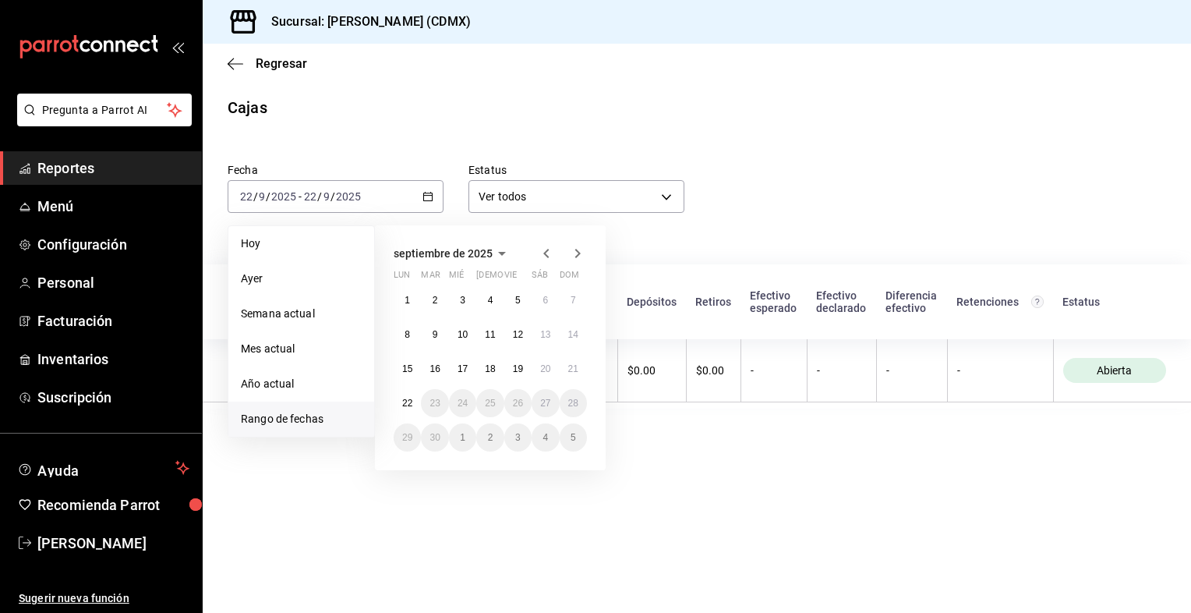
click at [544, 259] on icon "button" at bounding box center [546, 253] width 19 height 19
click at [492, 404] on abbr "24" at bounding box center [490, 409] width 10 height 11
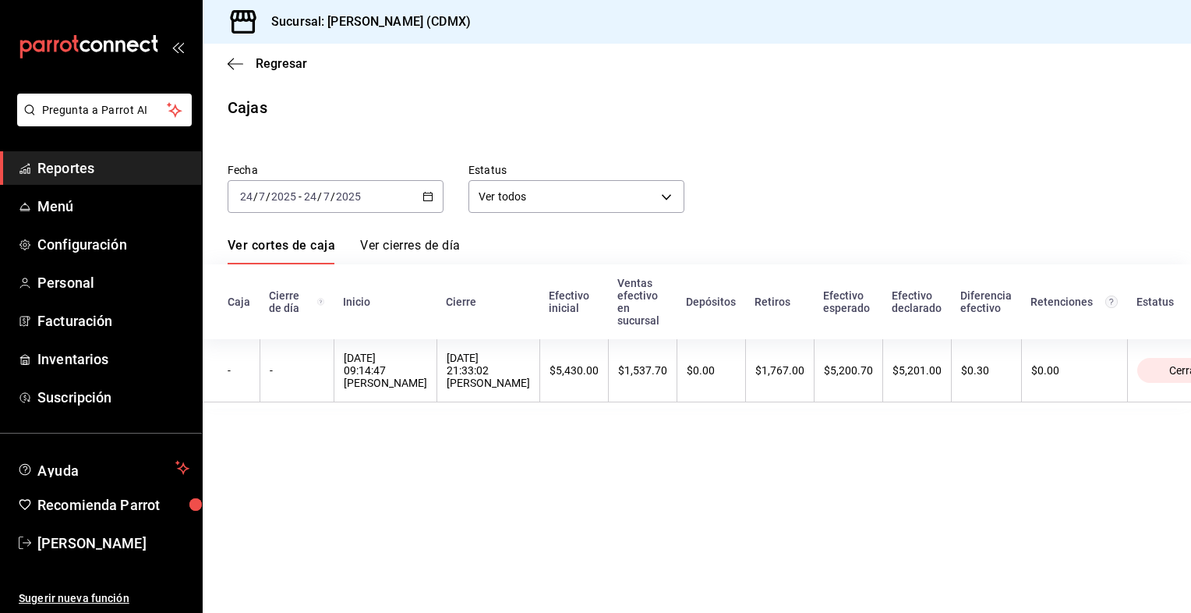
click at [430, 201] on icon "button" at bounding box center [427, 196] width 11 height 11
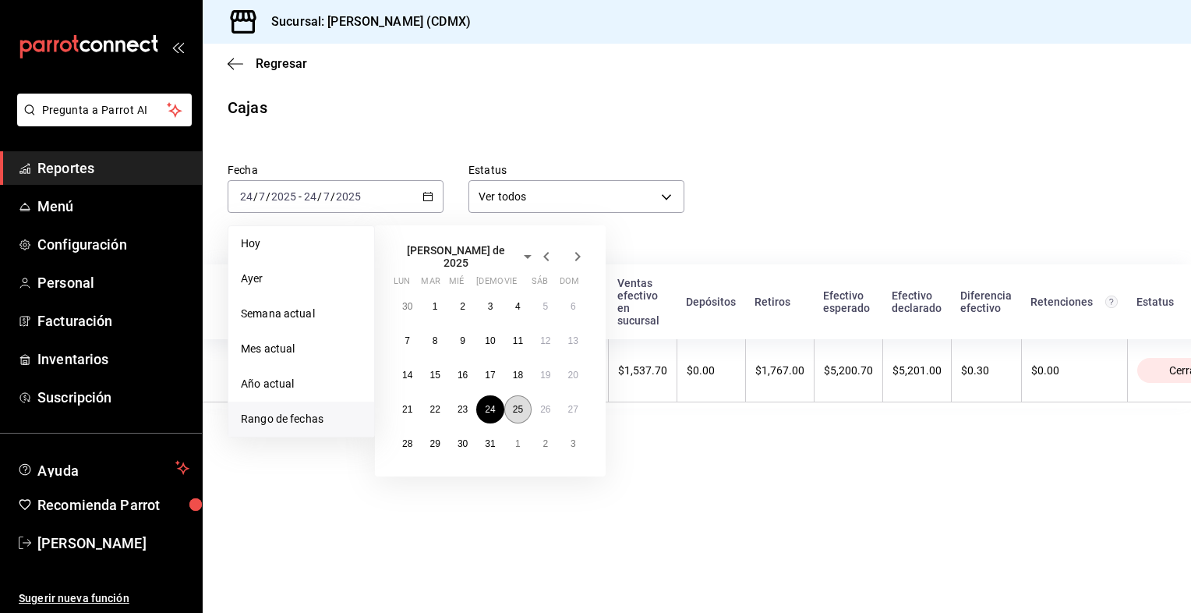
click at [519, 407] on abbr "25" at bounding box center [518, 409] width 10 height 11
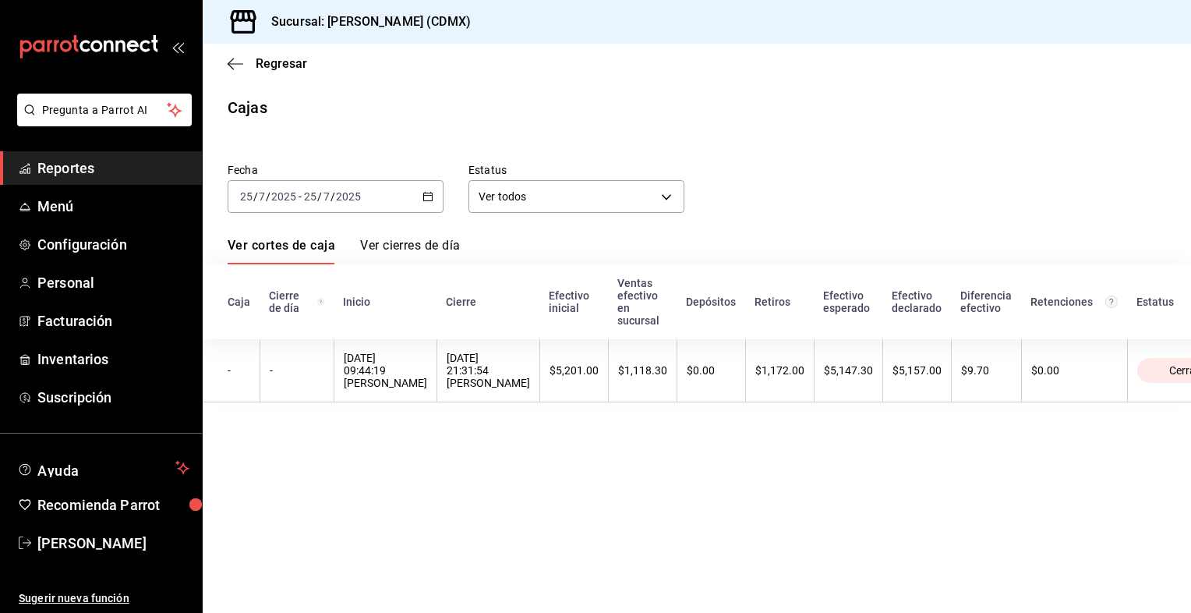
click at [426, 198] on icon "button" at bounding box center [427, 196] width 11 height 11
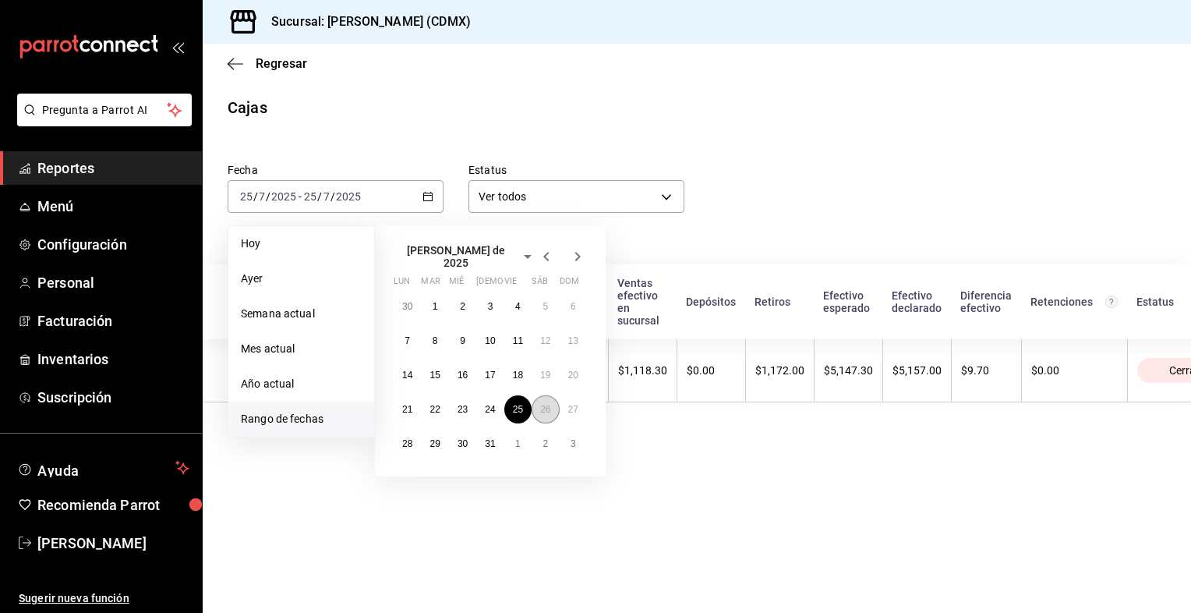
click at [543, 404] on abbr "26" at bounding box center [545, 409] width 10 height 11
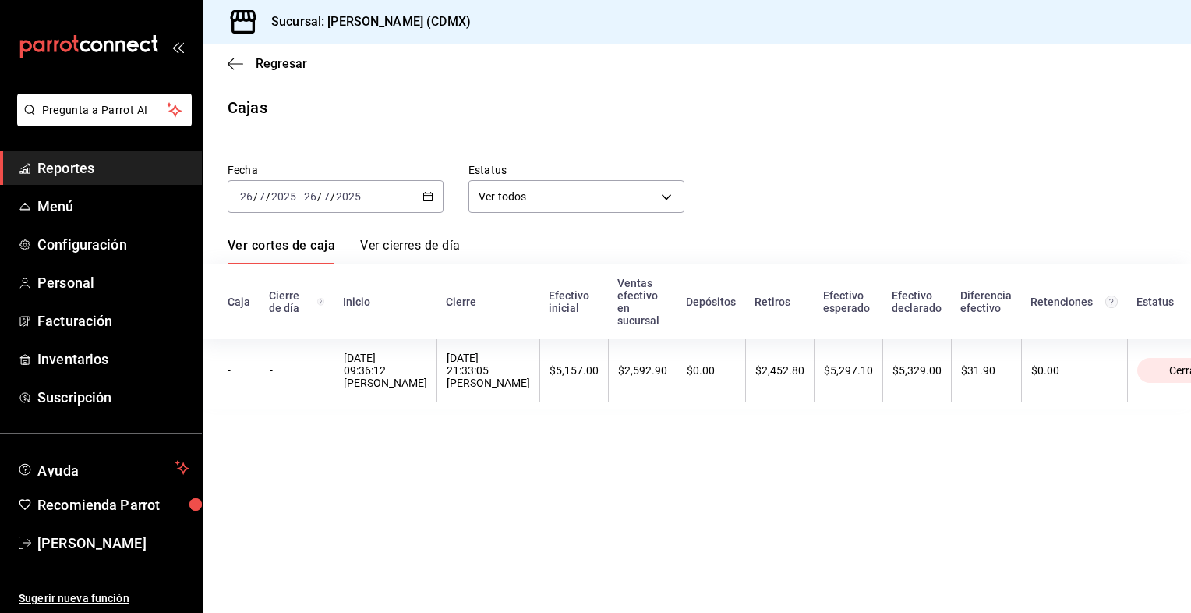
click at [436, 198] on div "[DATE] [DATE] - [DATE] [DATE]" at bounding box center [336, 196] width 216 height 33
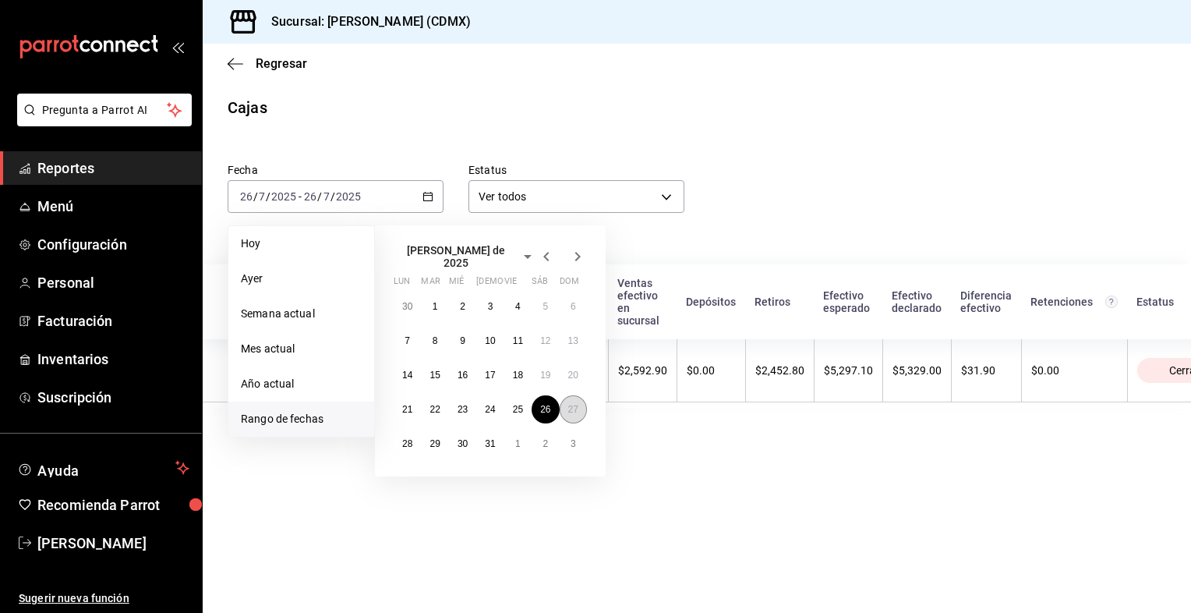
click at [567, 408] on button "27" at bounding box center [573, 409] width 27 height 28
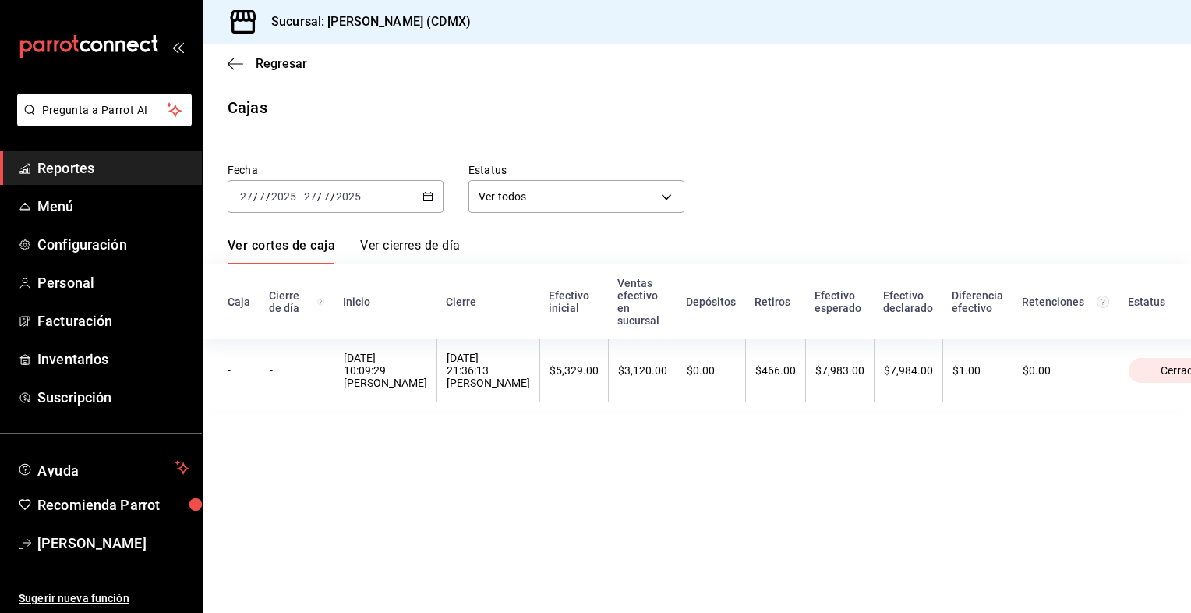
click at [424, 195] on \(Stroke\) "button" at bounding box center [428, 195] width 9 height 1
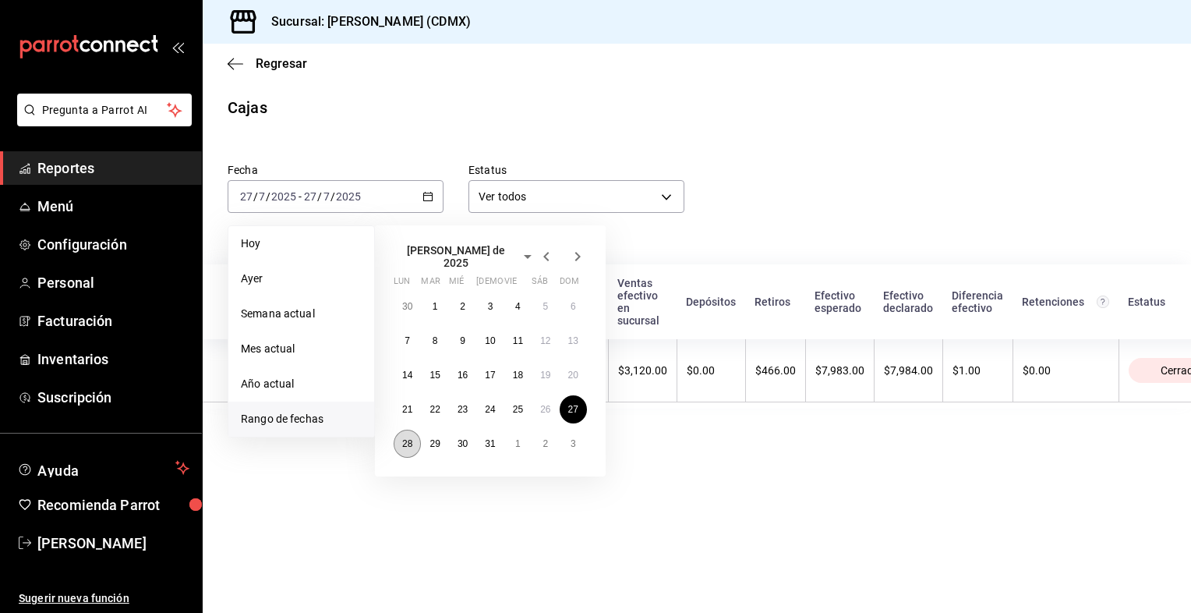
click at [405, 438] on abbr "28" at bounding box center [407, 443] width 10 height 11
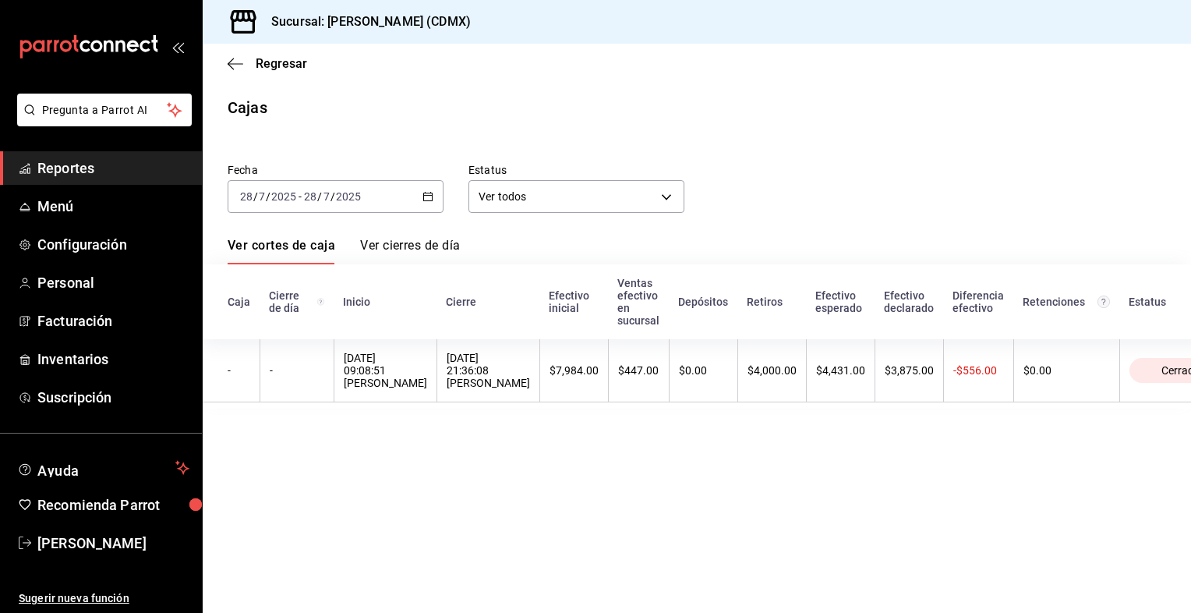
click at [421, 203] on div "[DATE] [DATE] - [DATE] [DATE]" at bounding box center [336, 196] width 216 height 33
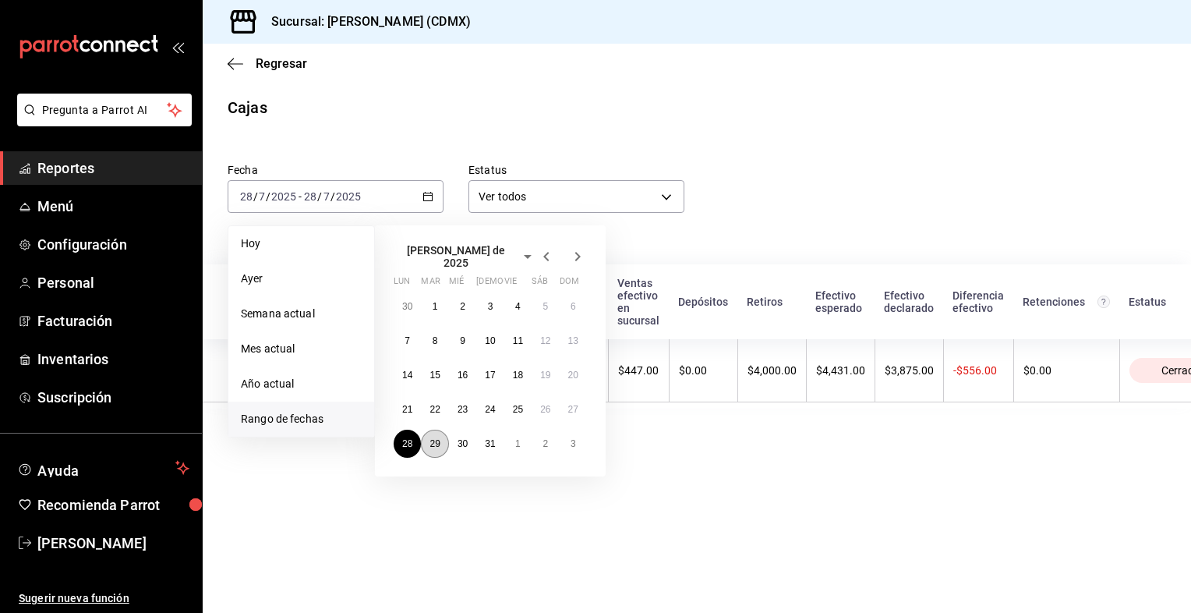
click at [433, 438] on abbr "29" at bounding box center [434, 443] width 10 height 11
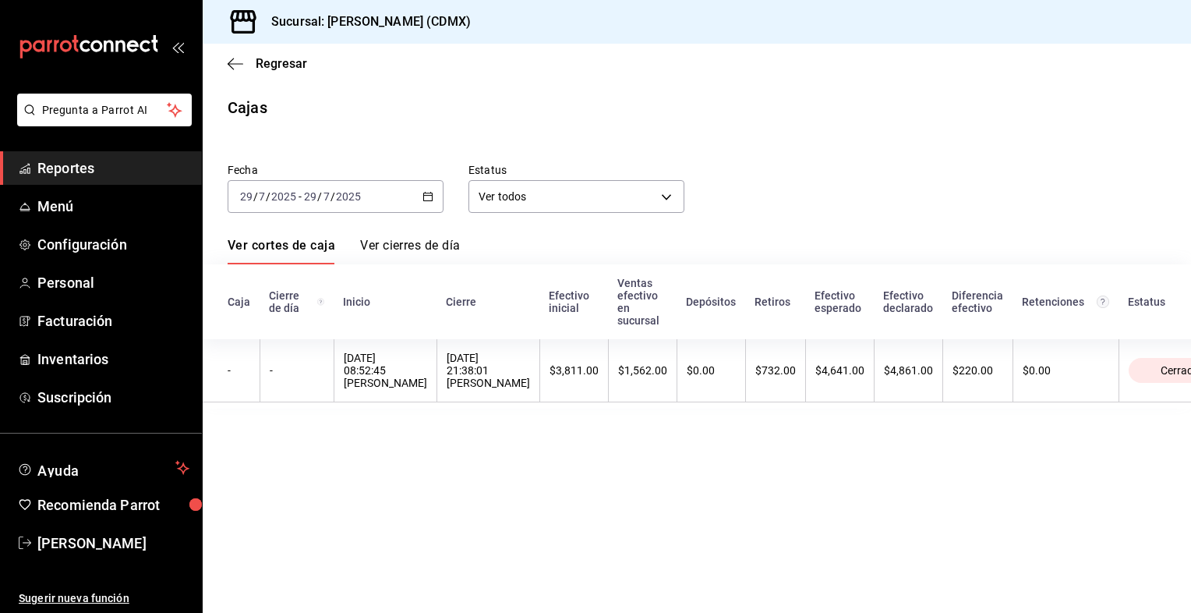
drag, startPoint x: 433, startPoint y: 426, endPoint x: 257, endPoint y: 502, distance: 192.0
